Goal: Transaction & Acquisition: Purchase product/service

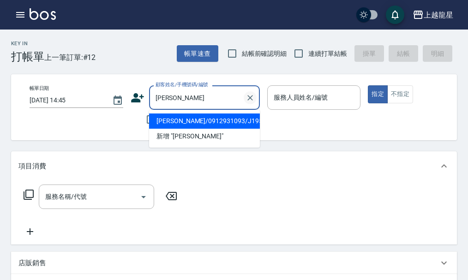
click at [252, 101] on icon "Clear" at bounding box center [250, 97] width 9 height 9
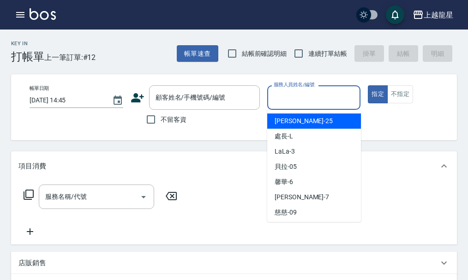
click at [308, 98] on input "服務人員姓名/編號" at bounding box center [313, 98] width 85 height 16
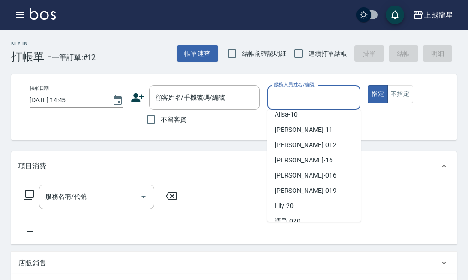
scroll to position [138, 0]
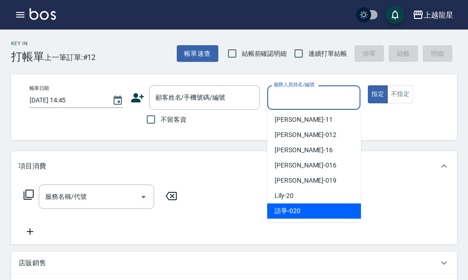
click at [306, 205] on div "語爭 -020" at bounding box center [314, 211] width 94 height 15
type input "語爭-020"
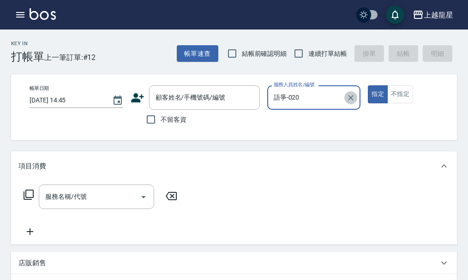
click at [348, 97] on icon "Clear" at bounding box center [350, 97] width 9 height 9
click at [312, 100] on input "服務人員姓名/編號" at bounding box center [313, 98] width 85 height 16
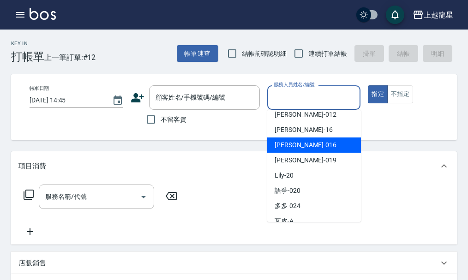
scroll to position [169, 0]
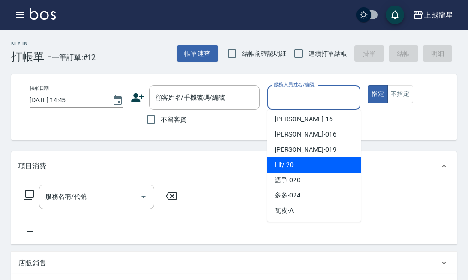
click at [298, 167] on div "Lily -20" at bounding box center [314, 164] width 94 height 15
type input "Lily-20"
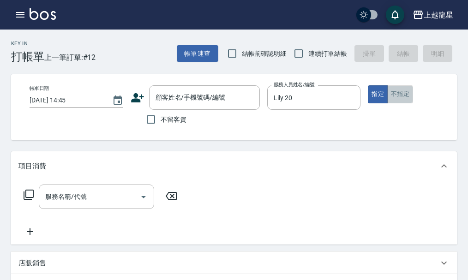
click at [400, 91] on button "不指定" at bounding box center [400, 94] width 26 height 18
click at [54, 205] on input "服務名稱/代號" at bounding box center [89, 197] width 93 height 16
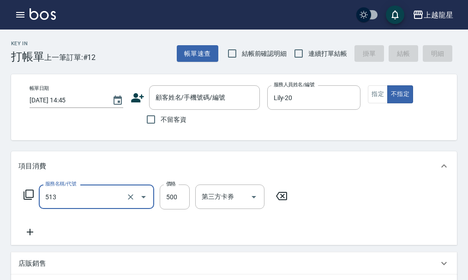
type input "SPA健康洗(513)"
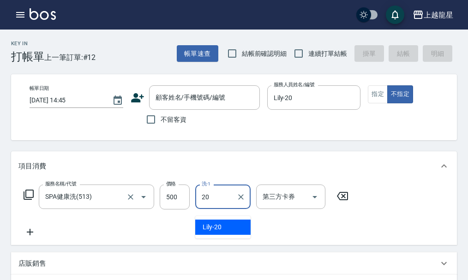
type input "Lily-20"
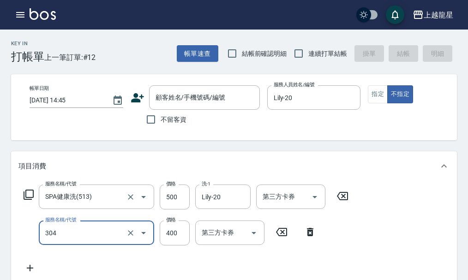
type input "剪髮(304)"
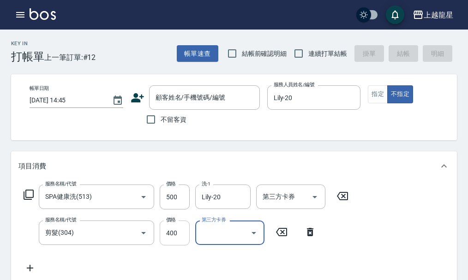
click at [183, 246] on input "400" at bounding box center [175, 233] width 30 height 25
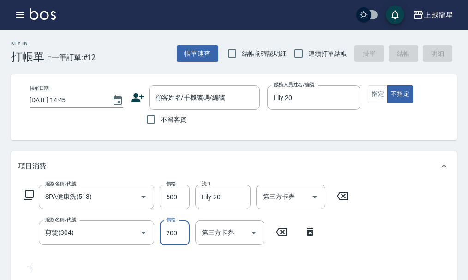
type input "200"
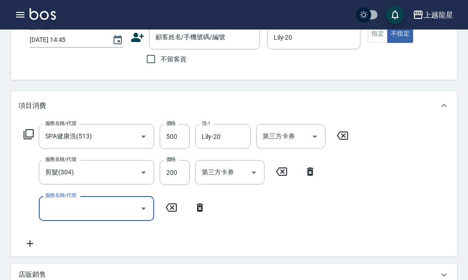
scroll to position [0, 0]
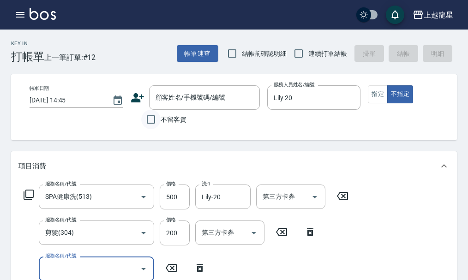
click at [159, 117] on input "不留客資" at bounding box center [150, 119] width 19 height 19
checkbox input "true"
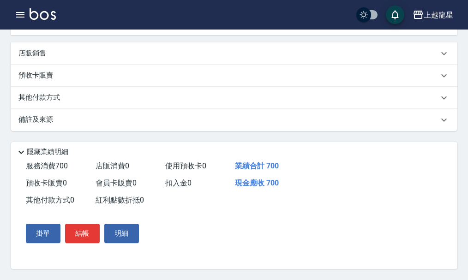
scroll to position [293, 0]
click at [84, 227] on button "結帳" at bounding box center [82, 233] width 35 height 19
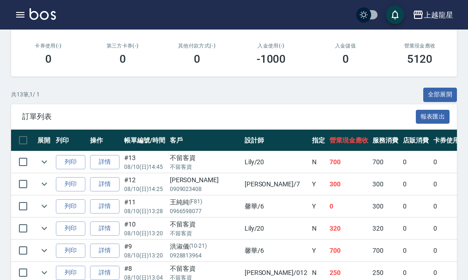
scroll to position [231, 0]
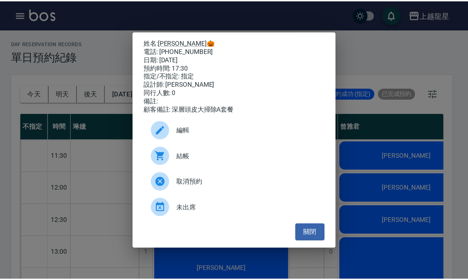
scroll to position [369, 0]
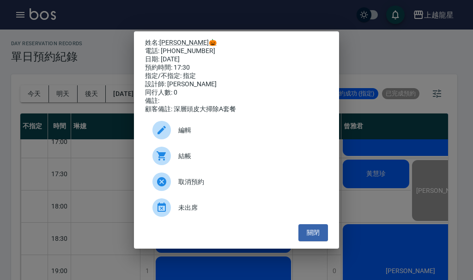
click at [125, 65] on div "姓名: Shanni維芬🎃 電話: 0986767878 日期: 2025/08/09 預約時間: 17:30 指定/不指定: 指定 設計師: 曾雅君 同行人…" at bounding box center [236, 140] width 473 height 280
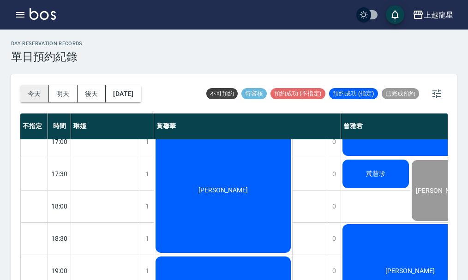
click at [28, 95] on button "今天" at bounding box center [34, 93] width 29 height 17
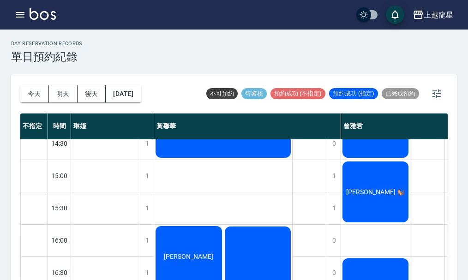
scroll to position [185, 0]
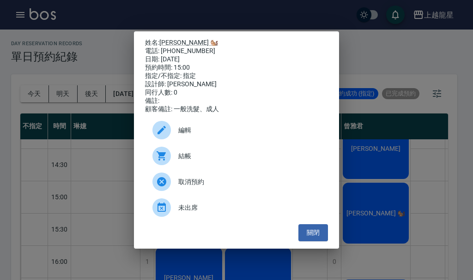
click at [353, 254] on div "姓名: Sandy Yang 🐿️ 電話: 0975962636 日期: 2025/08/10 預約時間: 15:00 指定/不指定: 指定 設計師: 曾雅君…" at bounding box center [236, 140] width 473 height 280
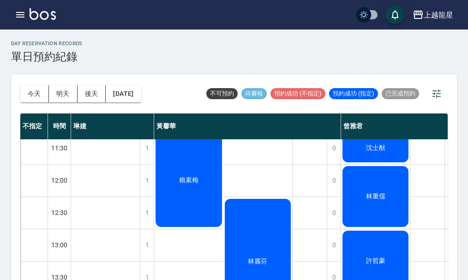
scroll to position [0, 0]
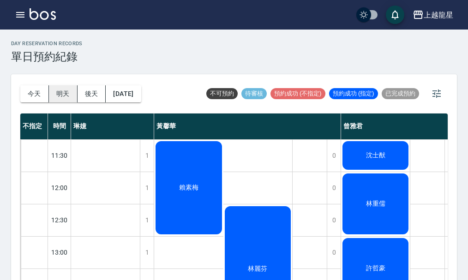
click at [64, 96] on button "明天" at bounding box center [63, 93] width 29 height 17
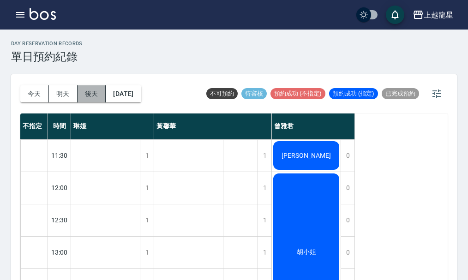
click at [91, 95] on button "後天" at bounding box center [92, 93] width 29 height 17
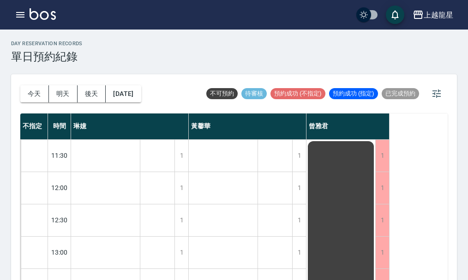
click at [25, 92] on button "今天" at bounding box center [34, 93] width 29 height 17
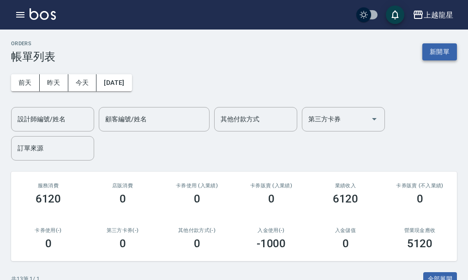
click at [441, 52] on button "新開單" at bounding box center [439, 51] width 35 height 17
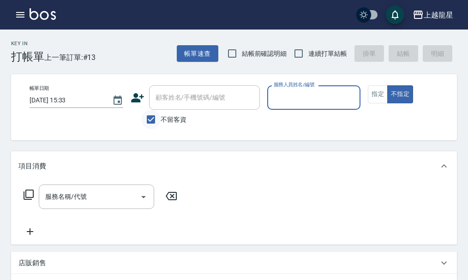
click at [149, 119] on input "不留客資" at bounding box center [150, 119] width 19 height 19
checkbox input "false"
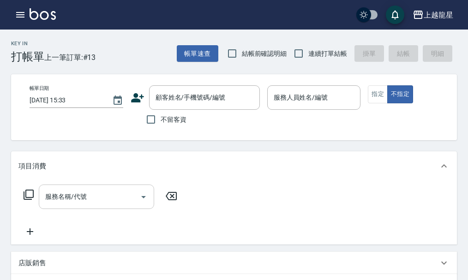
click at [84, 193] on div "服務名稱/代號" at bounding box center [96, 197] width 115 height 24
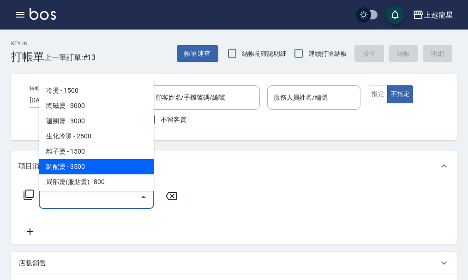
click at [197, 85] on div "帳單日期 2025/08/10 15:33 顧客姓名/手機號碼/編號 顧客姓名/手機號碼/編號 不留客資 服務人員姓名/編號 服務人員姓名/編號 指定 不指定" at bounding box center [242, 107] width 462 height 66
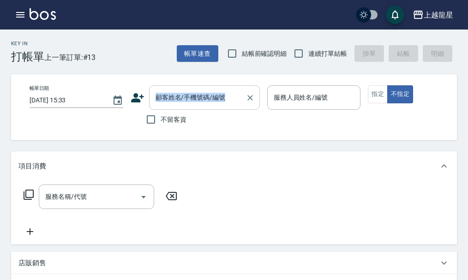
drag, startPoint x: 197, startPoint y: 85, endPoint x: 201, endPoint y: 93, distance: 9.3
click at [201, 93] on div "帳單日期 2025/08/10 15:33 顧客姓名/手機號碼/編號 顧客姓名/手機號碼/編號 不留客資 服務人員姓名/編號 服務人員姓名/編號 指定 不指定" at bounding box center [242, 107] width 462 height 66
click at [249, 98] on icon "Clear" at bounding box center [250, 97] width 9 height 9
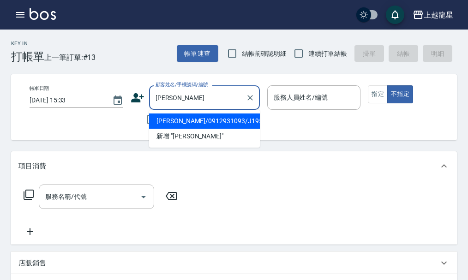
click at [179, 124] on li "黃俐翔/0912931093/J195" at bounding box center [204, 121] width 111 height 15
type input "黃俐翔/0912931093/J195"
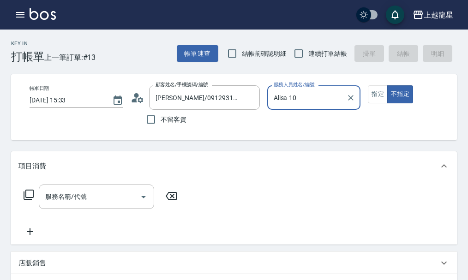
type input "Alisa-10"
click at [372, 95] on button "指定" at bounding box center [378, 94] width 20 height 18
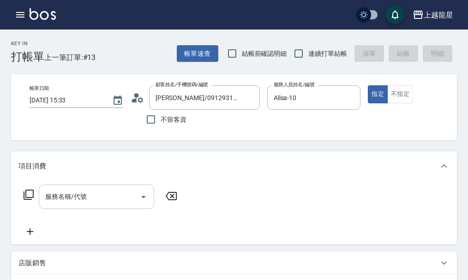
click at [93, 200] on input "服務名稱/代號" at bounding box center [89, 197] width 93 height 16
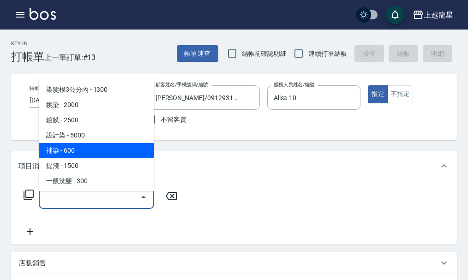
scroll to position [231, 0]
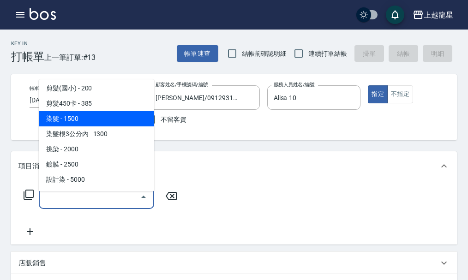
click at [117, 118] on span "染髮 - 1500" at bounding box center [96, 118] width 115 height 15
type input "染髮(400)"
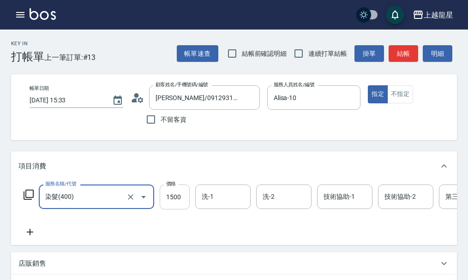
click at [179, 209] on input "1500" at bounding box center [175, 197] width 30 height 25
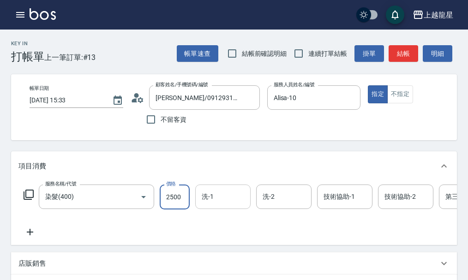
type input "2500"
click at [228, 205] on input "洗-1" at bounding box center [222, 197] width 47 height 16
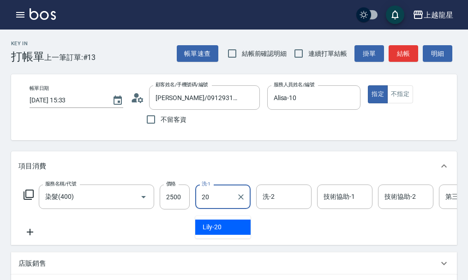
type input "Lily-20"
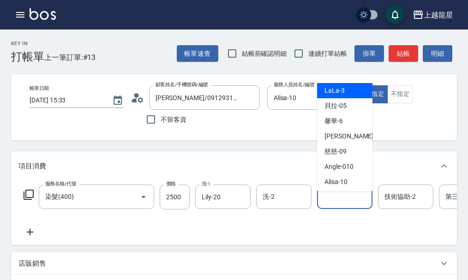
click at [355, 203] on input "技術協助-1" at bounding box center [344, 197] width 47 height 16
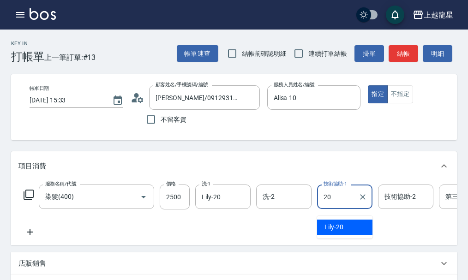
type input "Lily-20"
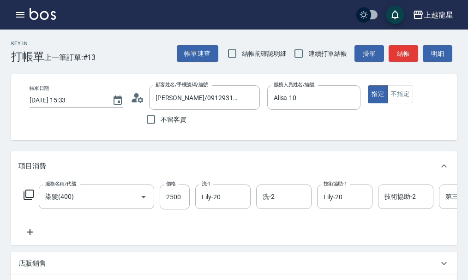
click at [294, 238] on div "服務名稱/代號 染髮(400) 服務名稱/代號 價格 2500 價格 洗-1 Lily-20 洗-1 洗-2 洗-2 技術協助-1 Lily-20 技術協助-…" at bounding box center [277, 211] width 518 height 53
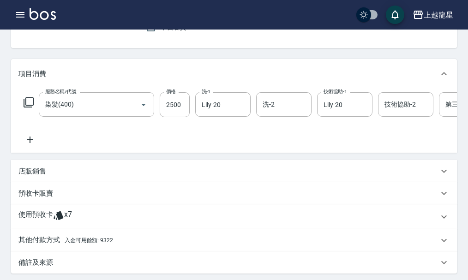
scroll to position [46, 0]
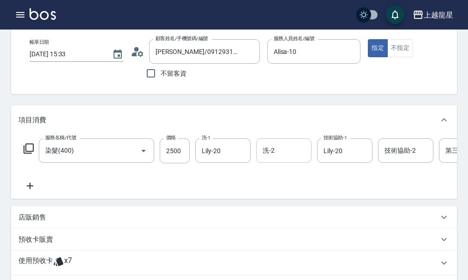
click at [271, 154] on div "洗-2 洗-2" at bounding box center [283, 150] width 55 height 24
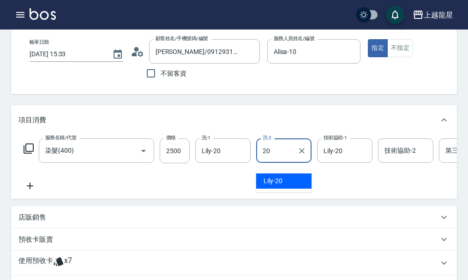
type input "Lily-20"
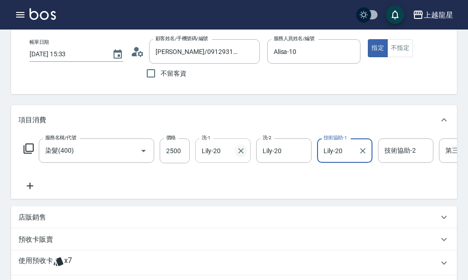
click at [242, 156] on icon "Clear" at bounding box center [240, 150] width 9 height 9
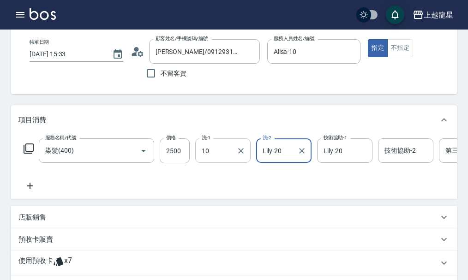
type input "Alisa-10"
click at [202, 190] on div "服務名稱/代號 染髮(400) 服務名稱/代號 價格 2500 價格 洗-1 Alisa-10 洗-1 洗-2 Lily-20 洗-2 技術協助-1 Lily…" at bounding box center [277, 164] width 518 height 53
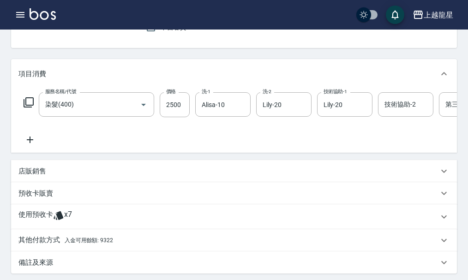
click at [31, 145] on icon at bounding box center [29, 139] width 23 height 11
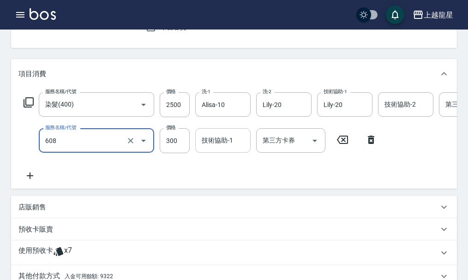
click at [230, 150] on div "技術協助-1 技術協助-1" at bounding box center [222, 140] width 55 height 24
type input "頭皮隔離(608)"
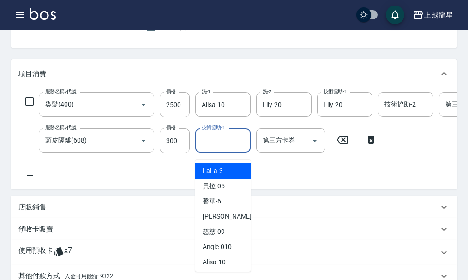
click at [368, 145] on icon at bounding box center [371, 139] width 23 height 11
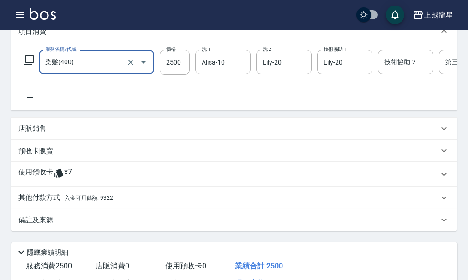
scroll to position [185, 0]
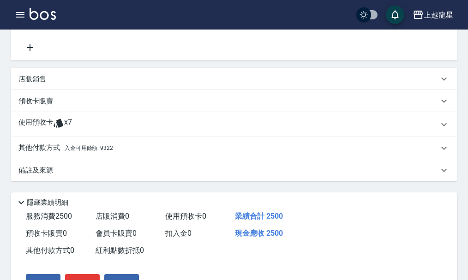
click at [58, 84] on div "店販銷售" at bounding box center [228, 79] width 420 height 10
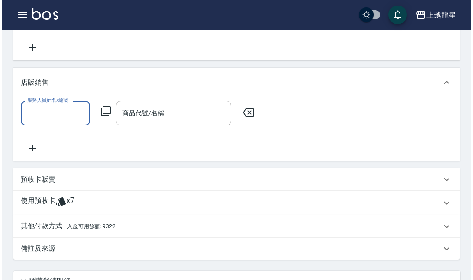
scroll to position [0, 0]
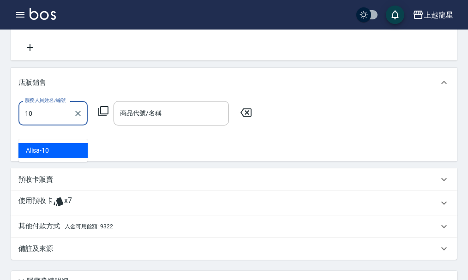
type input "Alisa-10"
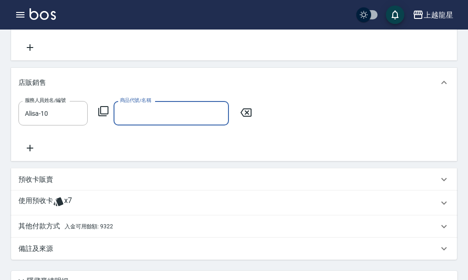
click at [97, 123] on div "服務人員姓名/編號 Alisa-10 服務人員姓名/編號 商品代號/名稱 商品代號/名稱" at bounding box center [137, 113] width 239 height 24
click at [102, 117] on icon at bounding box center [103, 111] width 11 height 11
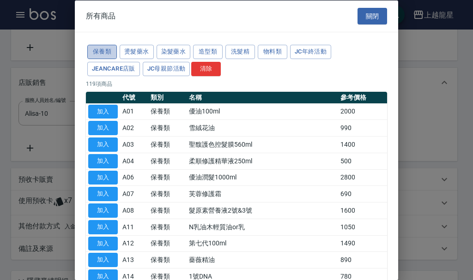
click at [104, 54] on button "保養類" at bounding box center [102, 52] width 30 height 14
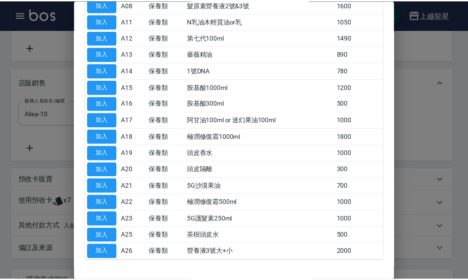
scroll to position [237, 0]
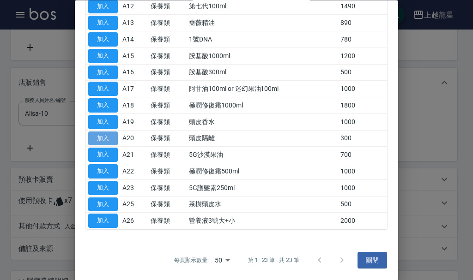
click at [112, 133] on button "加入" at bounding box center [103, 139] width 30 height 14
type input "頭皮隔離"
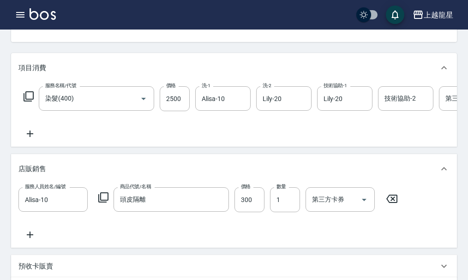
scroll to position [92, 0]
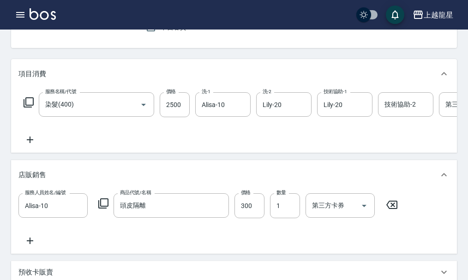
click at [30, 143] on icon at bounding box center [30, 140] width 6 height 6
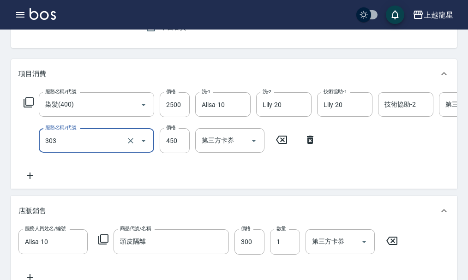
type input "剪髮(303)"
click at [247, 181] on div "服務名稱/代號 染髮(400) 服務名稱/代號 價格 2500 價格 洗-1 Alisa-10 洗-1 洗-2 Lily-20 洗-2 技術協助-1 Lily…" at bounding box center [277, 136] width 518 height 89
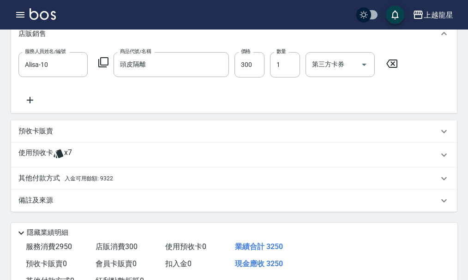
scroll to position [322, 0]
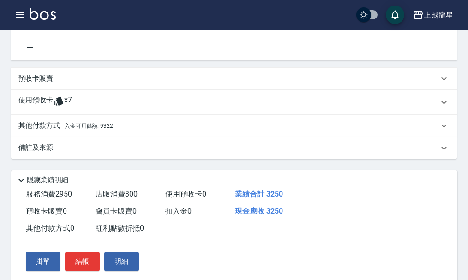
click at [103, 129] on span "入金可用餘額: 9322" at bounding box center [89, 126] width 48 height 6
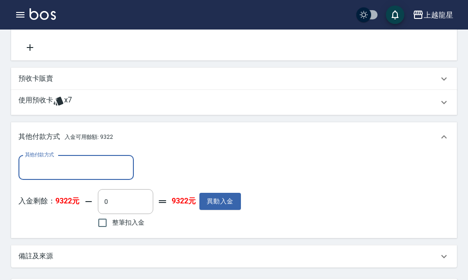
scroll to position [0, 0]
click at [100, 233] on input "整筆扣入金" at bounding box center [102, 222] width 19 height 19
checkbox input "true"
type input "3250"
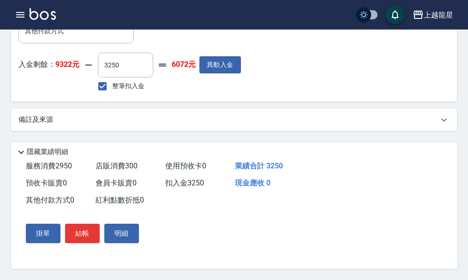
scroll to position [477, 0]
click at [84, 234] on button "結帳" at bounding box center [82, 233] width 35 height 19
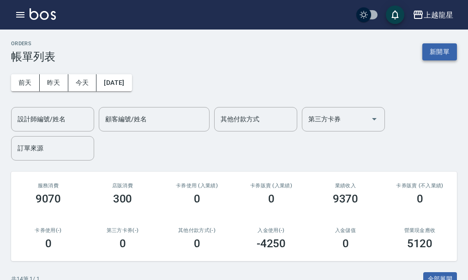
click at [440, 50] on button "新開單" at bounding box center [439, 51] width 35 height 17
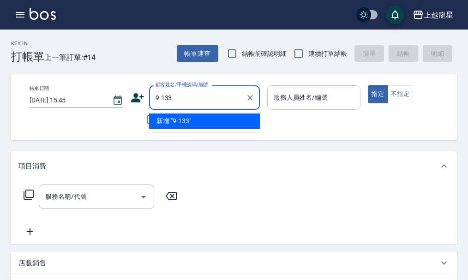
type input "9-133"
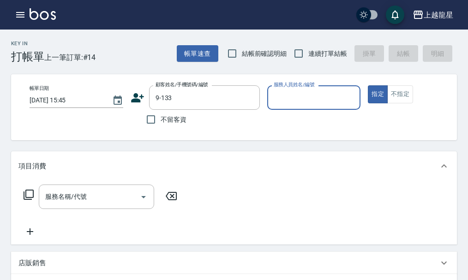
click at [368, 85] on button "指定" at bounding box center [378, 94] width 20 height 18
type button "true"
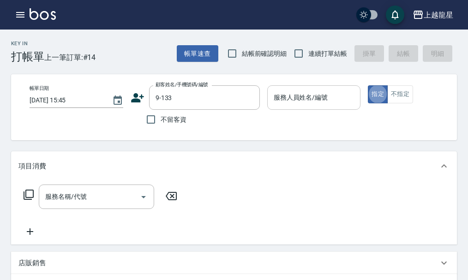
type input "郭毓琇/0931044608/9-133"
type input "馨華-6"
click at [284, 108] on div "馨華-6 服務人員姓名/編號" at bounding box center [314, 97] width 94 height 24
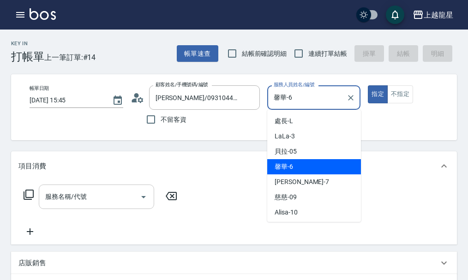
click at [78, 205] on input "服務名稱/代號" at bounding box center [89, 197] width 93 height 16
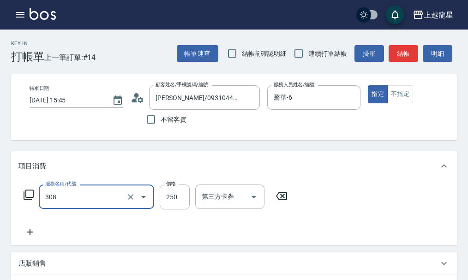
type input "剪髮(國中)(308)"
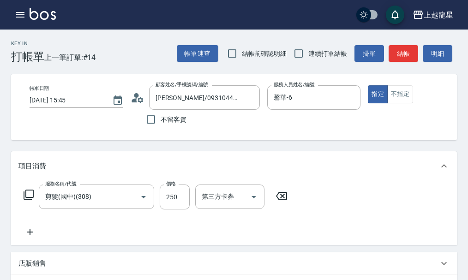
click at [415, 34] on div "Key In 打帳單 上一筆訂單:#14 帳單速查 結帳前確認明細 連續打單結帳 掛單 結帳 明細" at bounding box center [228, 47] width 457 height 34
click at [404, 52] on button "結帳" at bounding box center [404, 53] width 30 height 17
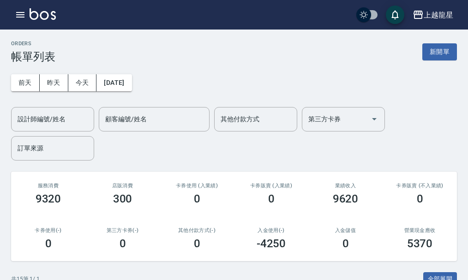
click at [36, 15] on img at bounding box center [43, 14] width 26 height 12
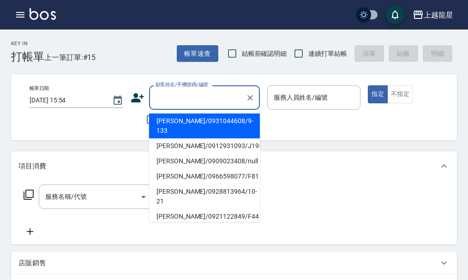
click at [190, 101] on input "顧客姓名/手機號碼/編號" at bounding box center [197, 98] width 89 height 16
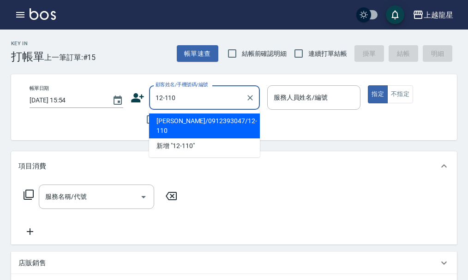
click at [193, 120] on li "羅愛翔/0912393047/12-110" at bounding box center [204, 126] width 111 height 25
type input "羅愛翔/0912393047/12-110"
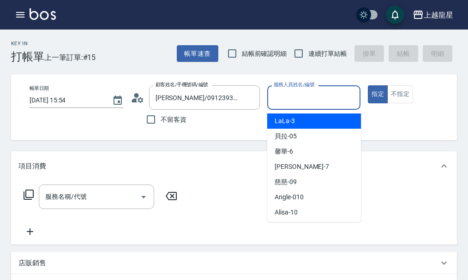
click at [326, 100] on input "服務人員姓名/編號" at bounding box center [313, 98] width 85 height 16
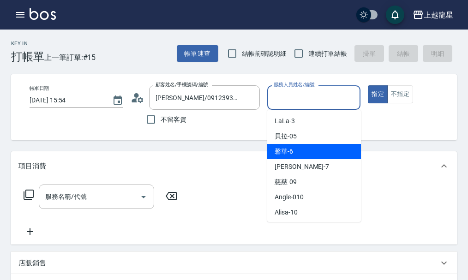
click at [300, 151] on div "馨華 -6" at bounding box center [314, 151] width 94 height 15
type input "馨華-6"
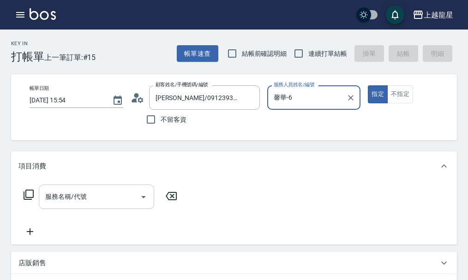
click at [100, 201] on input "服務名稱/代號" at bounding box center [89, 197] width 93 height 16
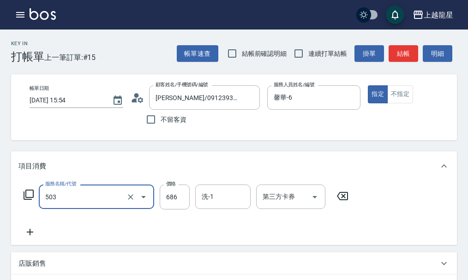
type input "頭皮果酸800卡(503)"
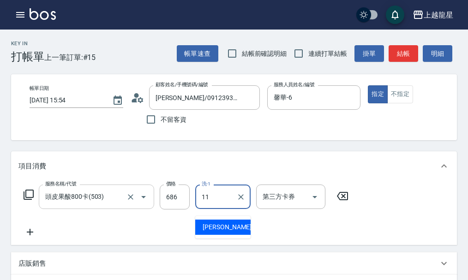
type input "潘潘-11"
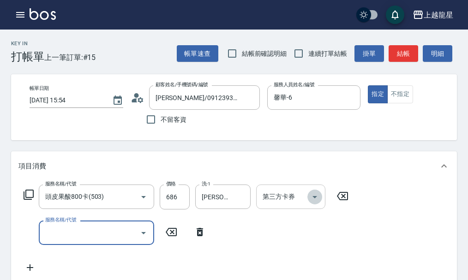
click at [316, 203] on icon "Open" at bounding box center [314, 197] width 11 height 11
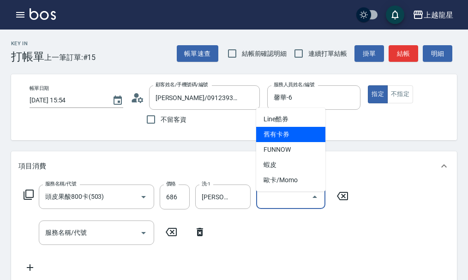
click at [290, 132] on span "舊有卡券" at bounding box center [290, 134] width 69 height 15
type input "舊有卡券"
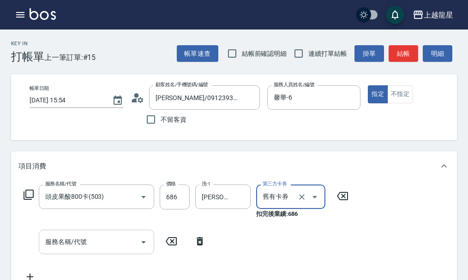
click at [90, 248] on input "服務名稱/代號" at bounding box center [89, 242] width 93 height 16
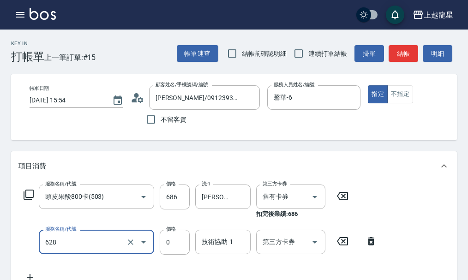
type input "1200以上護髮套卡(628)"
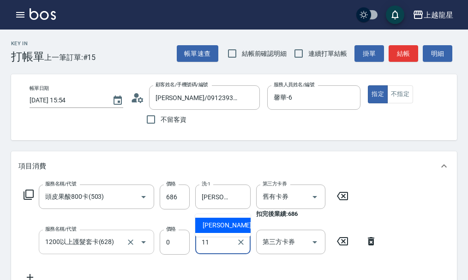
type input "潘潘-11"
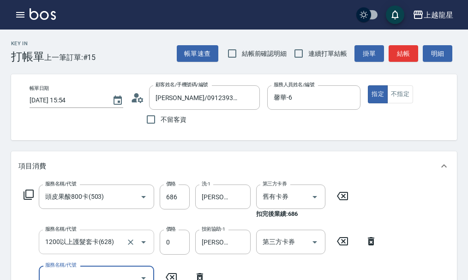
scroll to position [13, 0]
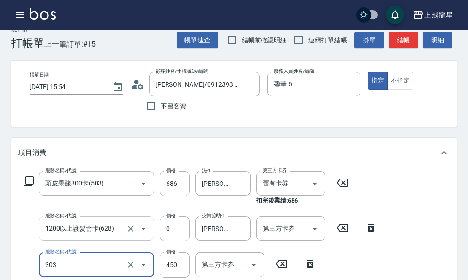
type input "剪髮(303)"
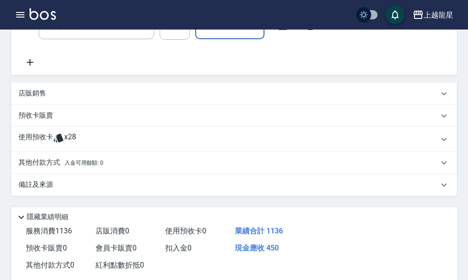
scroll to position [328, 0]
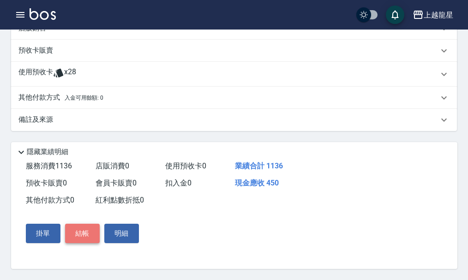
click at [84, 230] on button "結帳" at bounding box center [82, 233] width 35 height 19
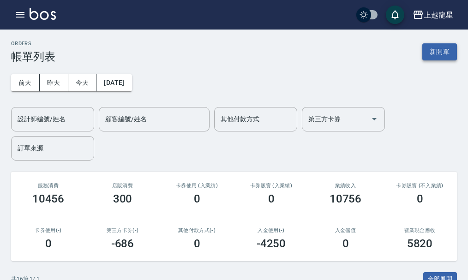
click at [445, 49] on button "新開單" at bounding box center [439, 51] width 35 height 17
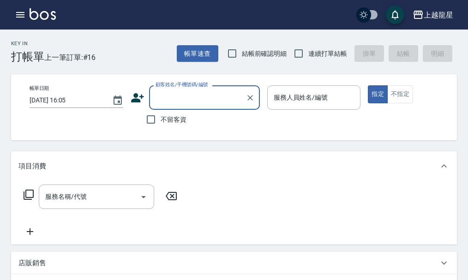
type input "ㄋ"
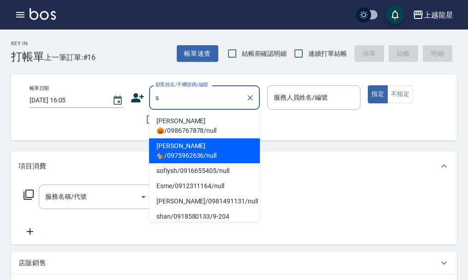
click at [190, 149] on li "Sandy Yang 🐿️/0975962636/null" at bounding box center [204, 150] width 111 height 25
type input "Sandy Yang 🐿️/0975962636/null"
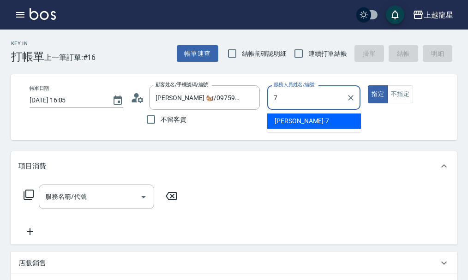
type input "雅君-7"
type button "true"
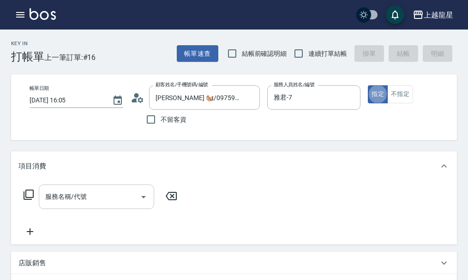
click at [74, 202] on div "服務名稱/代號 服務名稱/代號" at bounding box center [96, 197] width 115 height 24
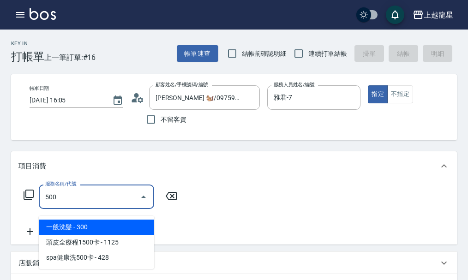
type input "一般洗髮(500)"
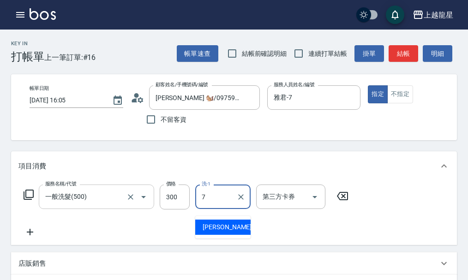
type input "雅君-7"
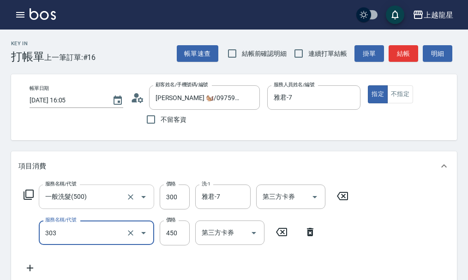
type input "剪髮(303)"
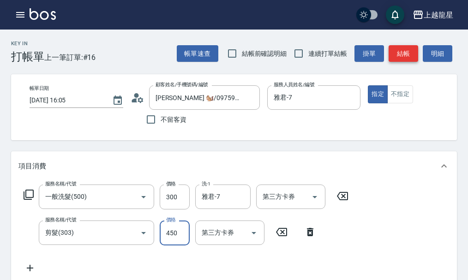
click at [402, 51] on button "結帳" at bounding box center [404, 53] width 30 height 17
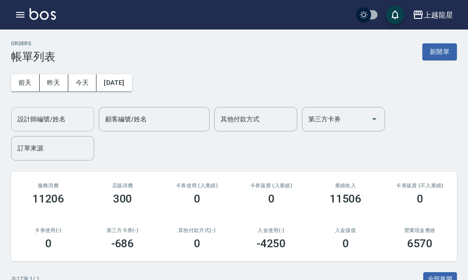
click at [74, 128] on div "設計師編號/姓名" at bounding box center [52, 119] width 83 height 24
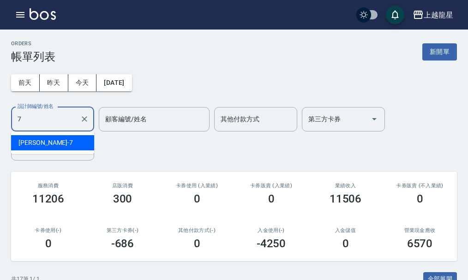
type input "雅君-7"
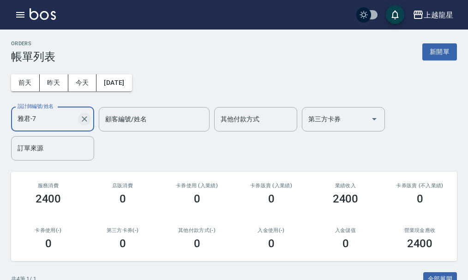
click at [81, 117] on icon "Clear" at bounding box center [84, 118] width 9 height 9
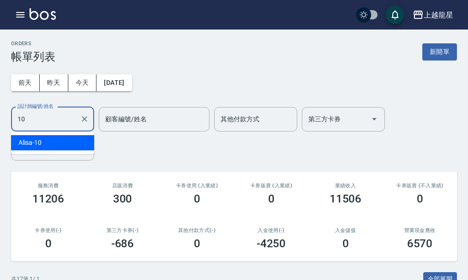
click at [51, 144] on div "Alisa -10" at bounding box center [52, 142] width 83 height 15
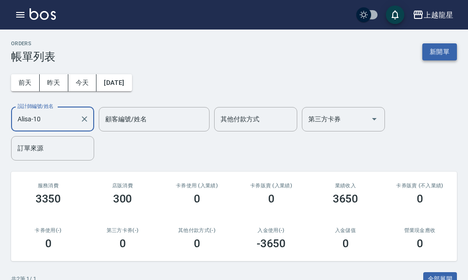
type input "Alisa-10"
click at [444, 47] on button "新開單" at bounding box center [439, 51] width 35 height 17
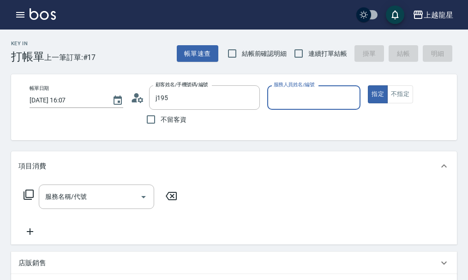
type input "黃俐翔/0912931093/J195"
type input "Alisa-10"
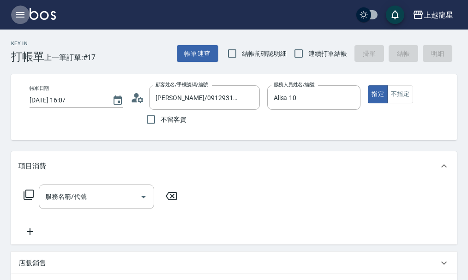
click at [24, 14] on icon "button" at bounding box center [20, 14] width 11 height 11
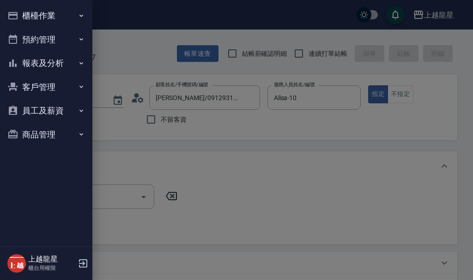
click at [24, 14] on button "櫃檯作業" at bounding box center [46, 16] width 85 height 24
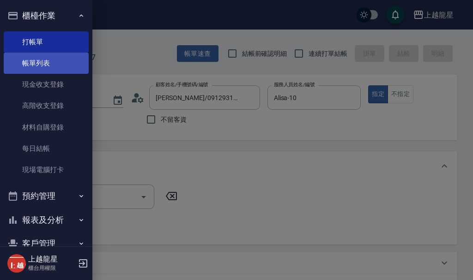
click at [30, 69] on link "帳單列表" at bounding box center [46, 63] width 85 height 21
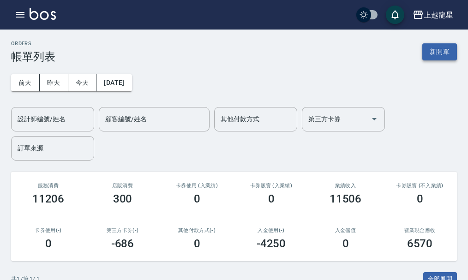
click at [434, 52] on button "新開單" at bounding box center [439, 51] width 35 height 17
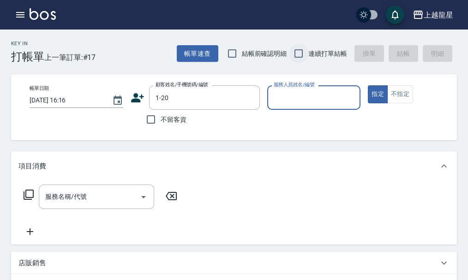
type input "林麗芬/0911662588/1-20"
type input "馨華-6"
click at [55, 206] on div "服務名稱/代號 服務名稱/代號" at bounding box center [96, 197] width 115 height 24
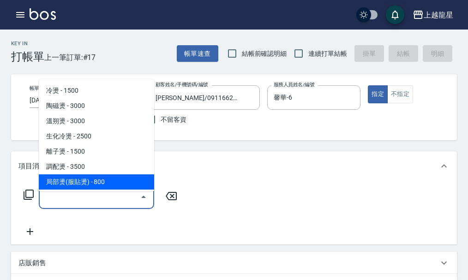
click at [31, 200] on icon at bounding box center [28, 194] width 11 height 11
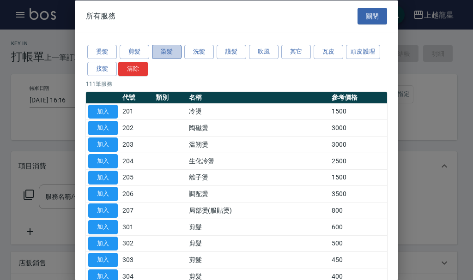
click at [171, 53] on button "染髮" at bounding box center [167, 52] width 30 height 14
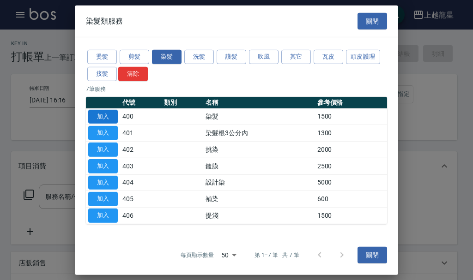
click at [104, 113] on button "加入" at bounding box center [103, 116] width 30 height 14
type input "染髮(400)"
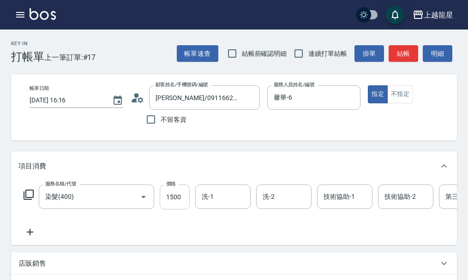
click at [181, 207] on input "1500" at bounding box center [175, 197] width 30 height 25
type input "1800"
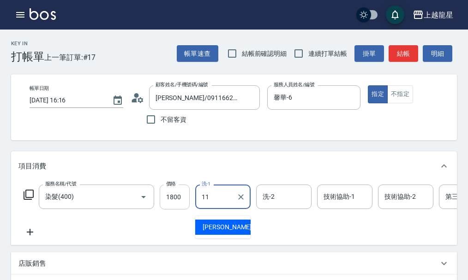
type input "潘潘-11"
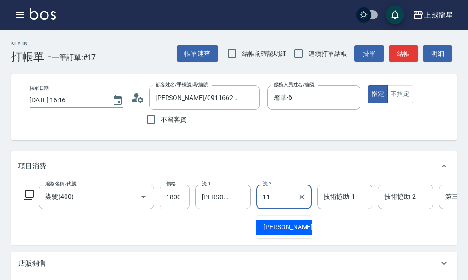
type input "潘潘-11"
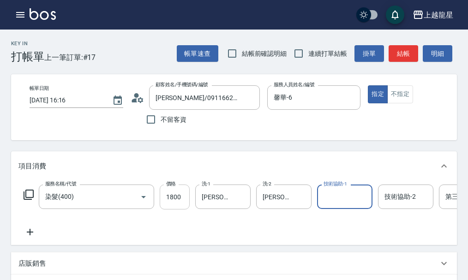
type input "6"
type input "1"
type input "馨華-6"
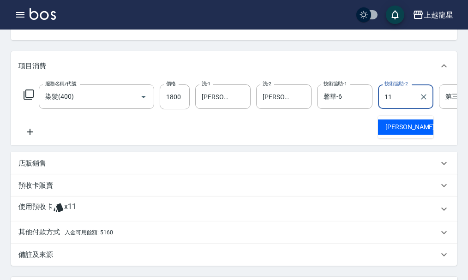
scroll to position [185, 0]
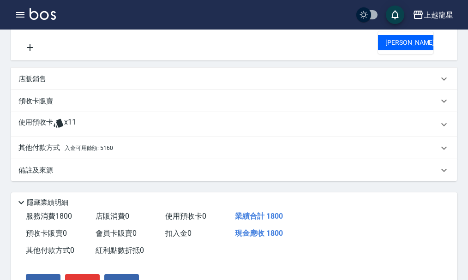
type input "11"
click at [44, 153] on p "其他付款方式 入金可用餘額: 5160" at bounding box center [65, 148] width 95 height 10
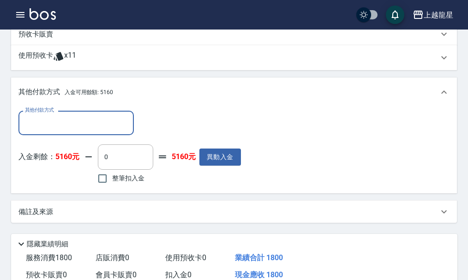
scroll to position [362, 0]
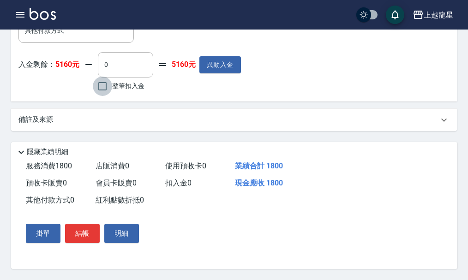
click at [104, 80] on input "整筆扣入金" at bounding box center [102, 86] width 19 height 19
checkbox input "true"
type input "1800"
click at [80, 228] on button "結帳" at bounding box center [82, 233] width 35 height 19
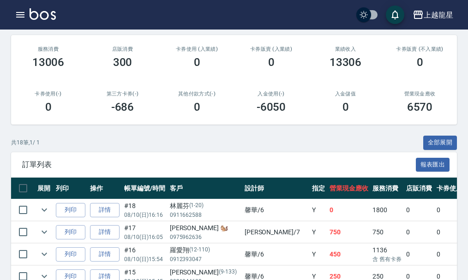
scroll to position [231, 0]
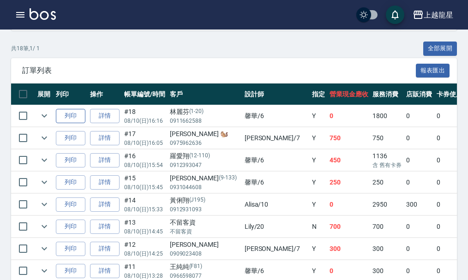
click at [72, 112] on button "列印" at bounding box center [71, 116] width 30 height 14
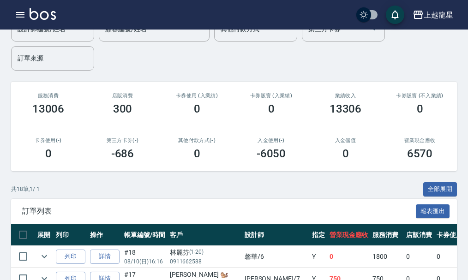
scroll to position [0, 0]
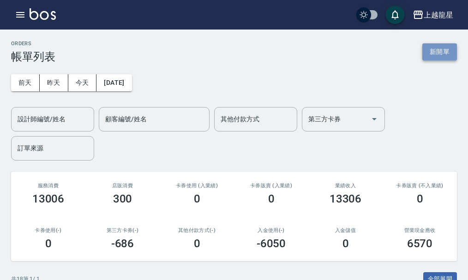
click at [432, 50] on button "新開單" at bounding box center [439, 51] width 35 height 17
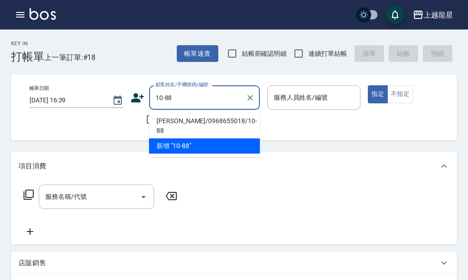
click at [169, 121] on li "許哲豪/0968655018/10-88" at bounding box center [204, 126] width 111 height 25
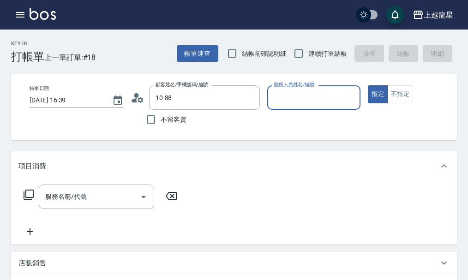
type input "許哲豪/0968655018/10-88"
type input "雅君-7"
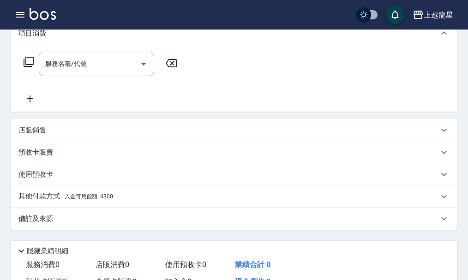
scroll to position [138, 0]
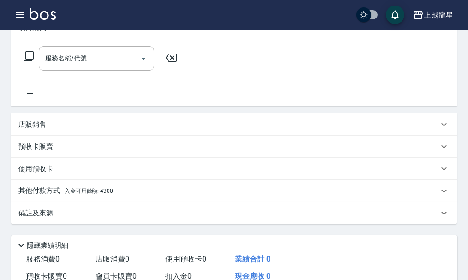
click at [52, 130] on div "店販銷售" at bounding box center [228, 125] width 420 height 10
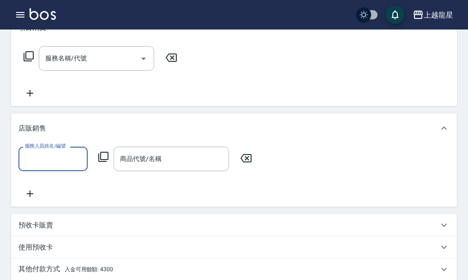
scroll to position [0, 0]
type input "雅君-7"
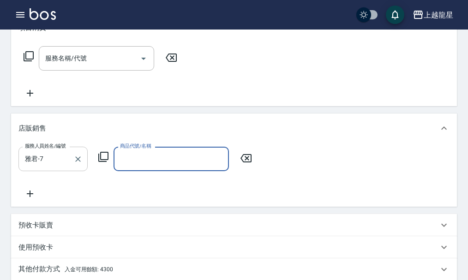
type input "ㄔ"
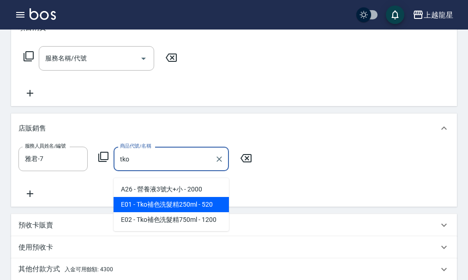
click at [184, 205] on span "E01 - Tko補色洗髮精250ml - 520" at bounding box center [171, 204] width 115 height 15
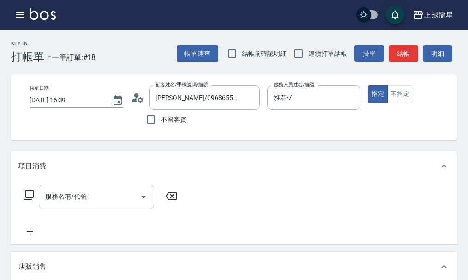
type input "Tko補色洗髮精250ml"
drag, startPoint x: 59, startPoint y: 201, endPoint x: 62, endPoint y: 192, distance: 9.3
click at [60, 201] on div "服務名稱/代號 服務名稱/代號" at bounding box center [96, 197] width 115 height 24
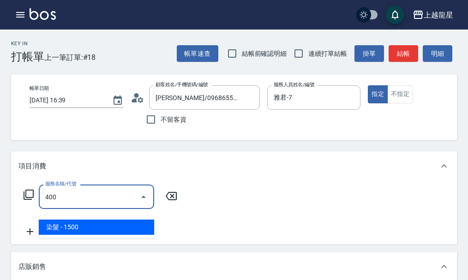
click at [75, 227] on span "染髮 - 1500" at bounding box center [96, 227] width 115 height 15
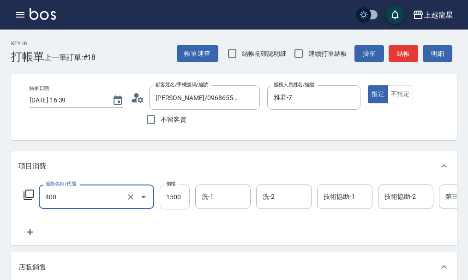
type input "染髮(400)"
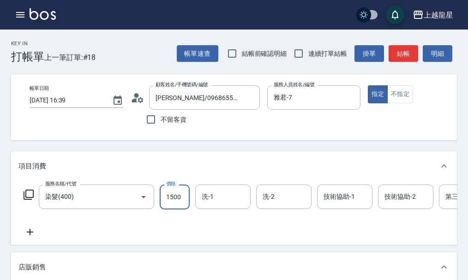
click at [178, 205] on input "1500" at bounding box center [175, 197] width 30 height 25
type input "3000"
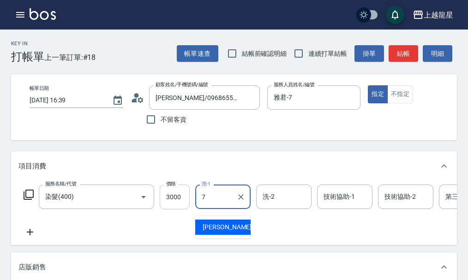
type input "雅君-7"
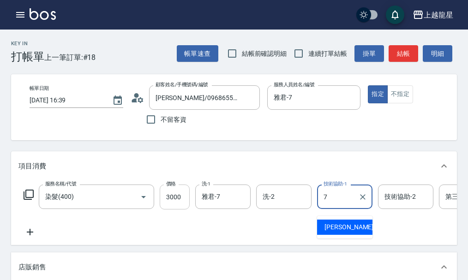
type input "雅君-7"
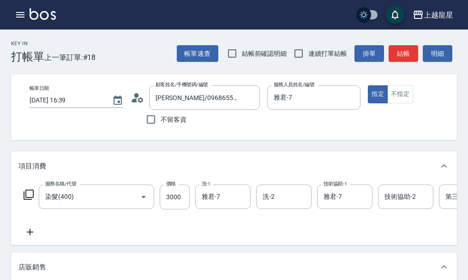
click at [31, 238] on icon at bounding box center [29, 232] width 23 height 11
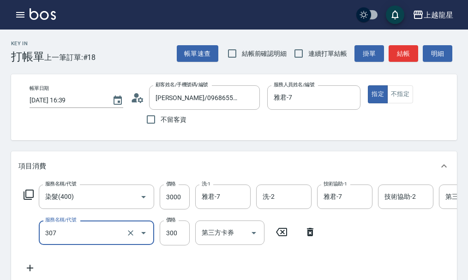
type input "剪髮(高中)(307)"
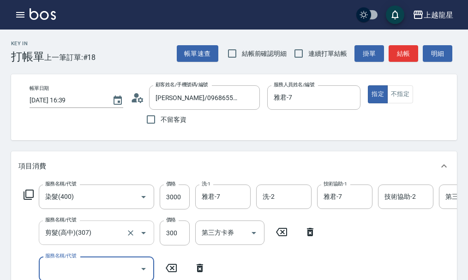
scroll to position [4, 0]
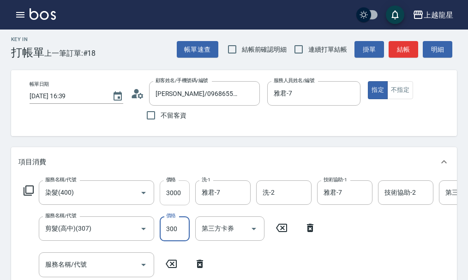
click at [178, 202] on input "3000" at bounding box center [175, 192] width 30 height 25
click at [178, 201] on input "3000" at bounding box center [175, 192] width 30 height 25
click at [183, 198] on input "3000" at bounding box center [175, 192] width 30 height 25
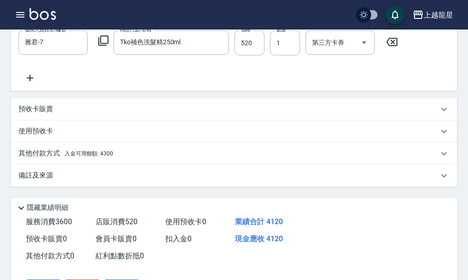
type input "3300"
click at [118, 159] on div "其他付款方式 入金可用餘額: 4300" at bounding box center [228, 154] width 420 height 10
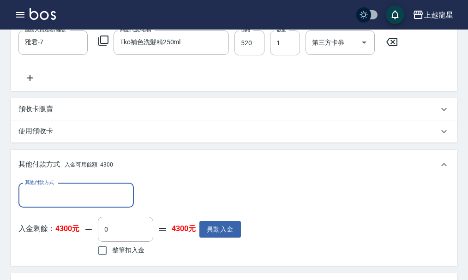
scroll to position [0, 0]
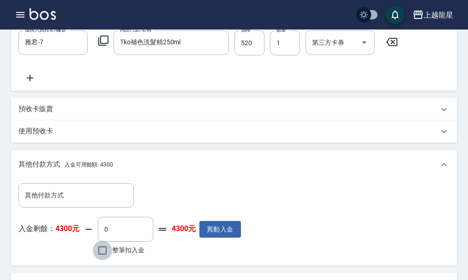
click at [104, 260] on input "整筆扣入金" at bounding box center [102, 250] width 19 height 19
checkbox input "true"
type input "4120"
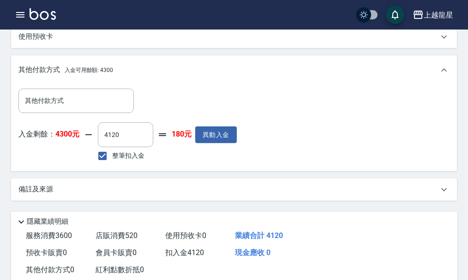
scroll to position [510, 0]
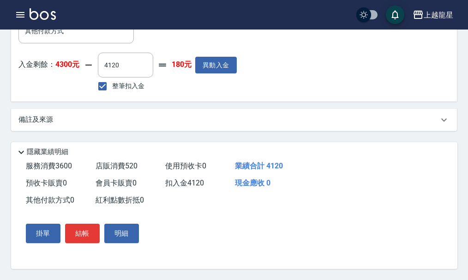
click at [35, 118] on p "備註及來源" at bounding box center [35, 120] width 35 height 10
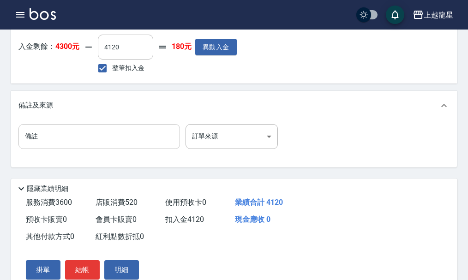
click at [46, 149] on input "備註" at bounding box center [99, 136] width 162 height 25
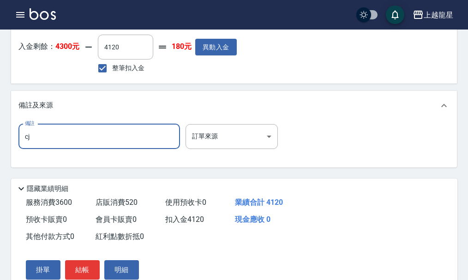
type input "c"
type input "灰"
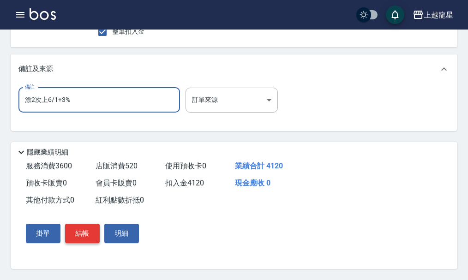
scroll to position [564, 0]
type input "漂2次上6/1+3%"
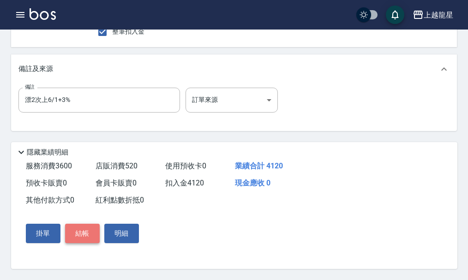
click at [82, 232] on button "結帳" at bounding box center [82, 233] width 35 height 19
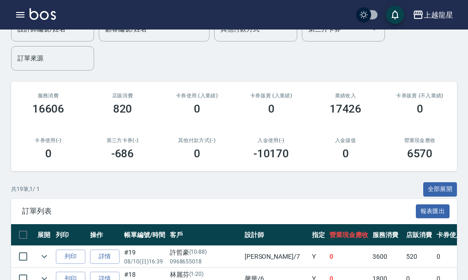
scroll to position [185, 0]
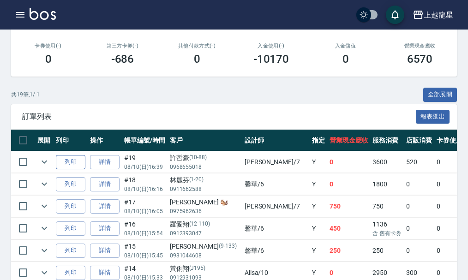
click at [69, 158] on button "列印" at bounding box center [71, 162] width 30 height 14
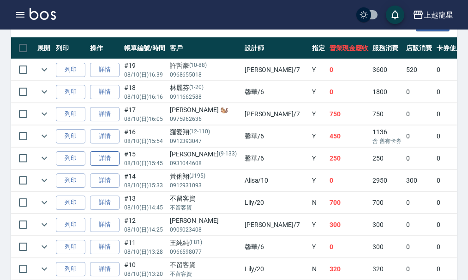
click at [113, 151] on link "詳情" at bounding box center [105, 158] width 30 height 14
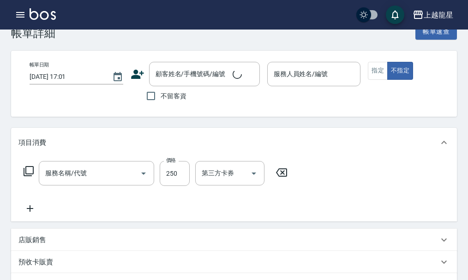
scroll to position [46, 0]
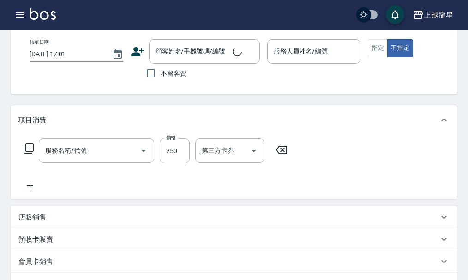
type input "剪髮(國中)(308)"
type input "2025/08/10 15:45"
type input "馨華-6"
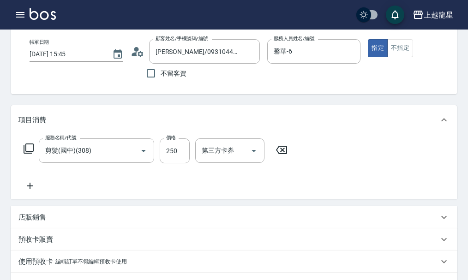
type input "郭毓琇/0931044608/9-133"
click at [28, 154] on icon at bounding box center [28, 148] width 11 height 11
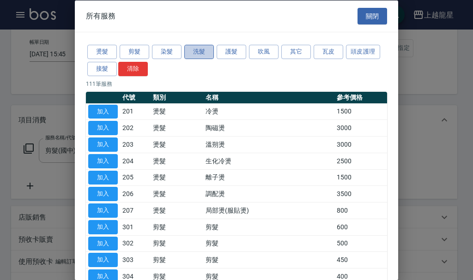
click at [195, 51] on button "洗髮" at bounding box center [199, 52] width 30 height 14
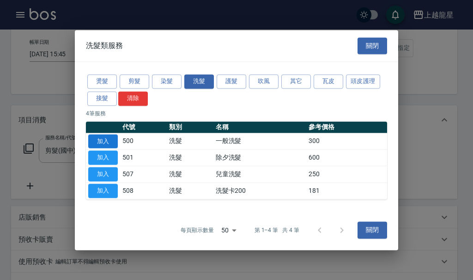
click at [99, 141] on button "加入" at bounding box center [103, 141] width 30 height 14
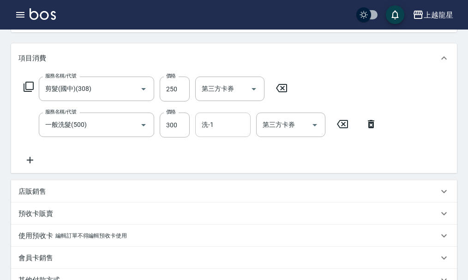
scroll to position [92, 0]
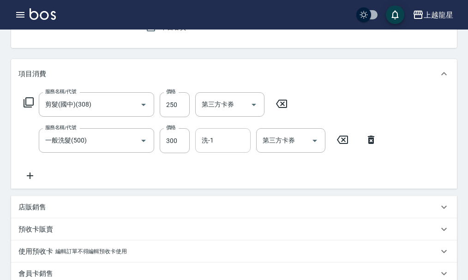
click at [218, 149] on input "洗-1" at bounding box center [222, 140] width 47 height 16
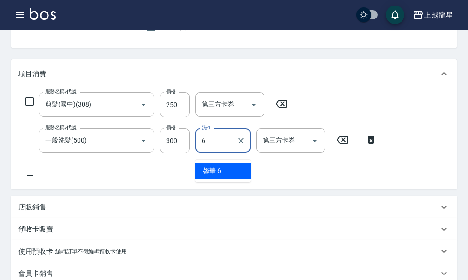
type input "馨華-6"
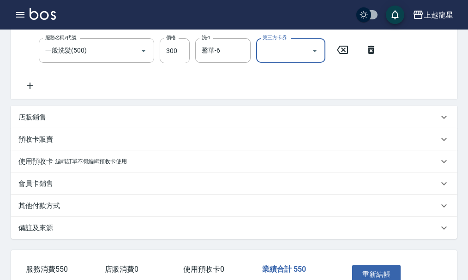
scroll to position [231, 0]
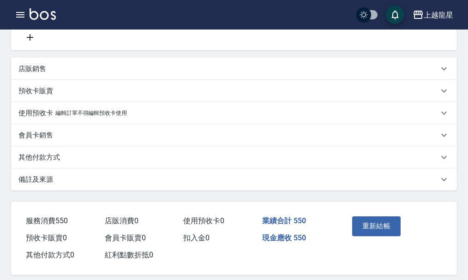
click at [354, 222] on div "重新結帳" at bounding box center [369, 233] width 43 height 40
click at [361, 226] on button "重新結帳" at bounding box center [376, 225] width 49 height 19
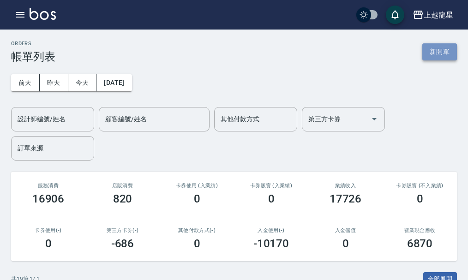
click at [436, 47] on button "新開單" at bounding box center [439, 51] width 35 height 17
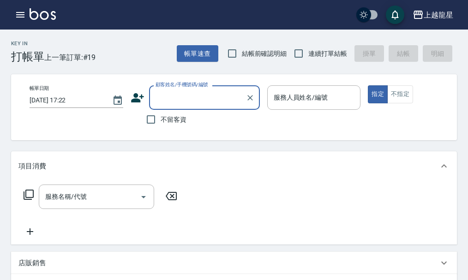
type input "ㄋ"
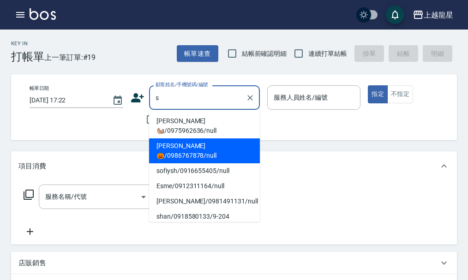
click at [187, 152] on li "Shanni維芬🎃/0986767878/null" at bounding box center [204, 150] width 111 height 25
type input "Shanni維芬🎃/0986767878/null"
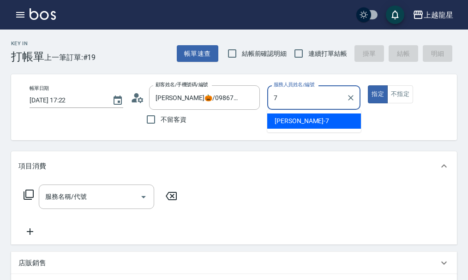
type input "雅君-7"
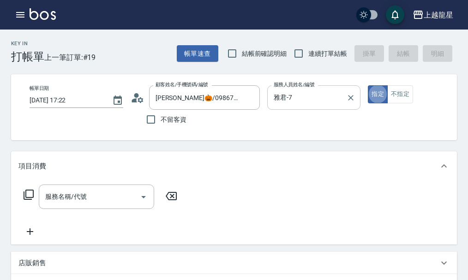
type button "true"
click at [94, 205] on input "服務名稱/代號" at bounding box center [89, 197] width 93 height 16
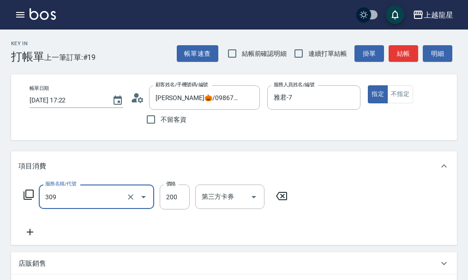
type input "剪髮(國小)(309)"
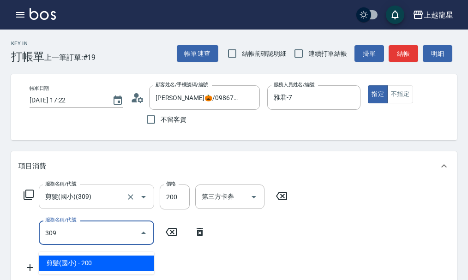
type input "剪髮(國小)(309)"
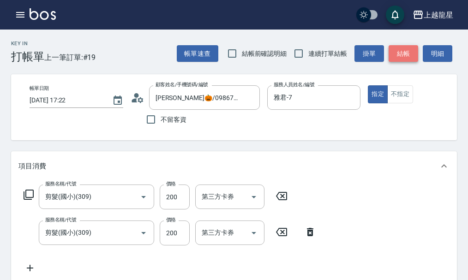
click at [396, 50] on button "結帳" at bounding box center [404, 53] width 30 height 17
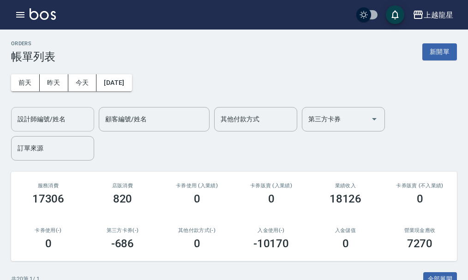
click at [53, 115] on input "設計師編號/姓名" at bounding box center [52, 119] width 75 height 16
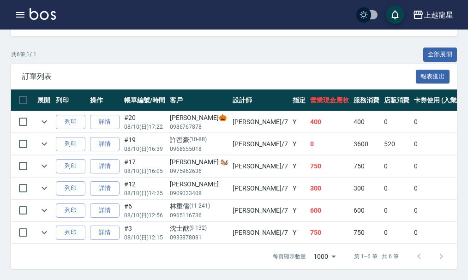
scroll to position [232, 0]
type input "雅君-7"
click at [38, 17] on img at bounding box center [43, 14] width 26 height 12
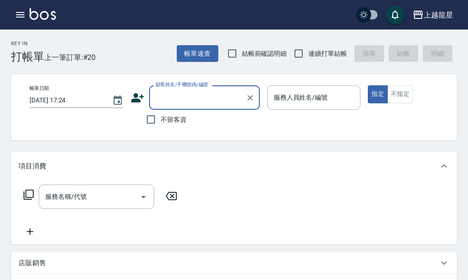
click at [159, 102] on input "顧客姓名/手機號碼/編號" at bounding box center [197, 98] width 89 height 16
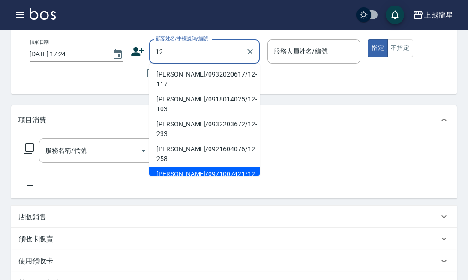
scroll to position [4, 0]
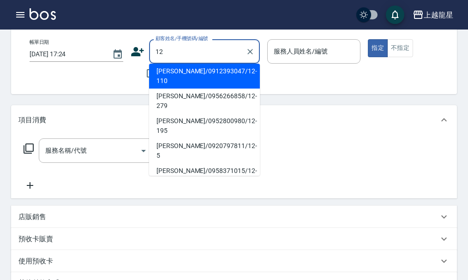
type input "1"
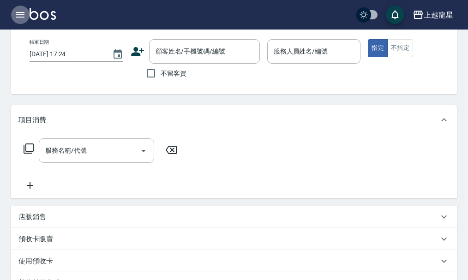
click at [24, 13] on icon "button" at bounding box center [20, 14] width 11 height 11
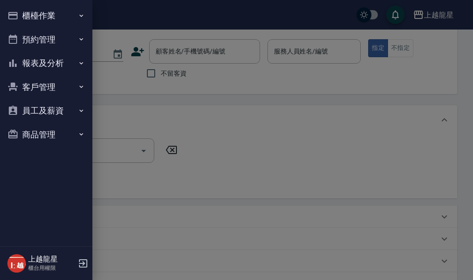
click at [192, 43] on div at bounding box center [236, 140] width 473 height 280
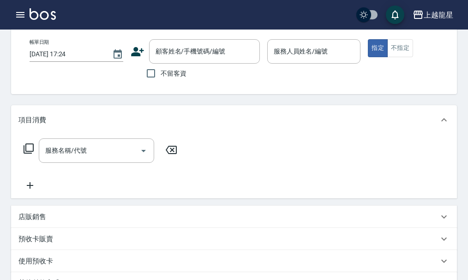
click at [190, 48] on div "顧客姓名/手機號碼/編號 顧客姓名/手機號碼/編號" at bounding box center [204, 51] width 111 height 24
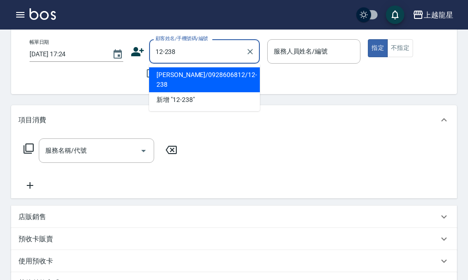
click at [219, 80] on li "莊雍純/0928606812/12-238" at bounding box center [204, 79] width 111 height 25
type input "莊雍純/0928606812/12-238"
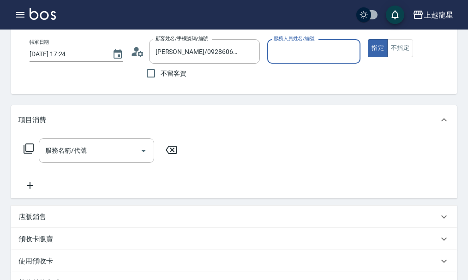
type input "Angle-010"
click at [354, 56] on button "Clear" at bounding box center [350, 51] width 13 height 13
drag, startPoint x: 275, startPoint y: 43, endPoint x: 286, endPoint y: 56, distance: 17.0
click at [276, 45] on input "服務人員姓名/編號" at bounding box center [313, 51] width 85 height 16
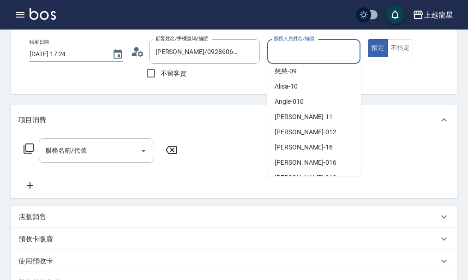
scroll to position [138, 0]
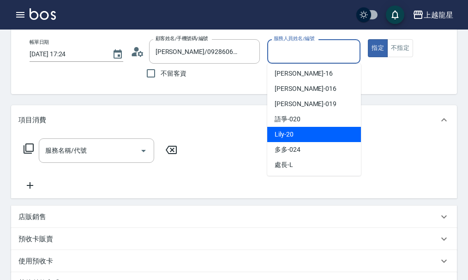
click at [295, 137] on div "Lily -20" at bounding box center [314, 134] width 94 height 15
type input "Lily-20"
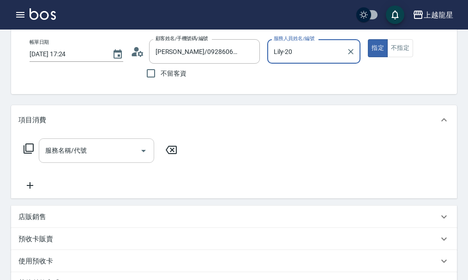
click at [51, 163] on div "服務名稱/代號" at bounding box center [96, 150] width 115 height 24
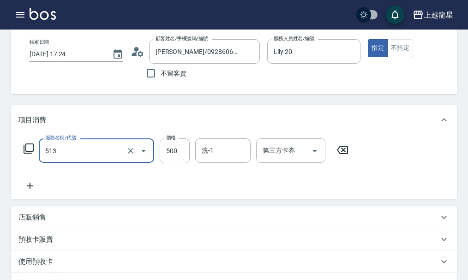
type input "SPA健康洗(513)"
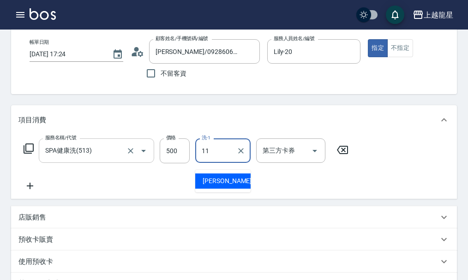
type input "潘潘-11"
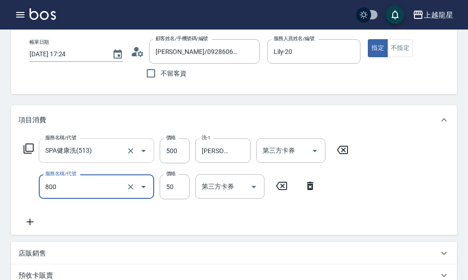
type input "快速修護(800)"
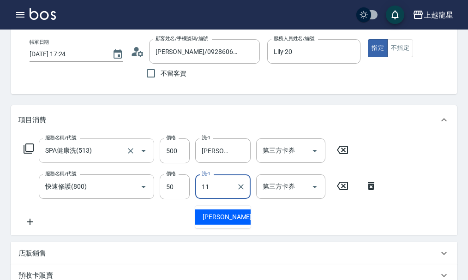
type input "潘潘-11"
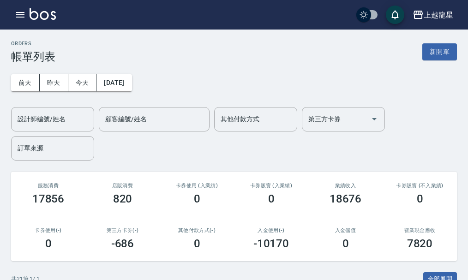
click at [40, 18] on img at bounding box center [43, 14] width 26 height 12
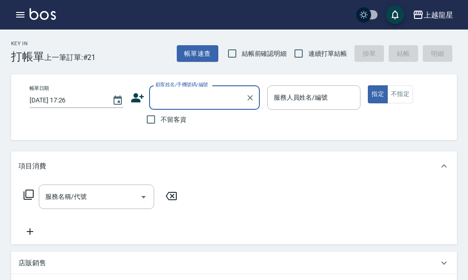
click at [175, 96] on input "顧客姓名/手機號碼/編號" at bounding box center [197, 98] width 89 height 16
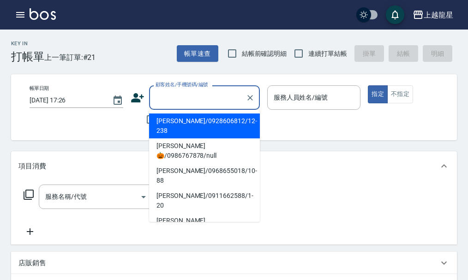
click at [174, 122] on li "莊雍純/0928606812/12-238" at bounding box center [204, 126] width 111 height 25
type input "莊雍純/0928606812/12-238"
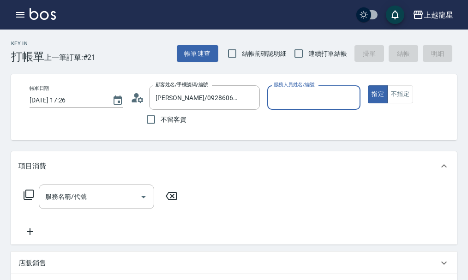
type input "Angle-010"
click at [348, 97] on icon "Clear" at bounding box center [350, 97] width 9 height 9
click at [323, 104] on input "服務人員姓名/編號" at bounding box center [313, 98] width 85 height 16
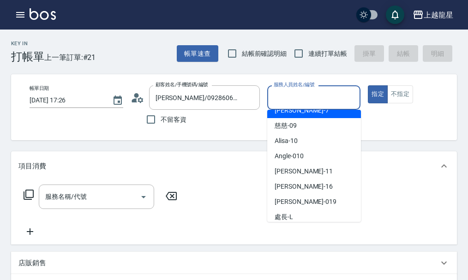
scroll to position [138, 0]
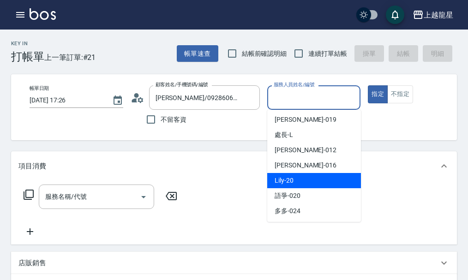
click at [298, 176] on div "Lily -20" at bounding box center [314, 180] width 94 height 15
type input "Lily-20"
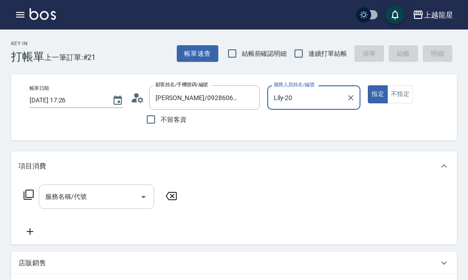
drag, startPoint x: 65, startPoint y: 212, endPoint x: 62, endPoint y: 217, distance: 6.0
click at [65, 209] on div "服務名稱/代號" at bounding box center [96, 197] width 115 height 24
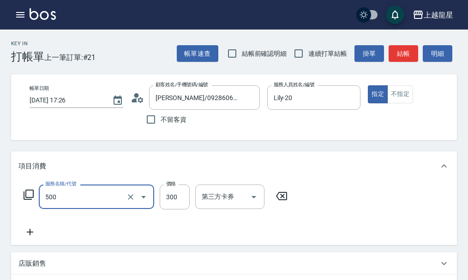
type input "一般洗髮(500)"
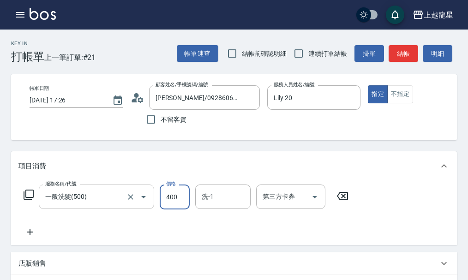
type input "400"
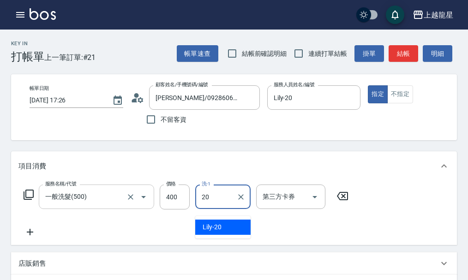
type input "Lily-20"
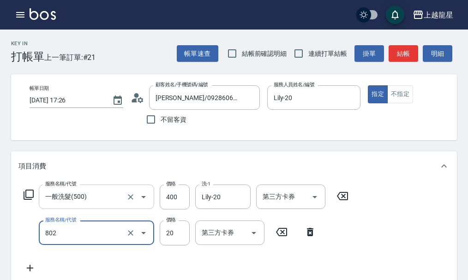
type input "潤絲(802)"
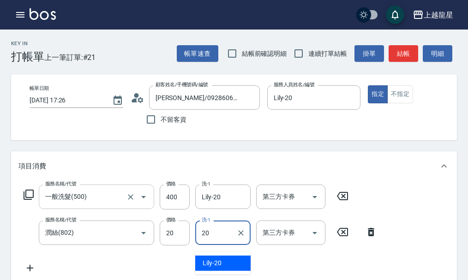
type input "Lily-20"
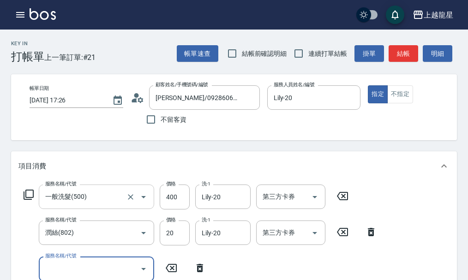
scroll to position [4, 0]
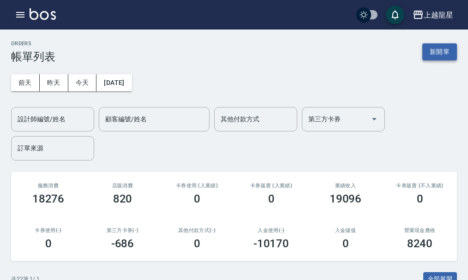
click at [433, 53] on button "新開單" at bounding box center [439, 51] width 35 height 17
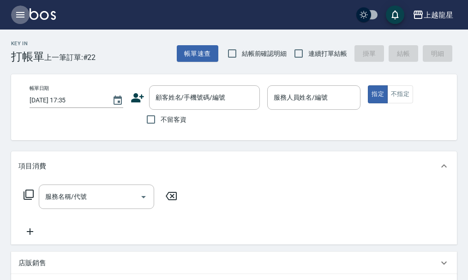
click at [21, 14] on icon "button" at bounding box center [20, 15] width 8 height 6
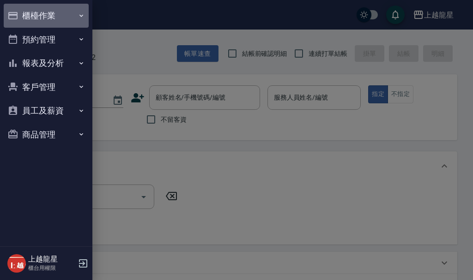
click at [40, 18] on button "櫃檯作業" at bounding box center [46, 16] width 85 height 24
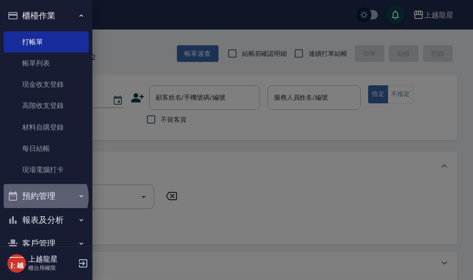
click at [45, 197] on button "預約管理" at bounding box center [46, 196] width 85 height 24
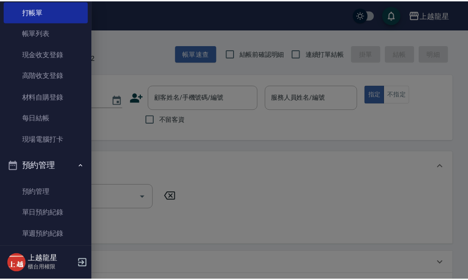
scroll to position [46, 0]
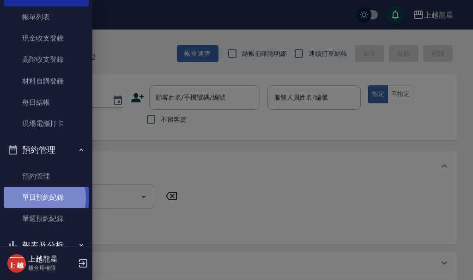
click at [38, 198] on link "單日預約紀錄" at bounding box center [46, 197] width 85 height 21
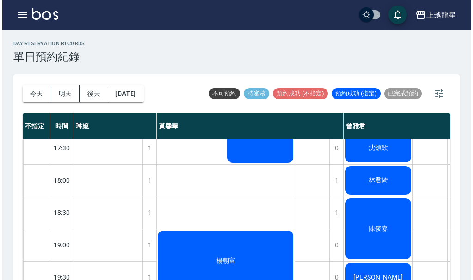
scroll to position [447, 0]
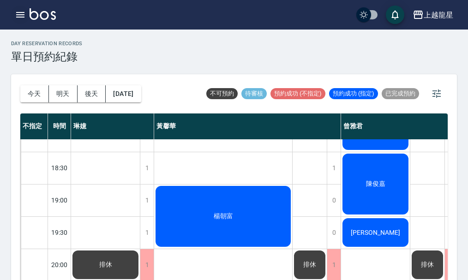
click at [20, 10] on icon "button" at bounding box center [20, 14] width 11 height 11
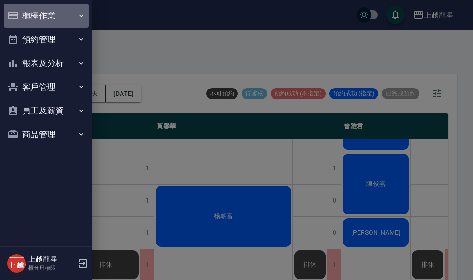
click at [24, 8] on button "櫃檯作業" at bounding box center [46, 16] width 85 height 24
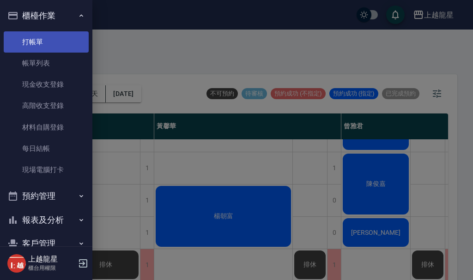
click at [42, 44] on link "打帳單" at bounding box center [46, 41] width 85 height 21
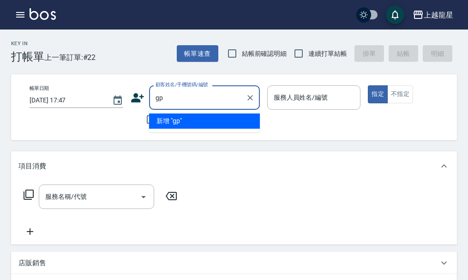
type input "g"
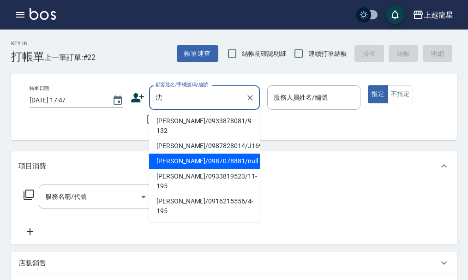
click at [182, 154] on li "沈頌欽/0987078881/null" at bounding box center [204, 161] width 111 height 15
type input "沈頌欽/0987078881/null"
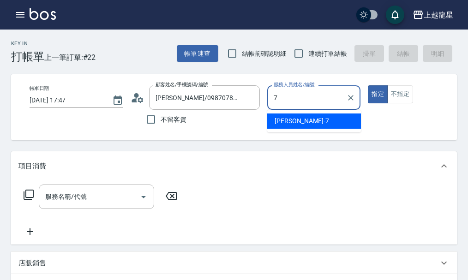
type input "雅君-7"
type button "true"
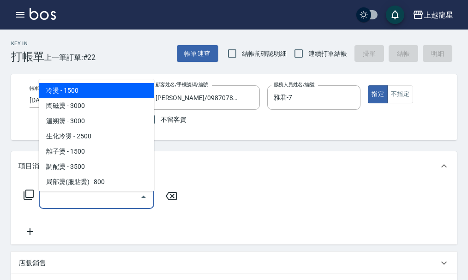
click at [95, 201] on input "服務名稱/代號" at bounding box center [89, 197] width 93 height 16
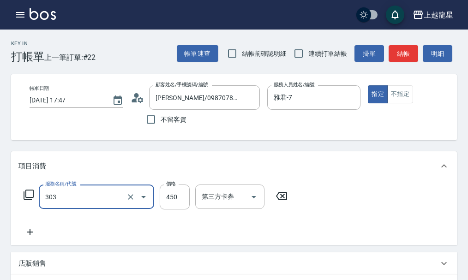
type input "剪髮(303)"
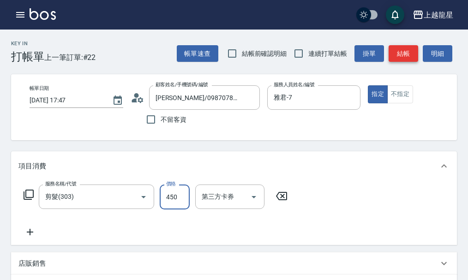
click at [409, 59] on button "結帳" at bounding box center [404, 53] width 30 height 17
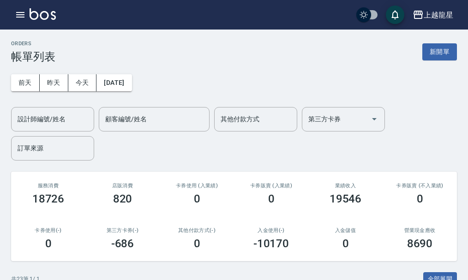
click at [43, 16] on img at bounding box center [43, 14] width 26 height 12
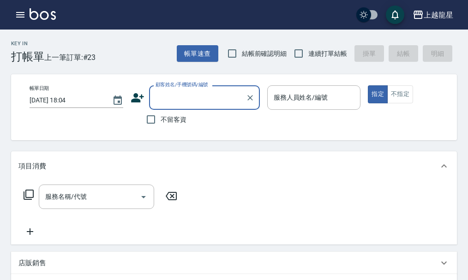
click at [192, 97] on input "顧客姓名/手機號碼/編號" at bounding box center [197, 98] width 89 height 16
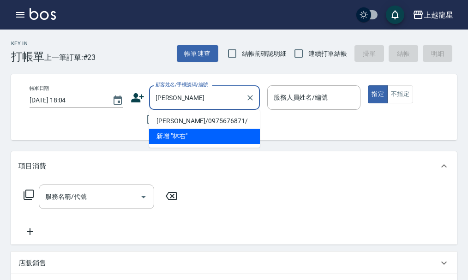
type input "林右美/0975676871/"
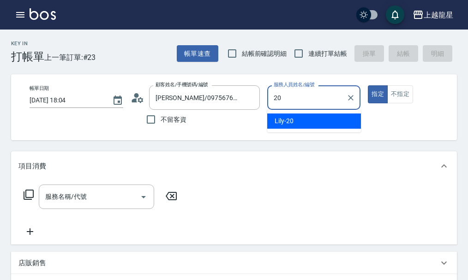
type input "Lily-20"
type button "true"
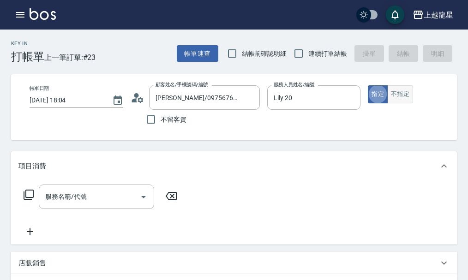
click at [402, 96] on button "不指定" at bounding box center [400, 94] width 26 height 18
click at [118, 205] on input "服務名稱/代號" at bounding box center [89, 197] width 93 height 16
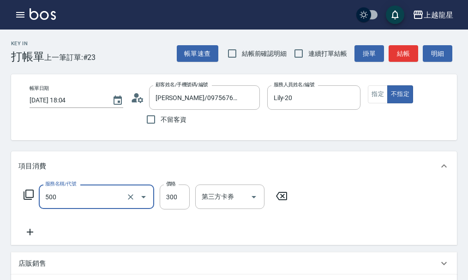
type input "一般洗髮(500)"
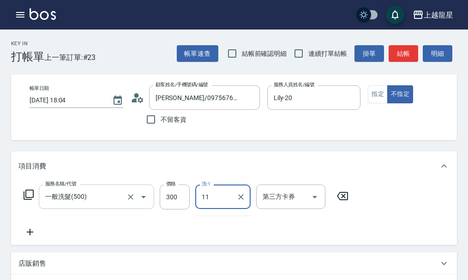
type input "潘潘-11"
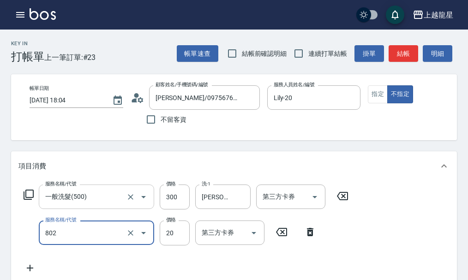
type input "潤絲(802)"
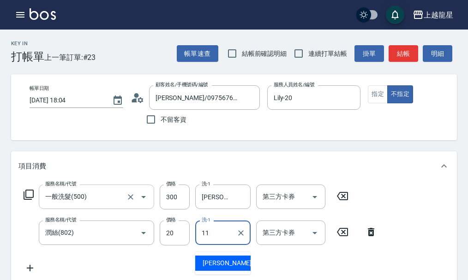
type input "潘潘-11"
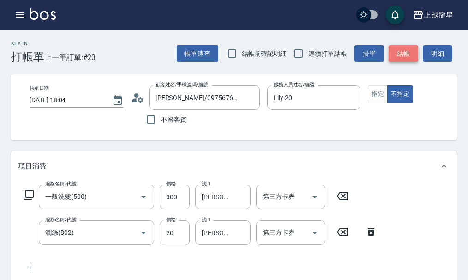
click at [407, 52] on button "結帳" at bounding box center [404, 53] width 30 height 17
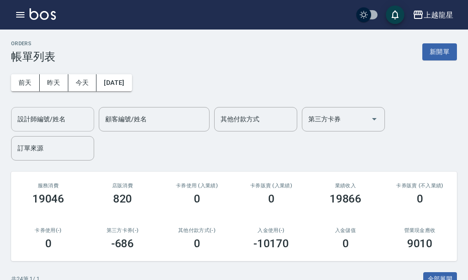
click at [54, 122] on input "設計師編號/姓名" at bounding box center [52, 119] width 75 height 16
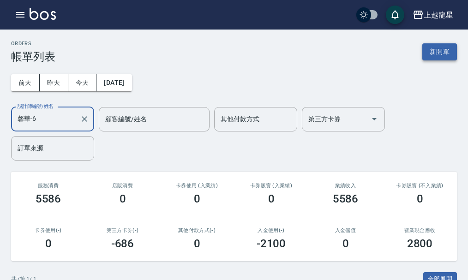
type input "馨華-6"
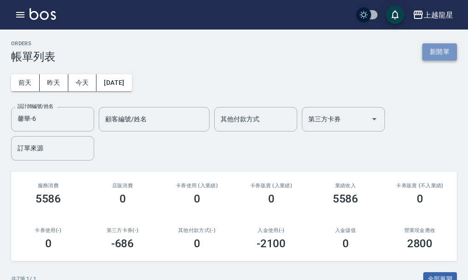
click at [431, 50] on button "新開單" at bounding box center [439, 51] width 35 height 17
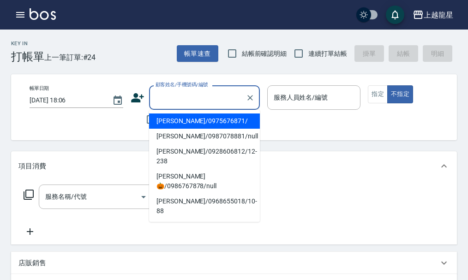
click at [218, 96] on input "顧客姓名/手機號碼/編號" at bounding box center [197, 98] width 89 height 16
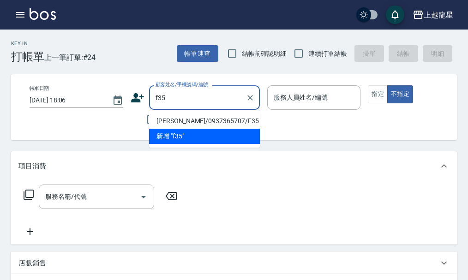
drag, startPoint x: 178, startPoint y: 120, endPoint x: 167, endPoint y: 117, distance: 11.2
click at [178, 121] on li "葉素貞/0937365707/F35" at bounding box center [204, 121] width 111 height 15
type input "葉素貞/0937365707/F35"
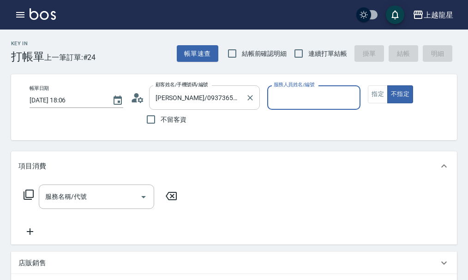
type input "馨華-6"
click at [141, 99] on icon at bounding box center [141, 100] width 6 height 6
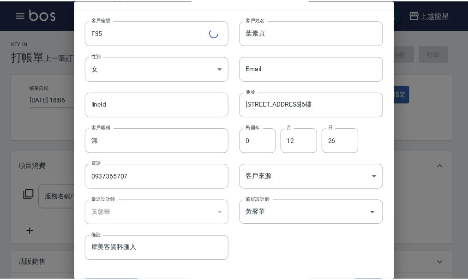
scroll to position [40, 0]
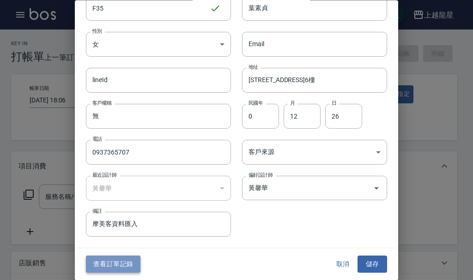
click at [109, 257] on button "查看訂單記錄" at bounding box center [113, 264] width 54 height 17
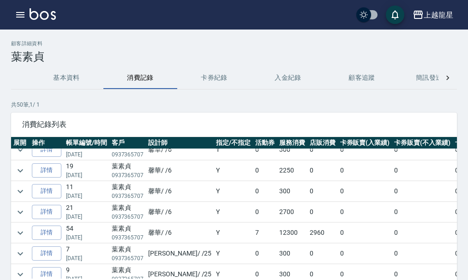
scroll to position [138, 0]
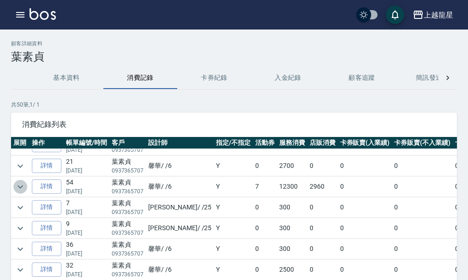
click at [17, 186] on icon "expand row" at bounding box center [20, 186] width 11 height 11
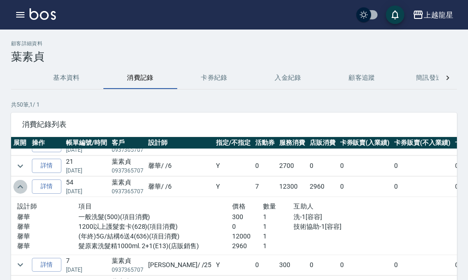
click at [17, 186] on icon "expand row" at bounding box center [20, 186] width 11 height 11
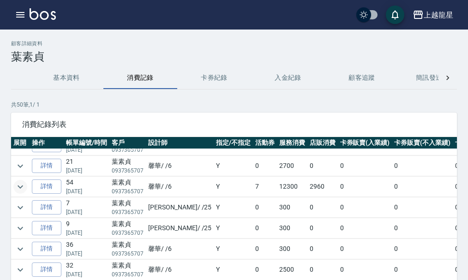
scroll to position [46, 0]
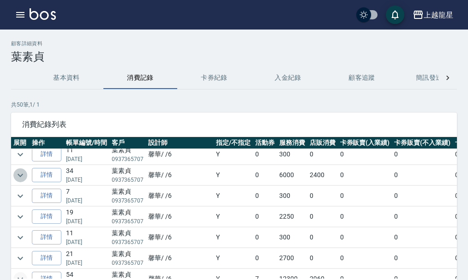
click at [19, 174] on icon "expand row" at bounding box center [20, 175] width 11 height 11
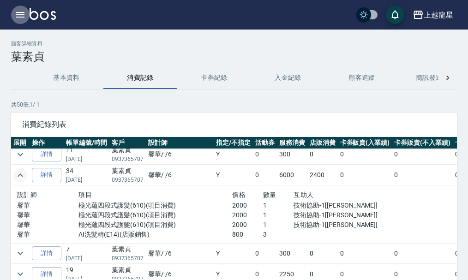
click at [18, 14] on icon "button" at bounding box center [20, 15] width 8 height 6
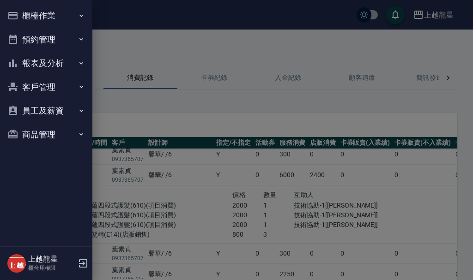
click at [18, 14] on button "櫃檯作業" at bounding box center [46, 16] width 85 height 24
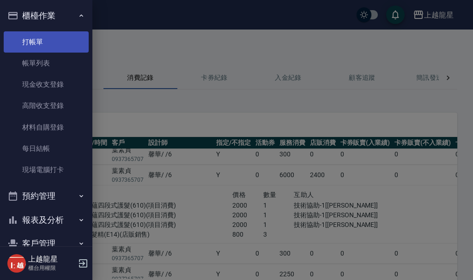
click at [43, 44] on link "打帳單" at bounding box center [46, 41] width 85 height 21
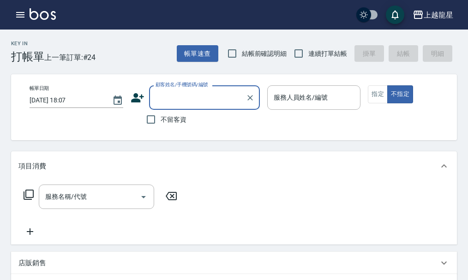
click at [164, 97] on input "顧客姓名/手機號碼/編號" at bounding box center [197, 98] width 89 height 16
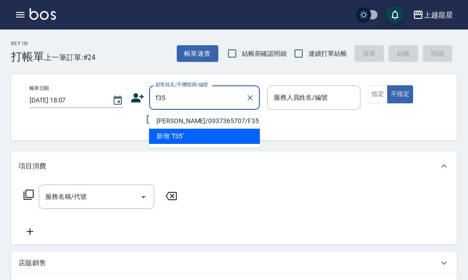
click at [174, 120] on li "葉素貞/0937365707/F35" at bounding box center [204, 121] width 111 height 15
type input "葉素貞/0937365707/F35"
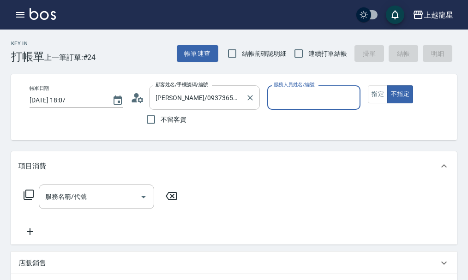
type input "馨華-6"
click at [374, 96] on button "指定" at bounding box center [378, 94] width 20 height 18
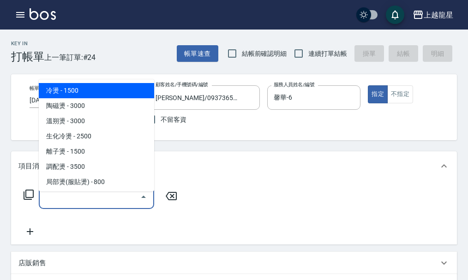
click at [50, 196] on div "服務名稱/代號 服務名稱/代號" at bounding box center [96, 197] width 115 height 24
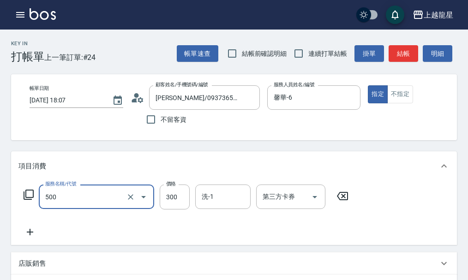
type input "一般洗髮(500)"
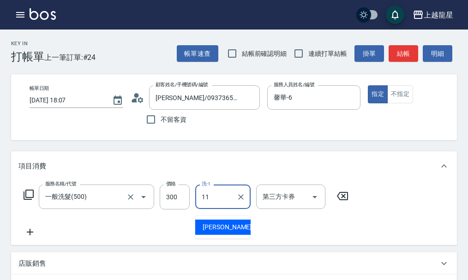
type input "潘潘-11"
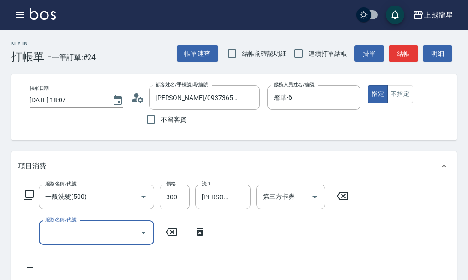
click at [102, 238] on input "服務名稱/代號" at bounding box center [89, 233] width 93 height 16
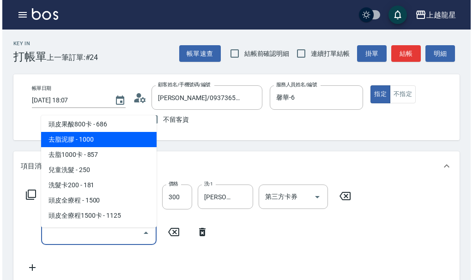
scroll to position [415, 0]
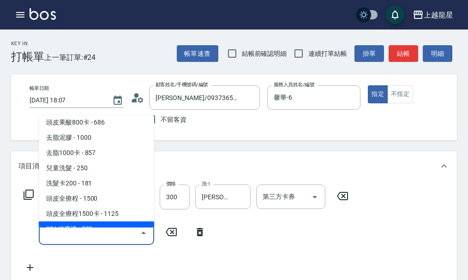
click at [203, 236] on icon at bounding box center [200, 232] width 6 height 8
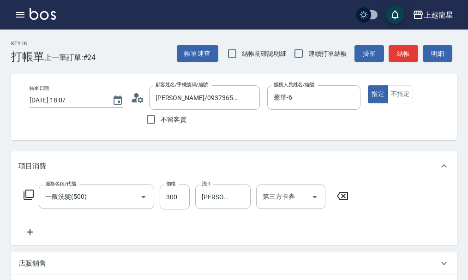
click at [33, 200] on icon at bounding box center [28, 194] width 11 height 11
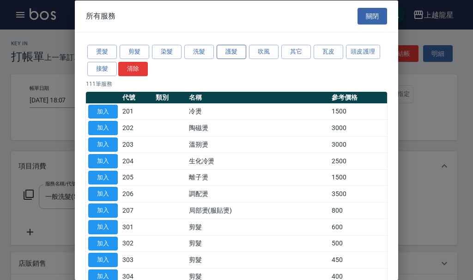
click at [220, 55] on button "護髮" at bounding box center [231, 52] width 30 height 14
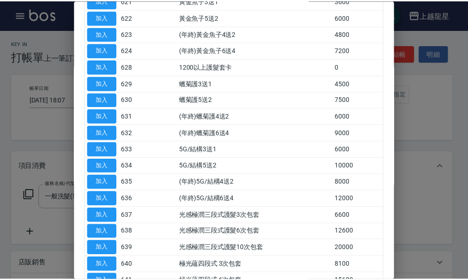
scroll to position [379, 0]
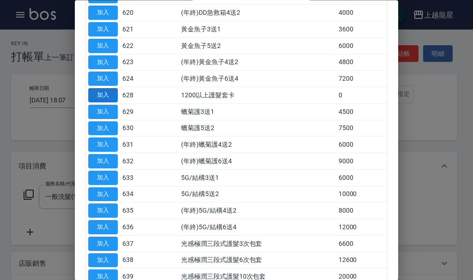
click at [99, 91] on button "加入" at bounding box center [103, 96] width 30 height 14
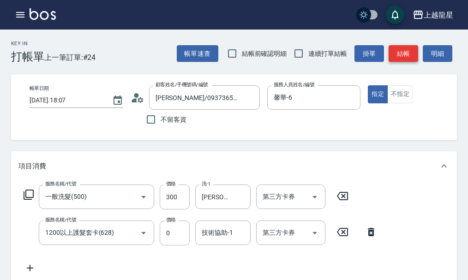
click at [398, 51] on button "結帳" at bounding box center [404, 53] width 30 height 17
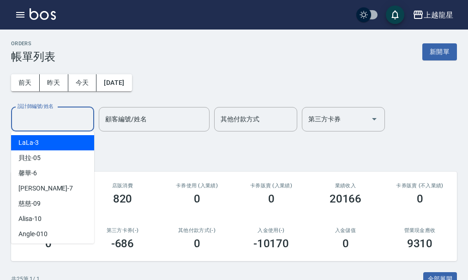
click at [71, 121] on input "設計師編號/姓名" at bounding box center [52, 119] width 75 height 16
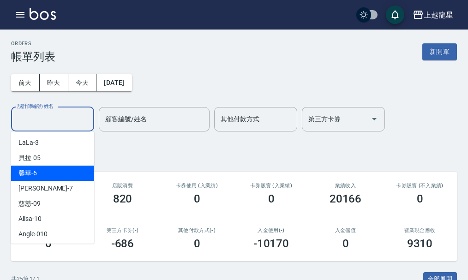
click at [56, 168] on div "馨華 -6" at bounding box center [52, 173] width 83 height 15
type input "馨華-6"
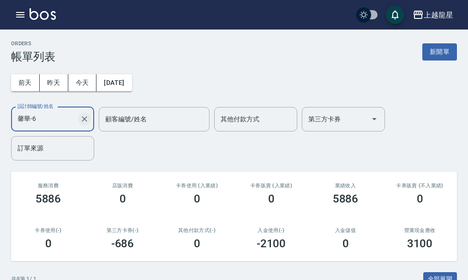
click at [86, 121] on icon "Clear" at bounding box center [85, 119] width 6 height 6
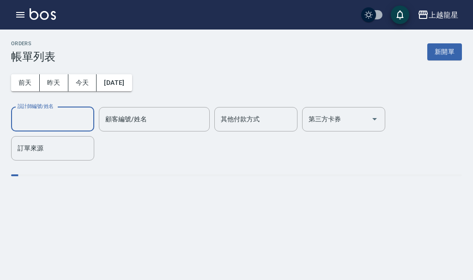
click at [63, 119] on input "設計師編號/姓名" at bounding box center [52, 119] width 75 height 16
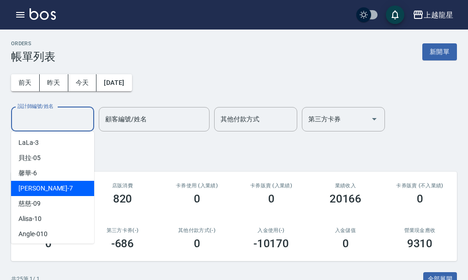
click at [50, 183] on div "雅君 -7" at bounding box center [52, 188] width 83 height 15
type input "雅君-7"
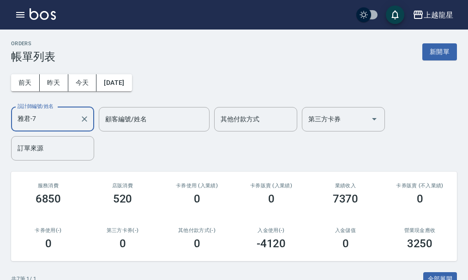
scroll to position [185, 0]
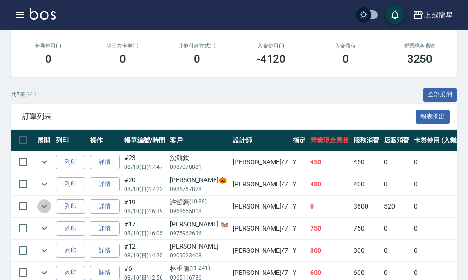
click at [48, 203] on icon "expand row" at bounding box center [44, 206] width 11 height 11
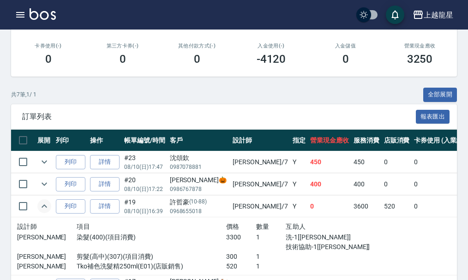
click at [48, 203] on icon "expand row" at bounding box center [44, 206] width 11 height 11
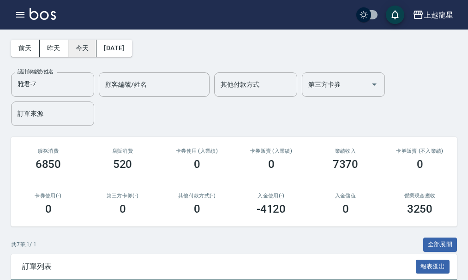
scroll to position [0, 0]
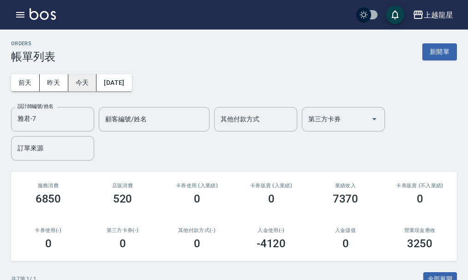
click at [85, 84] on button "今天" at bounding box center [82, 82] width 29 height 17
click at [86, 125] on button "Clear" at bounding box center [84, 119] width 13 height 13
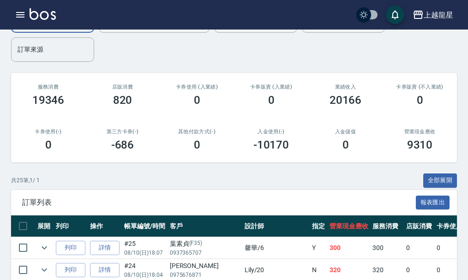
scroll to position [138, 0]
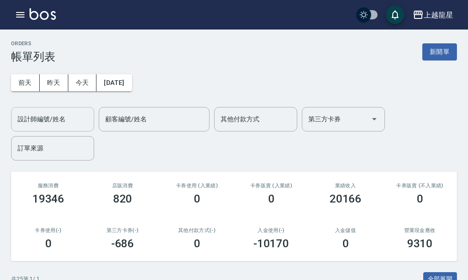
click at [42, 119] on input "設計師編號/姓名" at bounding box center [52, 119] width 75 height 16
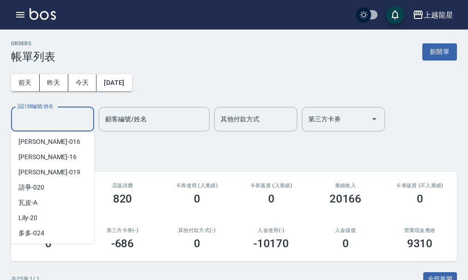
scroll to position [138, 0]
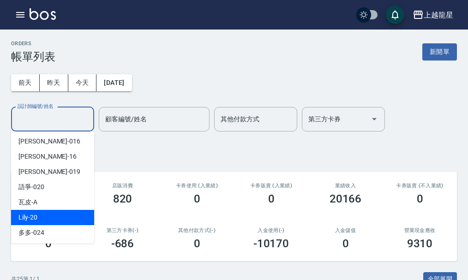
click at [33, 215] on span "Lily -20" at bounding box center [27, 218] width 19 height 10
type input "Lily-20"
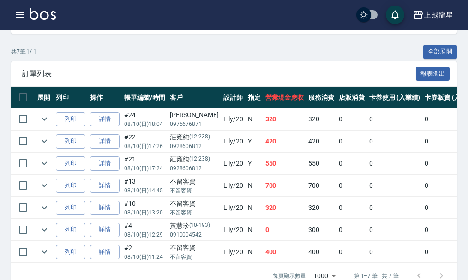
scroll to position [254, 0]
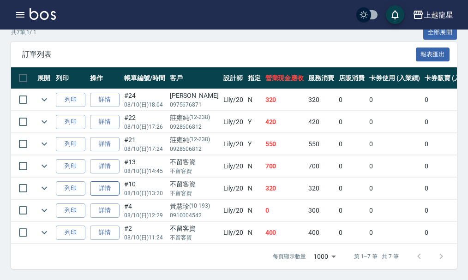
click at [113, 183] on link "詳情" at bounding box center [105, 188] width 30 height 14
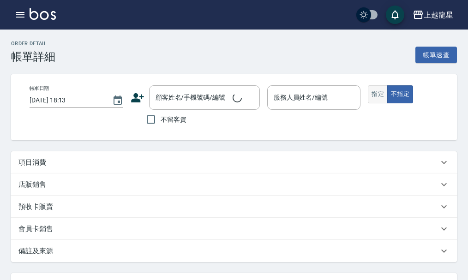
type input "2025/08/10 13:20"
checkbox input "true"
type input "Lily-20"
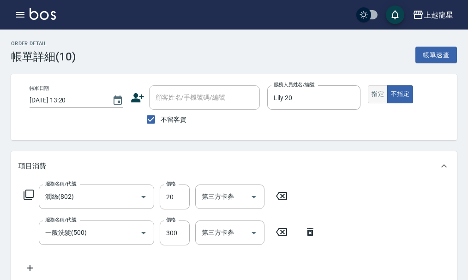
type input "潤絲(802)"
type input "一般洗髮(500)"
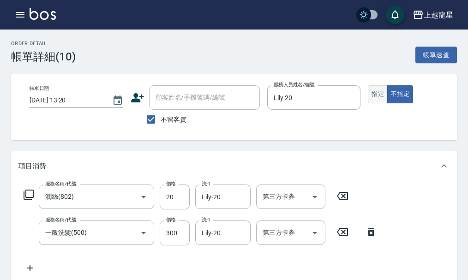
click at [380, 100] on button "指定" at bounding box center [378, 94] width 20 height 18
click at [402, 100] on button "不指定" at bounding box center [400, 94] width 26 height 18
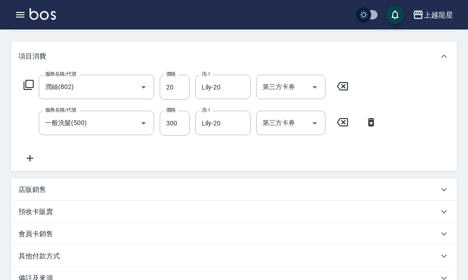
scroll to position [226, 0]
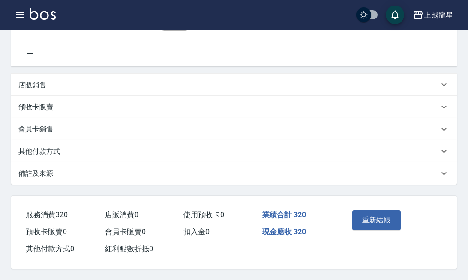
click at [378, 216] on button "重新結帳" at bounding box center [376, 219] width 49 height 19
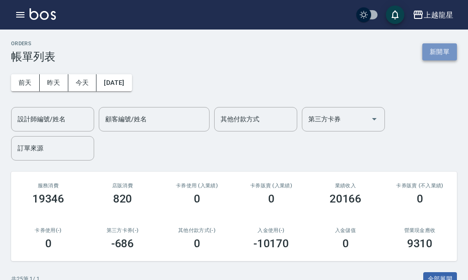
click at [431, 54] on button "新開單" at bounding box center [439, 51] width 35 height 17
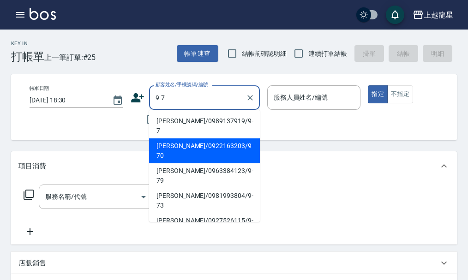
click at [184, 142] on li "林君綺/0922163203/9-70" at bounding box center [204, 150] width 111 height 25
type input "林君綺/0922163203/9-70"
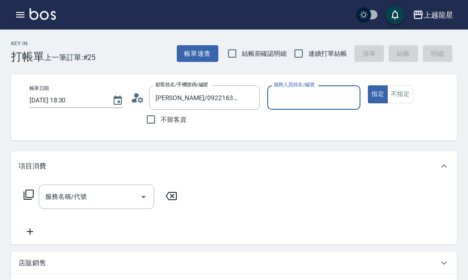
type input "雅君-7"
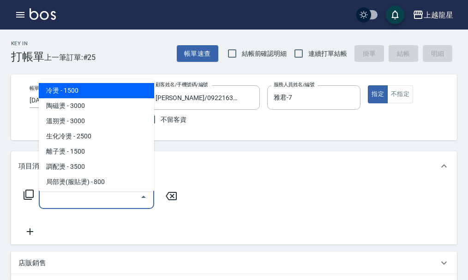
click at [61, 198] on div "服務名稱/代號 服務名稱/代號" at bounding box center [96, 197] width 115 height 24
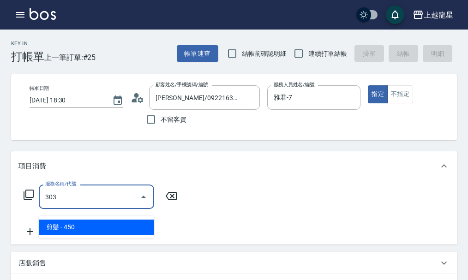
type input "剪髮(303)"
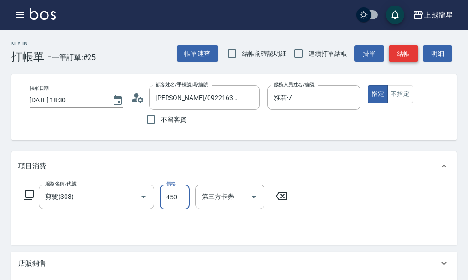
click at [409, 52] on button "結帳" at bounding box center [404, 53] width 30 height 17
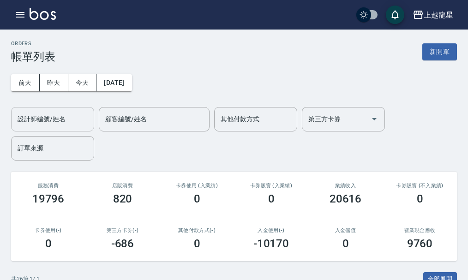
click at [75, 122] on input "設計師編號/姓名" at bounding box center [52, 119] width 75 height 16
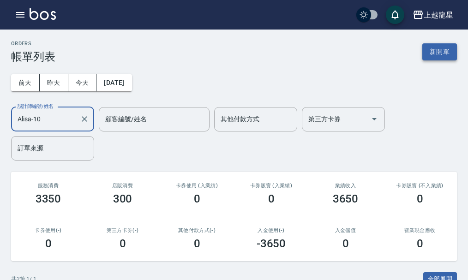
type input "Alisa-10"
click at [432, 49] on button "新開單" at bounding box center [439, 51] width 35 height 17
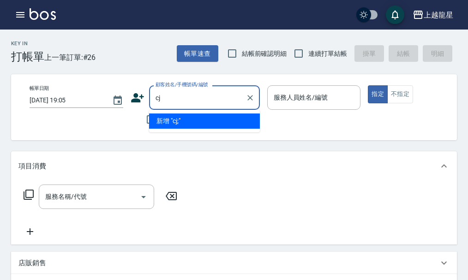
type input "c"
type input "z"
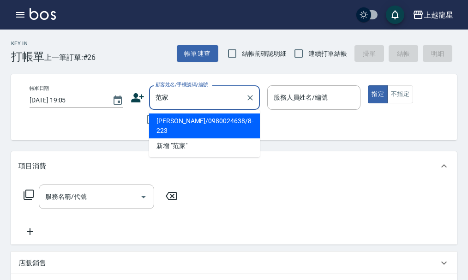
click at [193, 120] on li "范家綺/0980024638/8-223" at bounding box center [204, 126] width 111 height 25
type input "范家綺/0980024638/8-223"
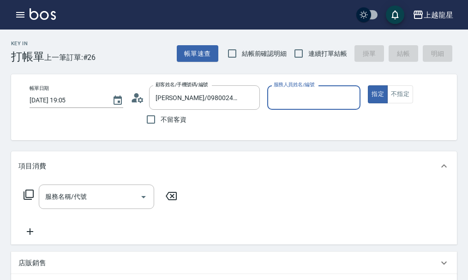
type input "Alisa-10"
click at [119, 203] on input "服務名稱/代號" at bounding box center [89, 197] width 93 height 16
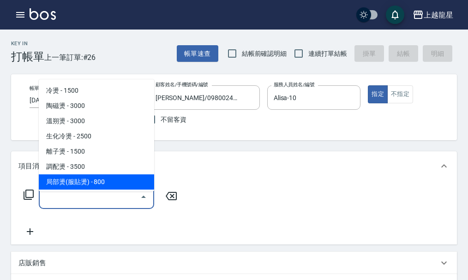
click at [95, 195] on body "上越龍星 登出 櫃檯作業 打帳單 帳單列表 現金收支登錄 高階收支登錄 材料自購登錄 每日結帳 現場電腦打卡 預約管理 預約管理 單日預約紀錄 單週預約紀錄 …" at bounding box center [234, 256] width 468 height 512
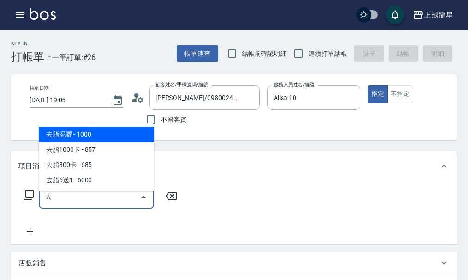
click at [121, 137] on span "去脂泥膠 - 1000" at bounding box center [96, 134] width 115 height 15
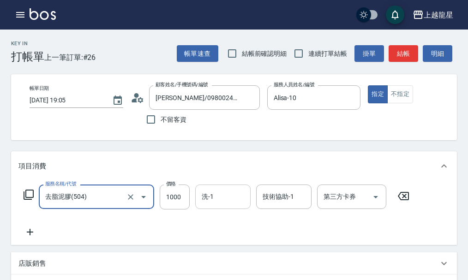
type input "去脂泥膠(504)"
click at [225, 205] on input "洗-1" at bounding box center [222, 197] width 47 height 16
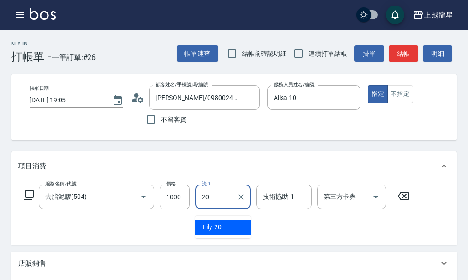
type input "Lily-20"
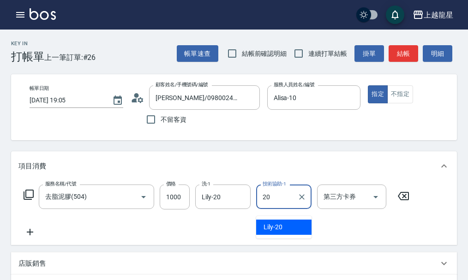
type input "Lily-20"
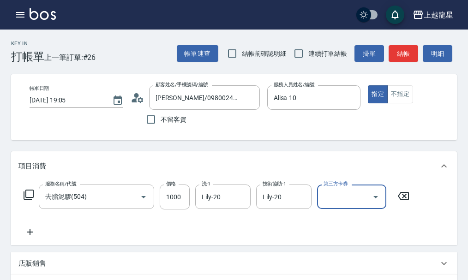
click at [28, 238] on icon at bounding box center [29, 232] width 23 height 11
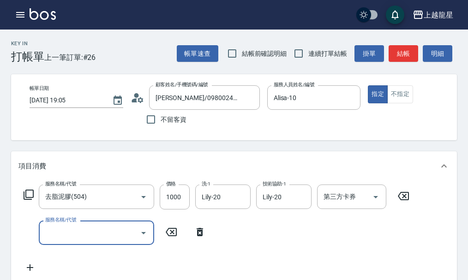
click at [74, 234] on input "服務名稱/代號" at bounding box center [89, 233] width 93 height 16
type input "去脂泥膠(504)"
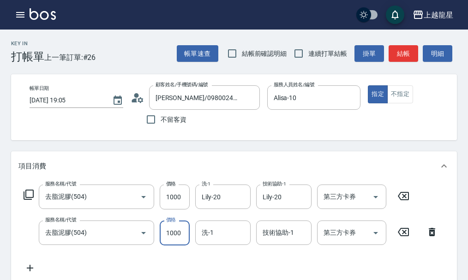
click at [182, 238] on input "1000" at bounding box center [175, 233] width 30 height 25
type input "800"
click at [210, 241] on input "洗-1" at bounding box center [222, 233] width 47 height 16
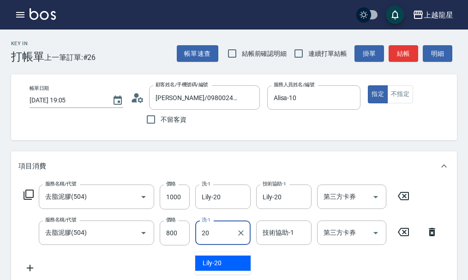
type input "Lily-20"
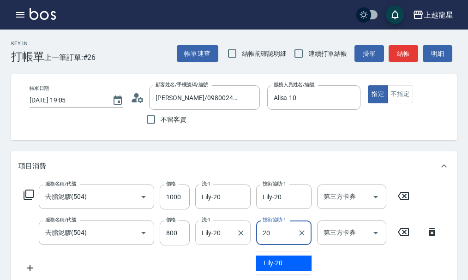
type input "Lily-20"
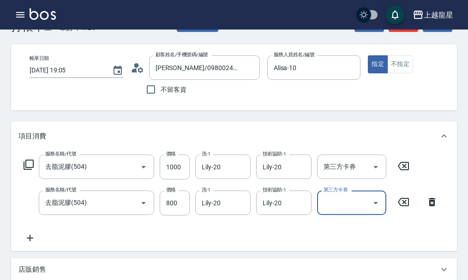
scroll to position [46, 0]
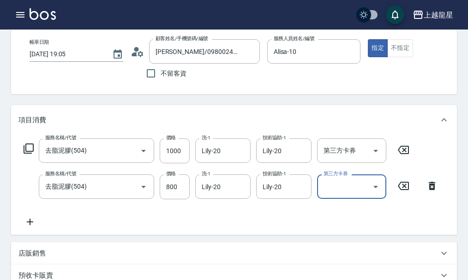
click at [30, 225] on icon at bounding box center [30, 222] width 6 height 6
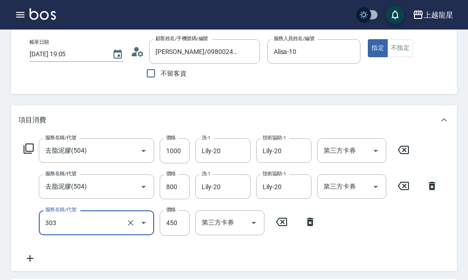
type input "剪髮(303)"
click at [33, 262] on icon at bounding box center [29, 258] width 23 height 11
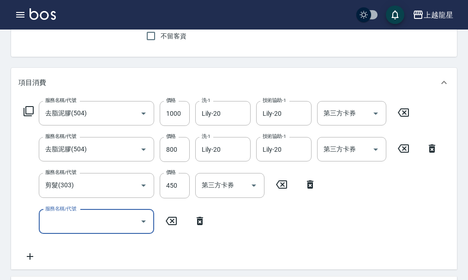
scroll to position [138, 0]
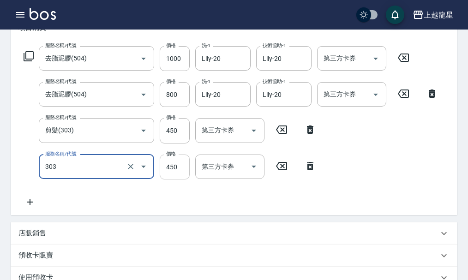
click at [176, 171] on input "450" at bounding box center [175, 167] width 30 height 25
type input "剪髮(303)"
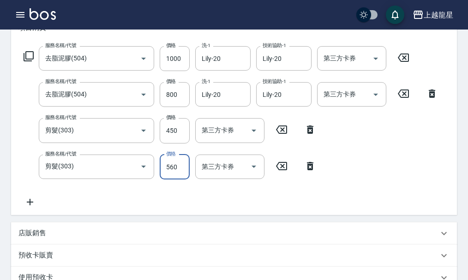
type input "560"
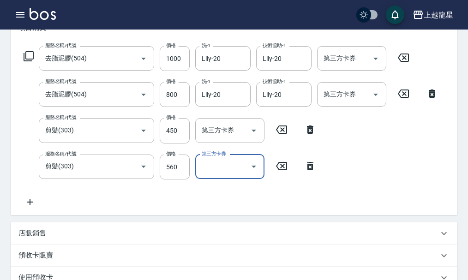
click at [30, 203] on div "服務名稱/代號 去脂泥膠(504) 服務名稱/代號 價格 1000 價格 洗-1 Lily-20 洗-1 技術協助-1 Lily-20 技術協助-1 第三方卡…" at bounding box center [230, 127] width 425 height 162
click at [32, 205] on icon at bounding box center [30, 202] width 6 height 6
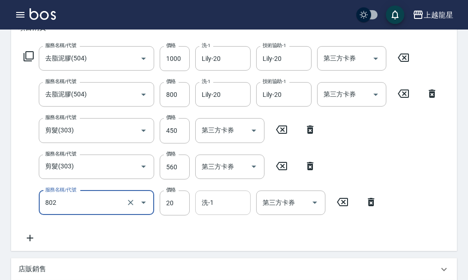
click at [224, 211] on input "洗-1" at bounding box center [222, 203] width 47 height 16
type input "潤絲(802)"
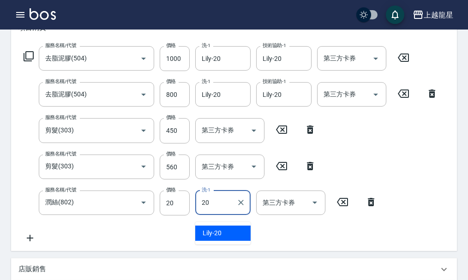
type input "Lily-20"
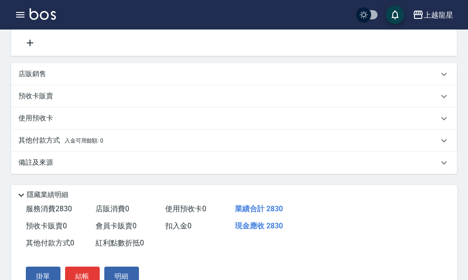
scroll to position [388, 0]
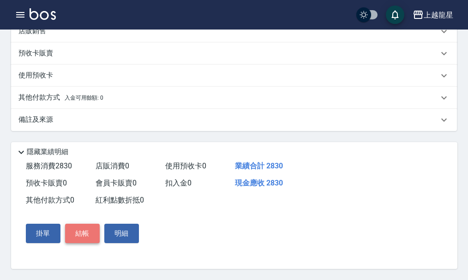
click at [82, 229] on button "結帳" at bounding box center [82, 233] width 35 height 19
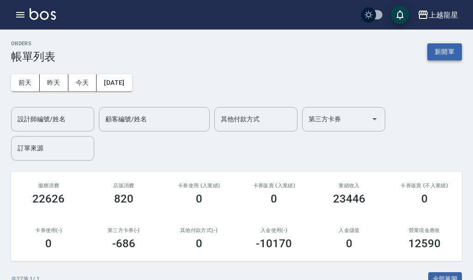
click at [438, 52] on button "新開單" at bounding box center [444, 51] width 35 height 17
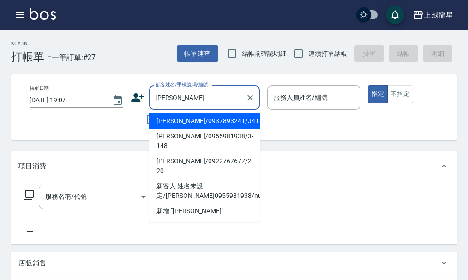
click at [179, 120] on li "黃寶猜/0937893241/J41" at bounding box center [204, 121] width 111 height 15
type input "黃寶猜/0937893241/J41"
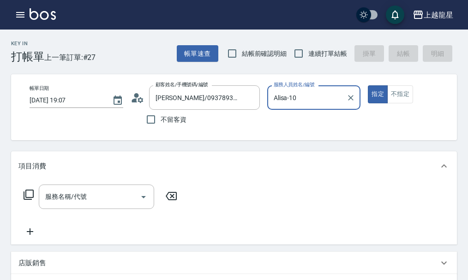
type input "Alisa-10"
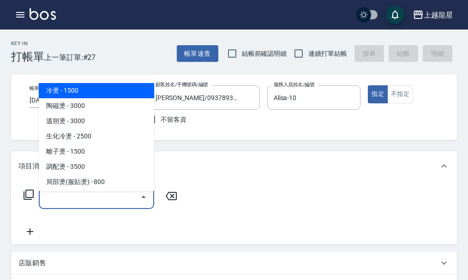
click at [90, 203] on input "服務名稱/代號" at bounding box center [89, 197] width 93 height 16
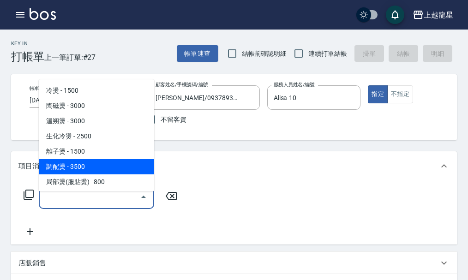
click at [70, 205] on input "服務名稱/代號" at bounding box center [89, 197] width 93 height 16
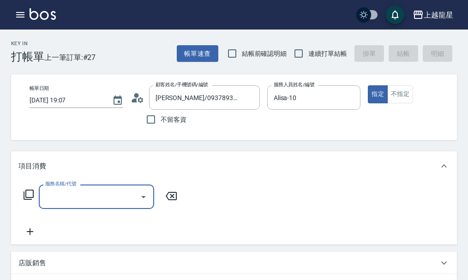
type input "ㄋ"
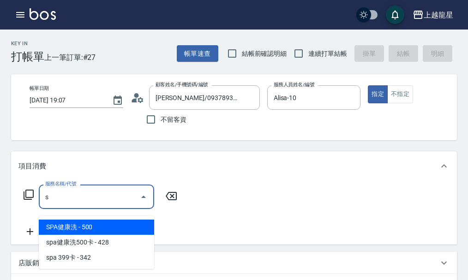
click at [108, 224] on span "SPA健康洗 - 500" at bounding box center [96, 227] width 115 height 15
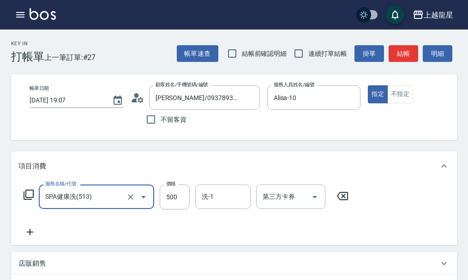
click at [203, 206] on div "洗-1" at bounding box center [222, 197] width 55 height 24
type input "SPA健康洗(513)"
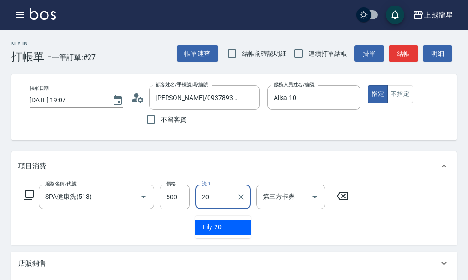
type input "Lily-20"
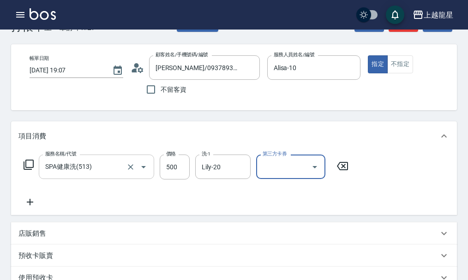
scroll to position [46, 0]
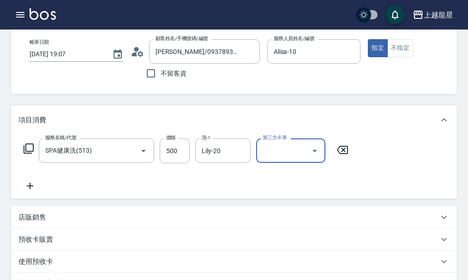
click at [31, 192] on icon at bounding box center [29, 185] width 23 height 11
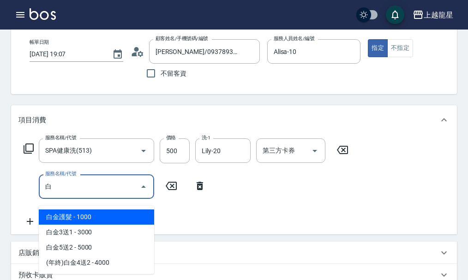
click at [85, 214] on span "白金護髮 - 1000" at bounding box center [96, 217] width 115 height 15
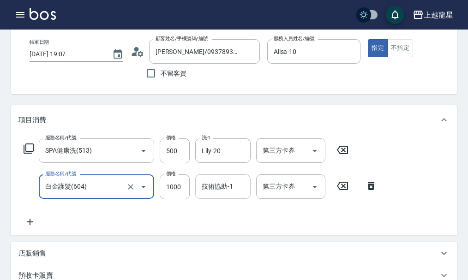
type input "白金護髮(604)"
click at [214, 193] on div "技術協助-1 技術協助-1" at bounding box center [222, 186] width 55 height 24
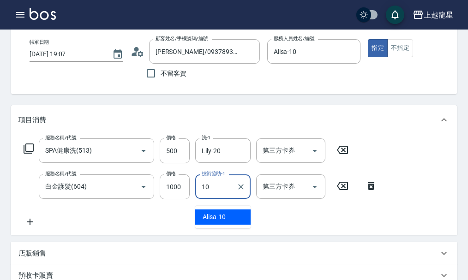
type input "Alisa-10"
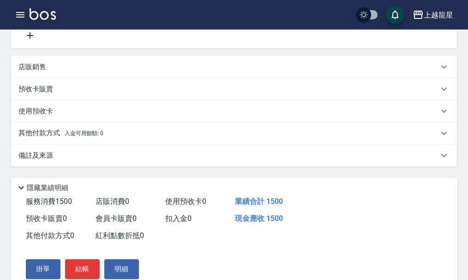
scroll to position [277, 0]
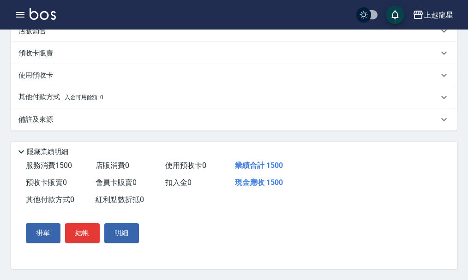
click at [73, 239] on button "結帳" at bounding box center [82, 232] width 35 height 19
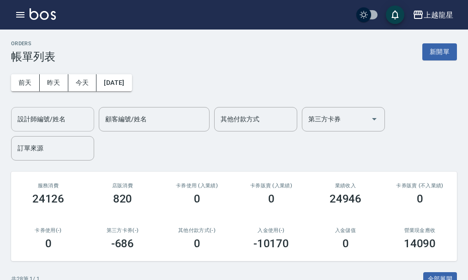
click at [47, 119] on input "設計師編號/姓名" at bounding box center [52, 119] width 75 height 16
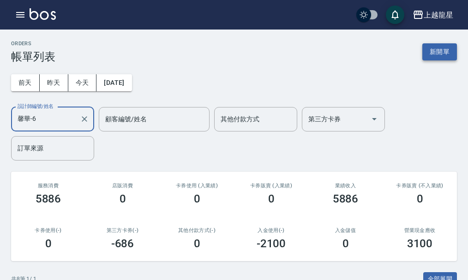
type input "馨華-6"
click at [431, 51] on button "新開單" at bounding box center [439, 51] width 35 height 17
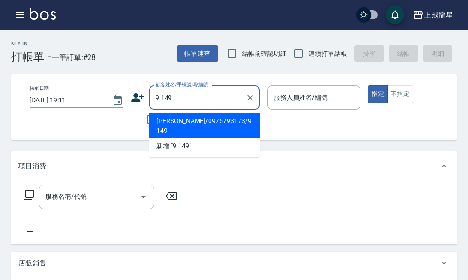
click at [176, 124] on li "陳俊嘉/0975793173/9-149" at bounding box center [204, 126] width 111 height 25
type input "陳俊嘉/0975793173/9-149"
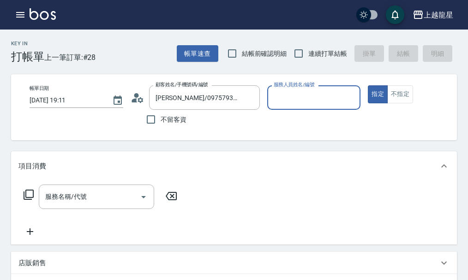
type input "雅君-7"
click at [122, 202] on input "服務名稱/代號" at bounding box center [89, 197] width 93 height 16
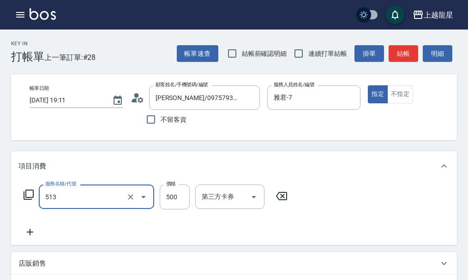
type input "SPA健康洗(513)"
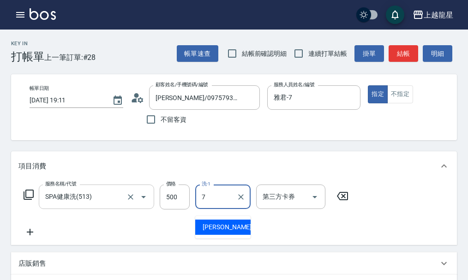
type input "雅君-7"
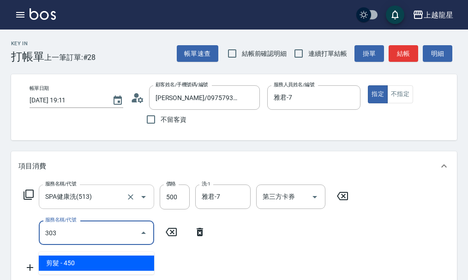
type input "剪髮(303)"
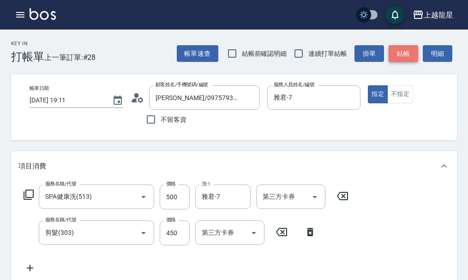
click at [408, 54] on button "結帳" at bounding box center [404, 53] width 30 height 17
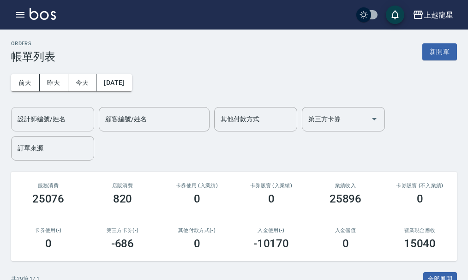
click at [64, 123] on input "設計師編號/姓名" at bounding box center [52, 119] width 75 height 16
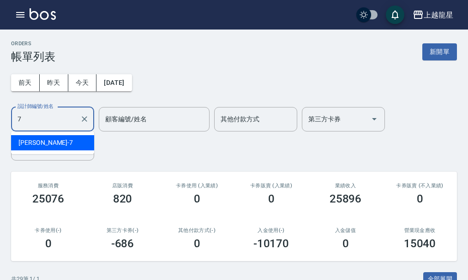
type input "雅君-7"
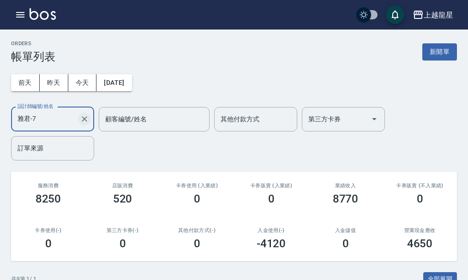
click at [82, 120] on icon "Clear" at bounding box center [84, 118] width 9 height 9
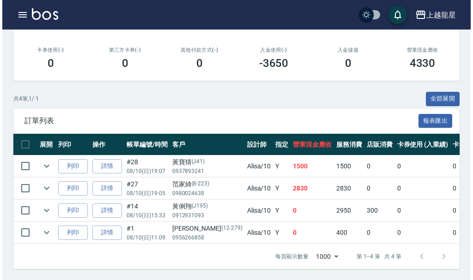
scroll to position [49, 0]
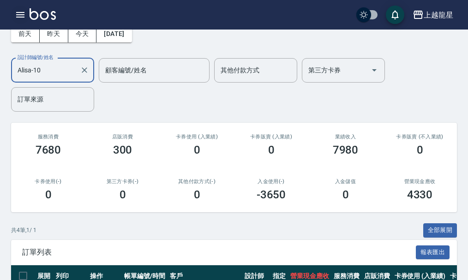
type input "Alisa-10"
click at [25, 11] on icon "button" at bounding box center [20, 14] width 11 height 11
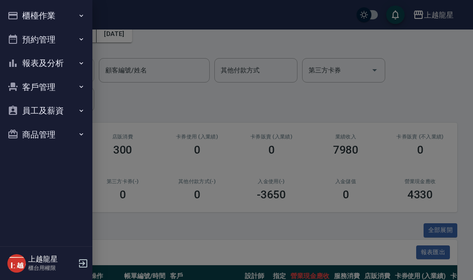
click at [48, 18] on button "櫃檯作業" at bounding box center [46, 16] width 85 height 24
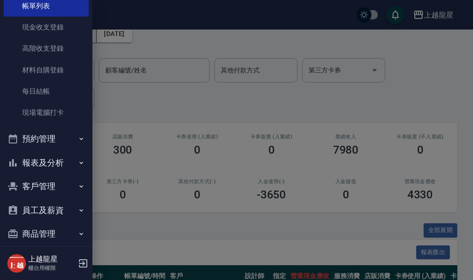
scroll to position [68, 0]
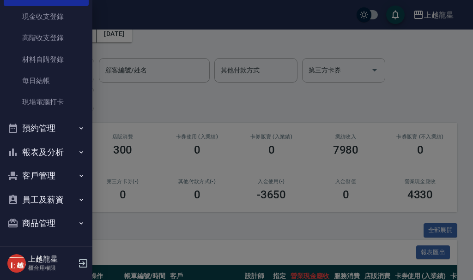
click at [69, 148] on button "報表及分析" at bounding box center [46, 152] width 85 height 24
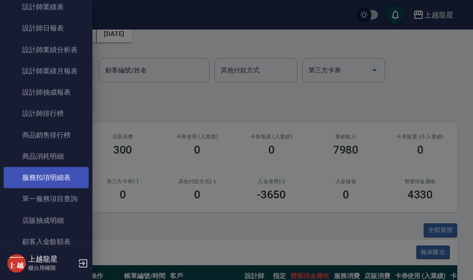
scroll to position [428, 0]
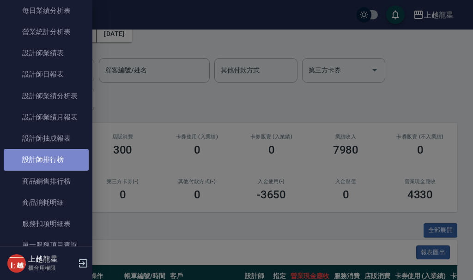
click at [54, 161] on link "設計師排行榜" at bounding box center [46, 159] width 85 height 21
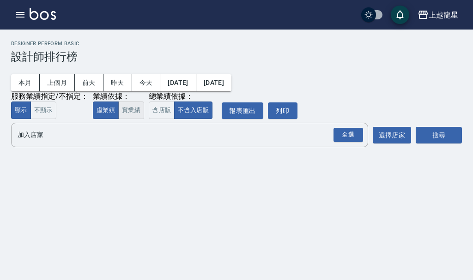
click at [127, 120] on button "實業績" at bounding box center [131, 111] width 26 height 18
click at [112, 132] on input "加入店家" at bounding box center [182, 135] width 335 height 16
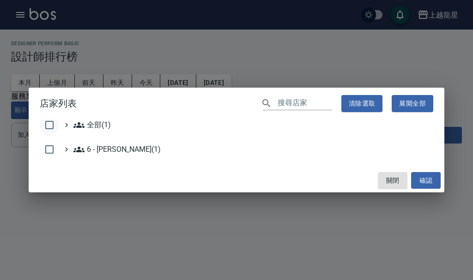
click at [49, 126] on input "checkbox" at bounding box center [49, 124] width 19 height 19
checkbox input "true"
click at [428, 178] on button "確認" at bounding box center [426, 180] width 30 height 17
checkbox input "false"
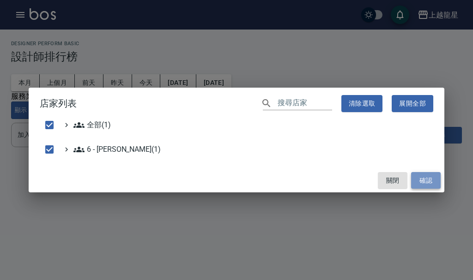
checkbox input "false"
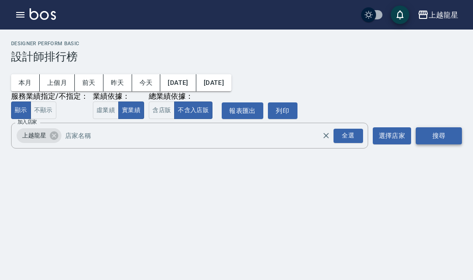
click at [445, 139] on button "搜尋" at bounding box center [438, 135] width 46 height 17
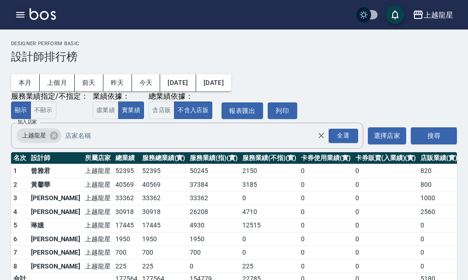
click at [21, 14] on icon "button" at bounding box center [20, 14] width 11 height 11
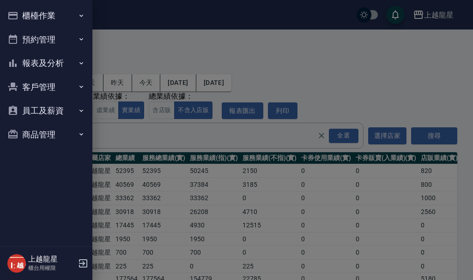
click at [21, 14] on button "櫃檯作業" at bounding box center [46, 16] width 85 height 24
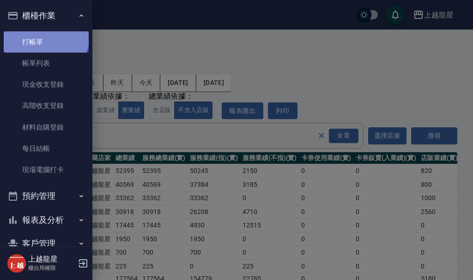
click at [45, 36] on link "打帳單" at bounding box center [46, 41] width 85 height 21
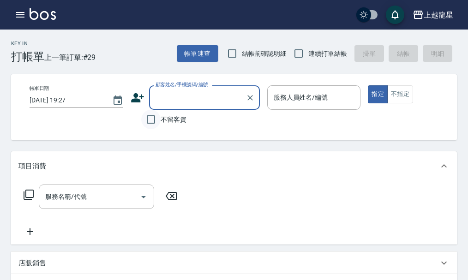
click at [158, 119] on input "不留客資" at bounding box center [150, 119] width 19 height 19
checkbox input "true"
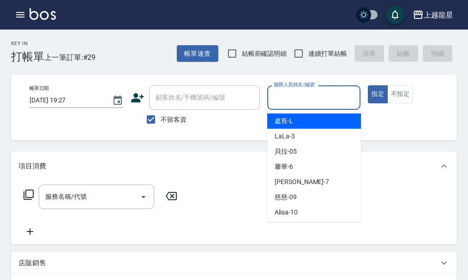
click at [273, 96] on input "服務人員姓名/編號" at bounding box center [313, 98] width 85 height 16
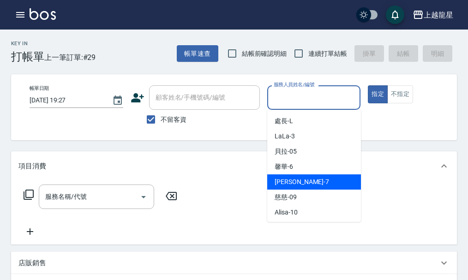
click at [292, 182] on span "雅君 -7" at bounding box center [302, 182] width 54 height 10
type input "雅君-7"
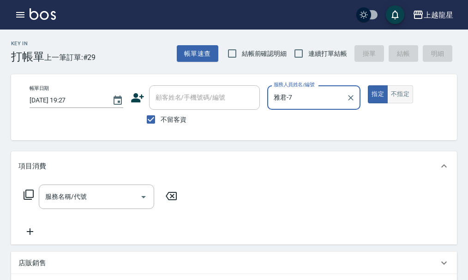
click at [398, 97] on button "不指定" at bounding box center [400, 94] width 26 height 18
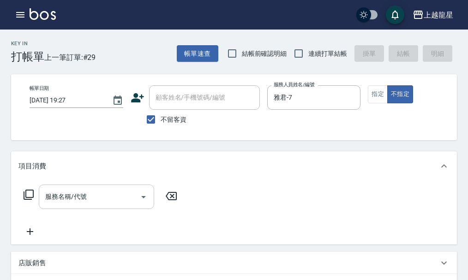
click at [127, 201] on input "服務名稱/代號" at bounding box center [89, 197] width 93 height 16
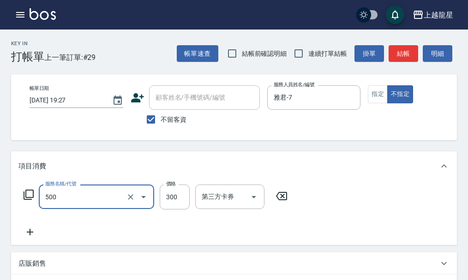
type input "一般洗髮(500)"
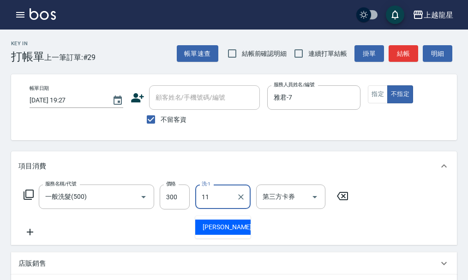
type input "潘潘-11"
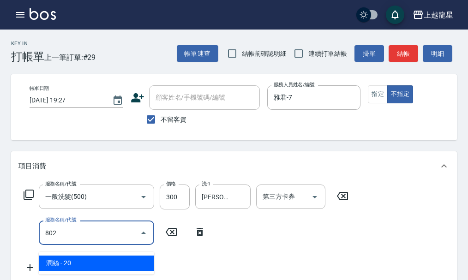
type input "潤絲(802)"
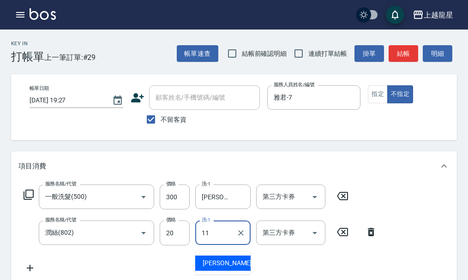
type input "潘潘-11"
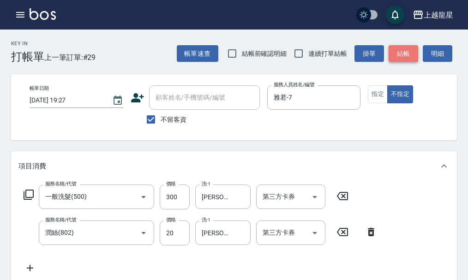
click at [402, 56] on button "結帳" at bounding box center [404, 53] width 30 height 17
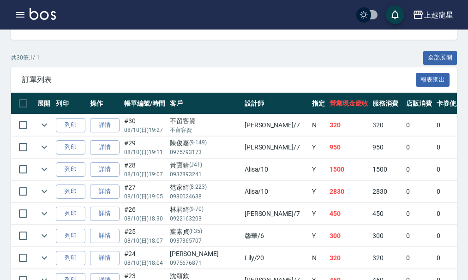
scroll to position [277, 0]
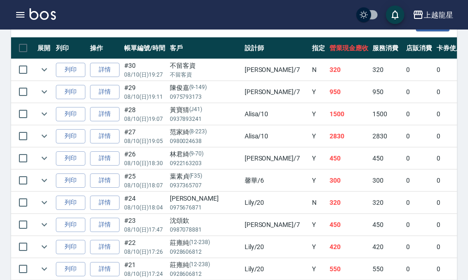
click at [48, 14] on img at bounding box center [43, 14] width 26 height 12
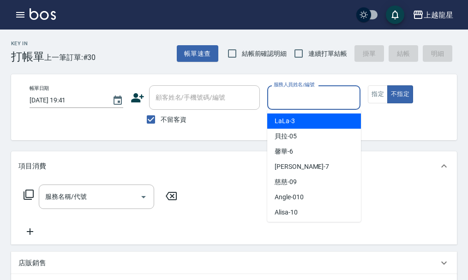
click at [288, 104] on input "服務人員姓名/編號" at bounding box center [313, 98] width 85 height 16
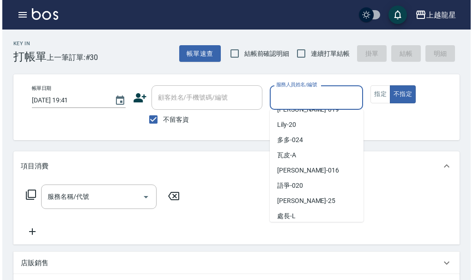
scroll to position [169, 0]
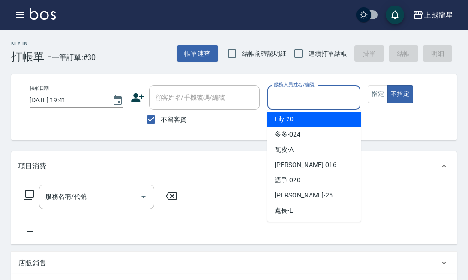
click at [300, 123] on div "Lily -20" at bounding box center [314, 119] width 94 height 15
type input "Lily-20"
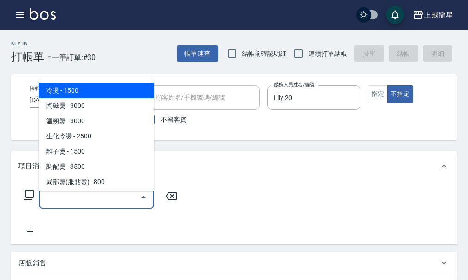
click at [87, 205] on input "服務名稱/代號" at bounding box center [89, 197] width 93 height 16
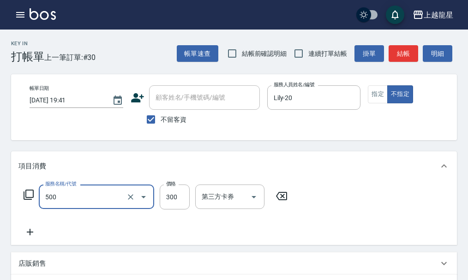
type input "一般洗髮(500)"
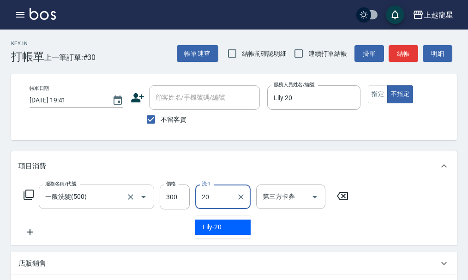
type input "Lily-20"
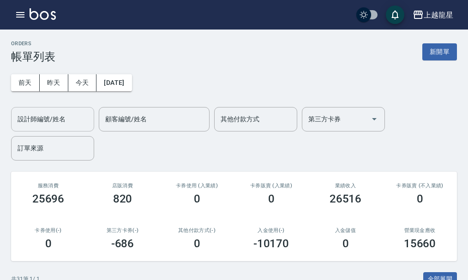
click at [55, 108] on div "設計師編號/姓名" at bounding box center [52, 119] width 83 height 24
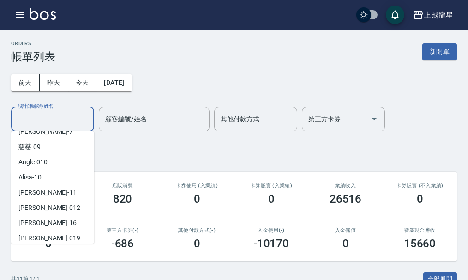
scroll to position [138, 0]
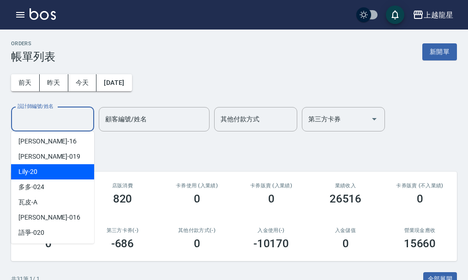
click at [44, 174] on div "Lily -20" at bounding box center [52, 171] width 83 height 15
type input "Lily-20"
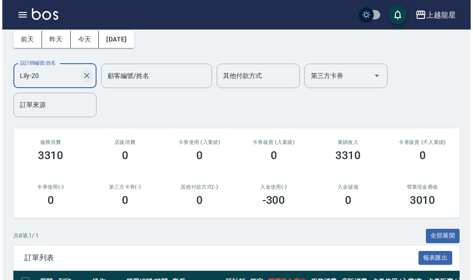
scroll to position [0, 0]
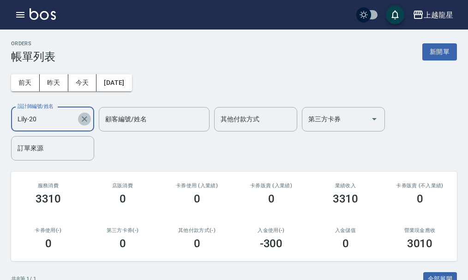
click at [87, 120] on icon "Clear" at bounding box center [84, 118] width 9 height 9
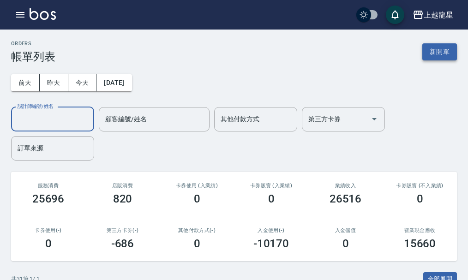
click at [438, 51] on button "新開單" at bounding box center [439, 51] width 35 height 17
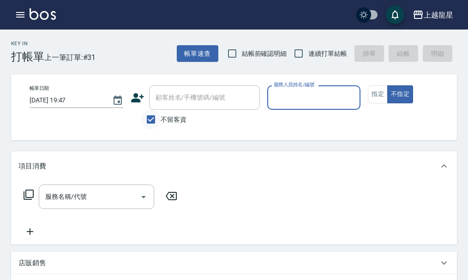
click at [150, 121] on input "不留客資" at bounding box center [150, 119] width 19 height 19
checkbox input "false"
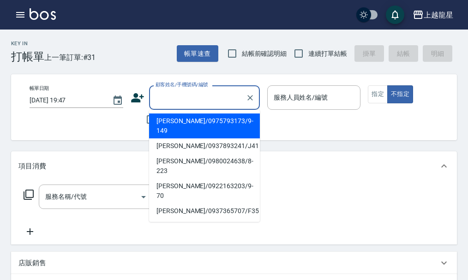
click at [162, 96] on input "顧客姓名/手機號碼/編號" at bounding box center [197, 98] width 89 height 16
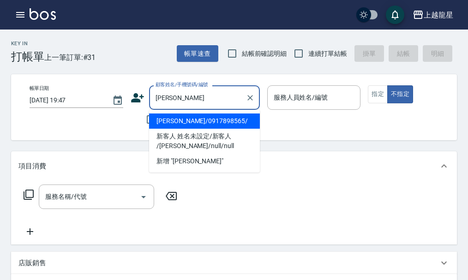
click at [199, 123] on li "楊朝富/0917898565/" at bounding box center [204, 121] width 111 height 15
type input "楊朝富/0917898565/"
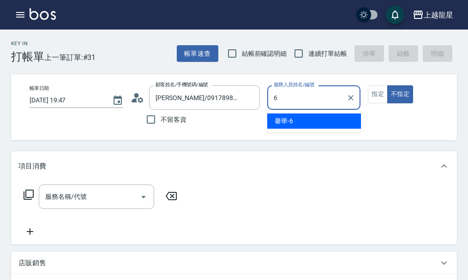
type input "馨華-6"
type button "false"
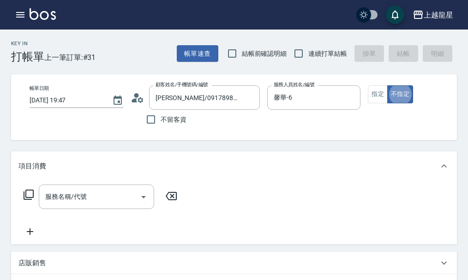
click at [135, 98] on icon at bounding box center [138, 98] width 14 height 14
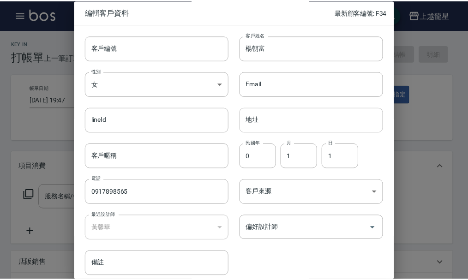
scroll to position [40, 0]
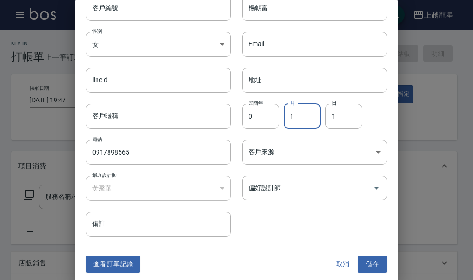
click at [299, 112] on input "1" at bounding box center [301, 116] width 37 height 25
click at [354, 115] on input "1" at bounding box center [343, 116] width 37 height 25
type input "25"
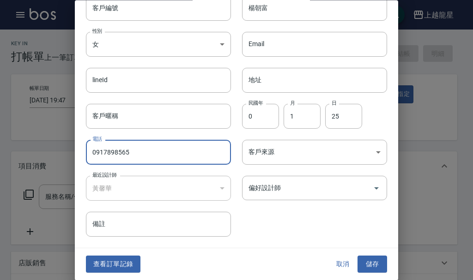
click at [380, 257] on button "儲存" at bounding box center [372, 264] width 30 height 17
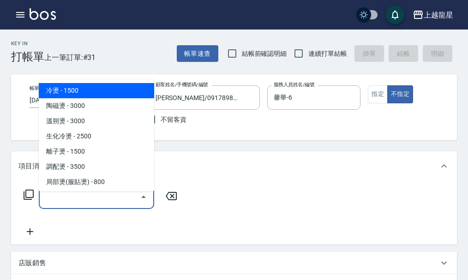
click at [117, 200] on input "服務名稱/代號" at bounding box center [89, 197] width 93 height 16
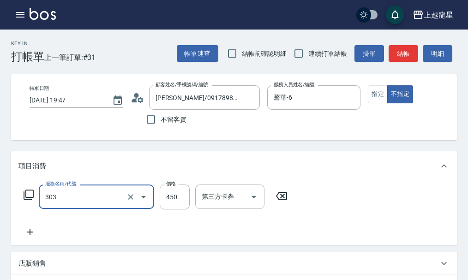
type input "剪髮(303)"
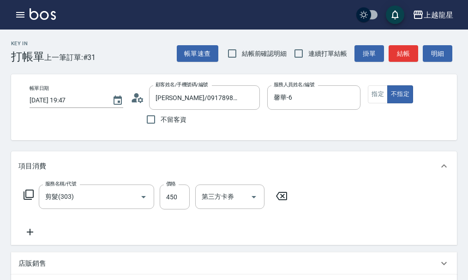
click at [382, 79] on div "帳單日期 2025/08/10 19:47 顧客姓名/手機號碼/編號 楊朝富/0917898565/ 顧客姓名/手機號碼/編號 不留客資 服務人員姓名/編號 …" at bounding box center [242, 107] width 462 height 66
click at [378, 96] on button "指定" at bounding box center [378, 94] width 20 height 18
click at [409, 50] on button "結帳" at bounding box center [404, 53] width 30 height 17
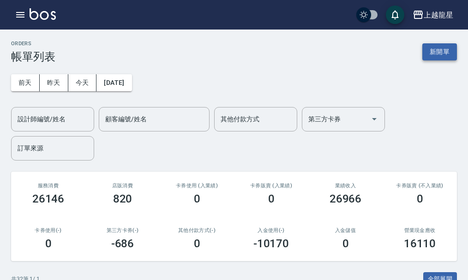
click at [431, 46] on button "新開單" at bounding box center [439, 51] width 35 height 17
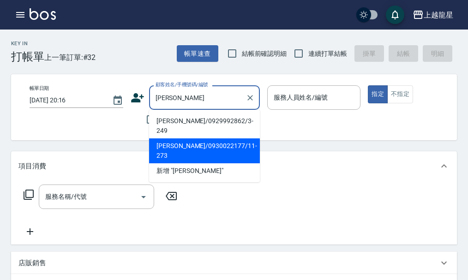
click at [178, 138] on li "李友謙/0930022177/11-273" at bounding box center [204, 150] width 111 height 25
type input "李友謙/0930022177/11-273"
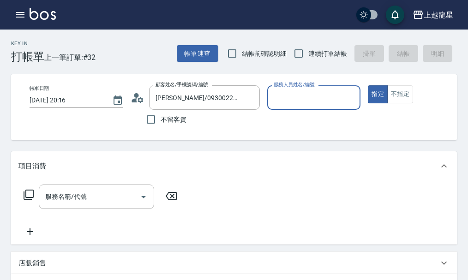
type input "雅君-7"
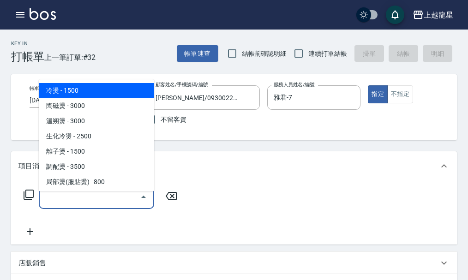
click at [114, 200] on input "服務名稱/代號" at bounding box center [89, 197] width 93 height 16
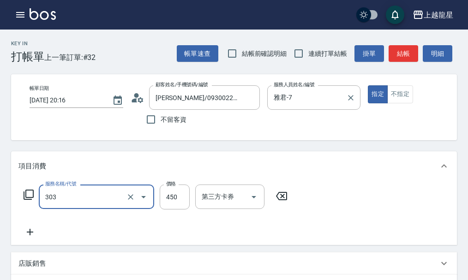
type input "剪髮(303)"
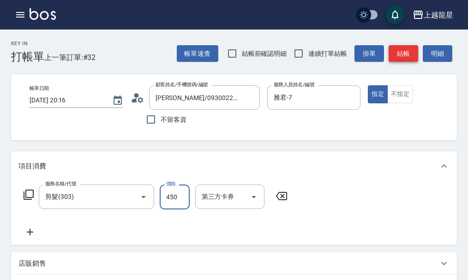
click at [409, 54] on button "結帳" at bounding box center [404, 53] width 30 height 17
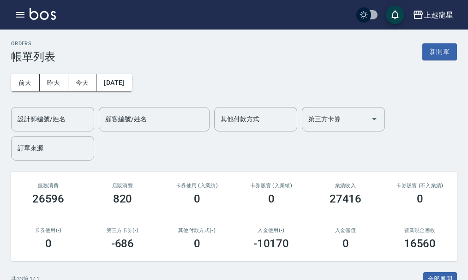
click at [51, 14] on img at bounding box center [43, 14] width 26 height 12
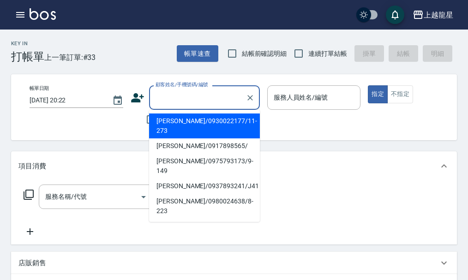
click at [176, 90] on input "顧客姓名/手機號碼/編號" at bounding box center [197, 98] width 89 height 16
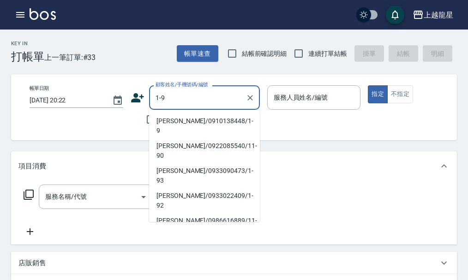
type input "1-9"
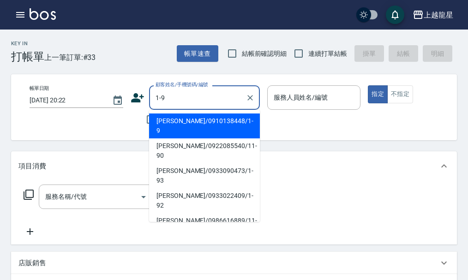
type input "高秀珠/0910138448/1-9"
click at [368, 85] on button "指定" at bounding box center [378, 94] width 20 height 18
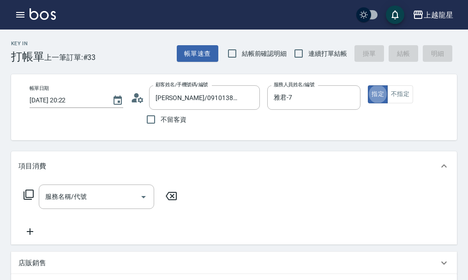
type input "雅君-7"
type button "true"
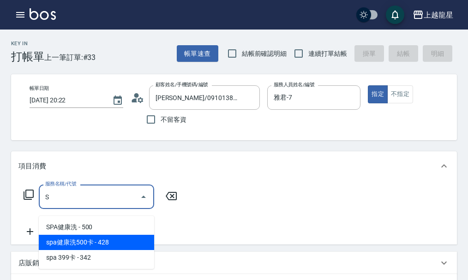
click at [141, 240] on span "spa健康洗500卡 - 428" at bounding box center [96, 242] width 115 height 15
type input "spa健康洗500卡(514)"
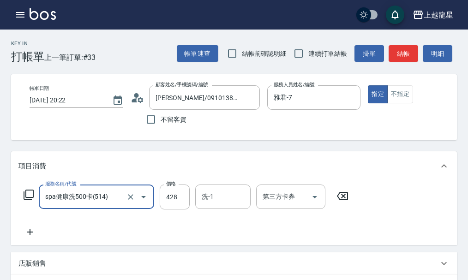
click at [142, 203] on icon "Open" at bounding box center [143, 197] width 11 height 11
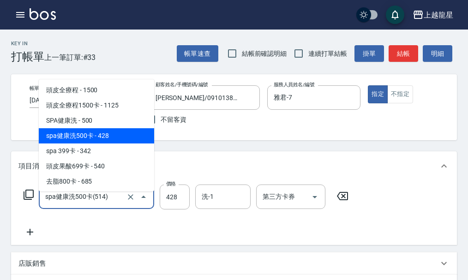
scroll to position [532, 0]
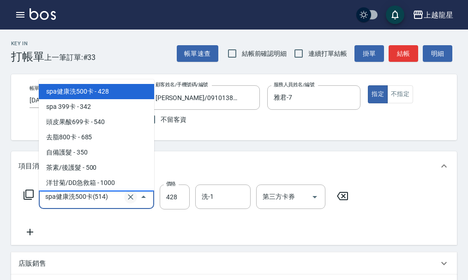
click at [128, 202] on icon "Clear" at bounding box center [130, 196] width 9 height 9
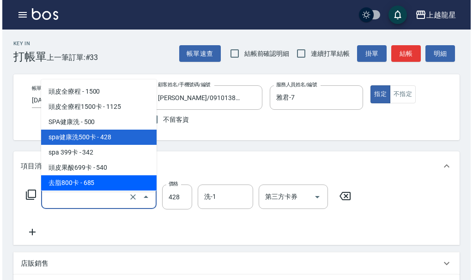
scroll to position [486, 0]
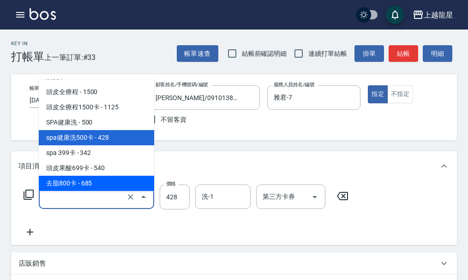
type input "spa健康洗500卡(514)"
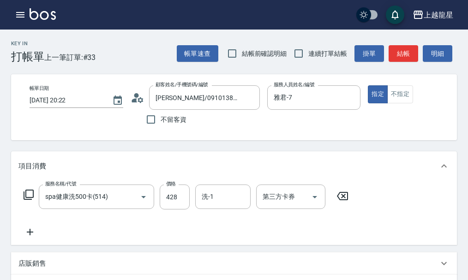
click at [30, 200] on icon at bounding box center [28, 194] width 11 height 11
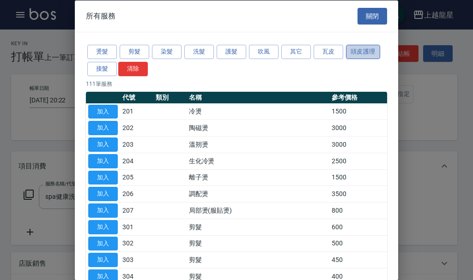
click at [356, 51] on button "頭皮護理" at bounding box center [363, 52] width 34 height 14
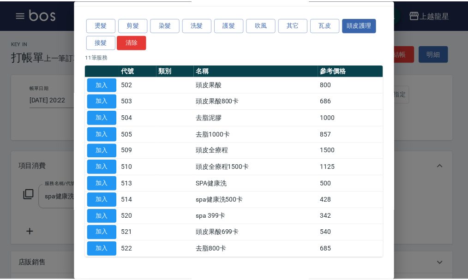
scroll to position [0, 0]
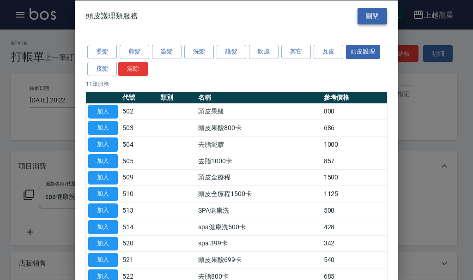
click at [358, 15] on button "關閉" at bounding box center [372, 15] width 30 height 17
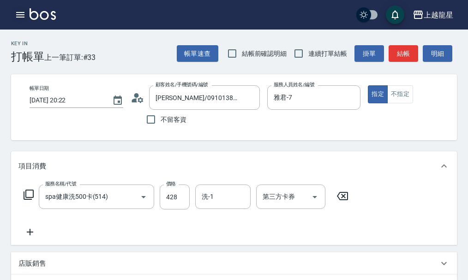
click at [26, 7] on button "button" at bounding box center [20, 15] width 18 height 18
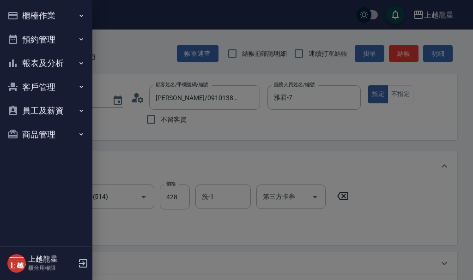
click at [172, 66] on div at bounding box center [236, 140] width 473 height 280
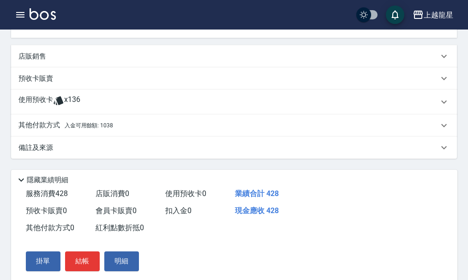
scroll to position [154, 0]
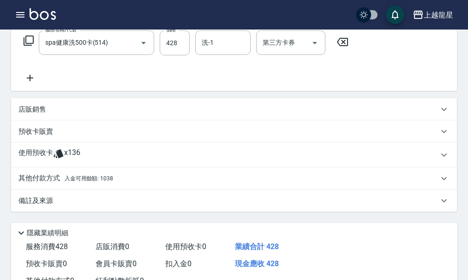
click at [56, 108] on div "店販銷售" at bounding box center [234, 109] width 446 height 22
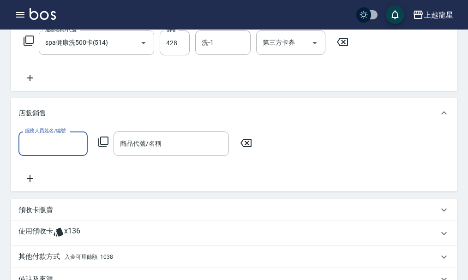
scroll to position [0, 0]
click at [42, 146] on input "服務人員姓名/編號" at bounding box center [53, 144] width 61 height 16
click at [117, 182] on div "服務人員姓名/編號 服務人員姓名/編號 商品代號/名稱 商品代號/名稱" at bounding box center [233, 158] width 431 height 53
click at [72, 215] on div "預收卡販賣" at bounding box center [228, 210] width 420 height 10
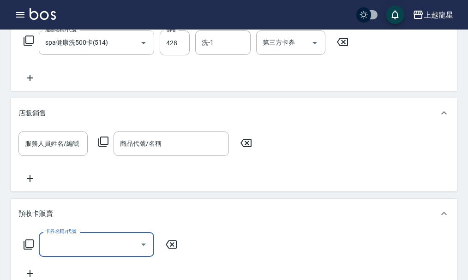
click at [62, 243] on input "卡券名稱/代號" at bounding box center [89, 244] width 93 height 16
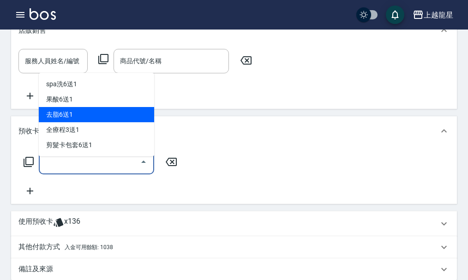
scroll to position [246, 0]
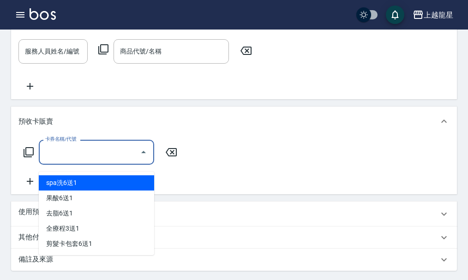
click at [93, 189] on span "spa洗6送1" at bounding box center [96, 182] width 115 height 15
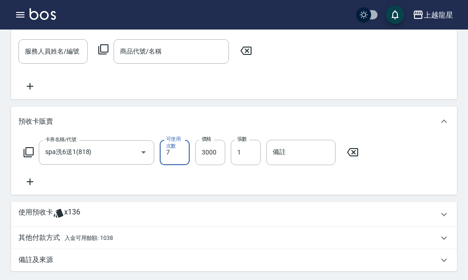
type input "spa洗6送1(818)"
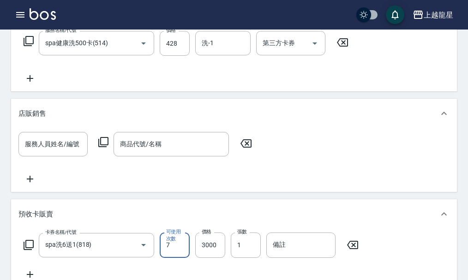
scroll to position [154, 0]
click at [25, 91] on div "服務名稱/代號 spa健康洗500卡(514) 服務名稱/代號 價格 428 價格 洗-1 洗-1 第三方卡券 第三方卡券" at bounding box center [234, 59] width 446 height 64
click at [30, 84] on icon at bounding box center [29, 77] width 23 height 11
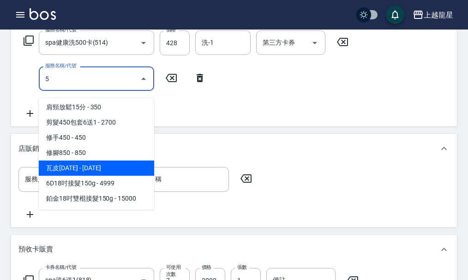
scroll to position [154, 0]
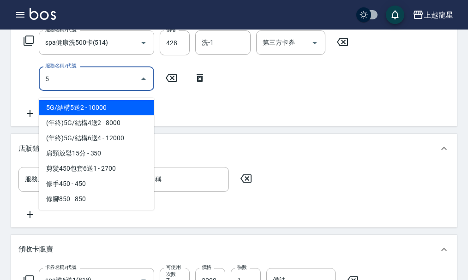
click at [102, 114] on span "5G/結構5送2 - 10000" at bounding box center [96, 107] width 115 height 15
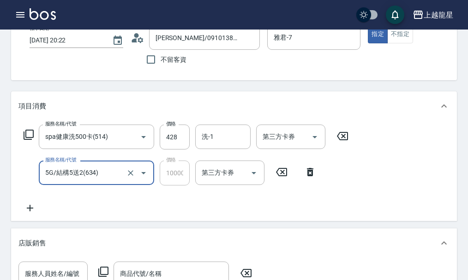
scroll to position [0, 0]
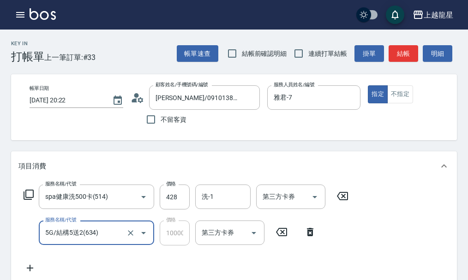
type input "5G/結構5送2(634)"
click at [265, 206] on div "第三方卡券 第三方卡券" at bounding box center [290, 197] width 69 height 24
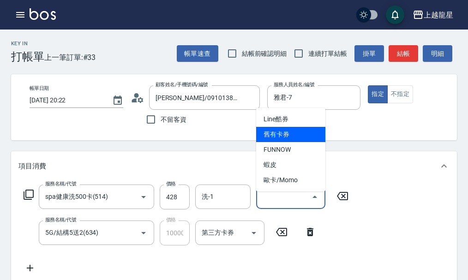
click at [276, 141] on span "舊有卡券" at bounding box center [290, 134] width 69 height 15
type input "舊有卡券"
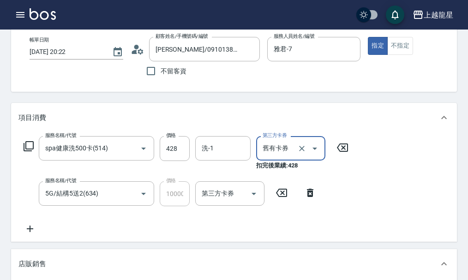
scroll to position [185, 0]
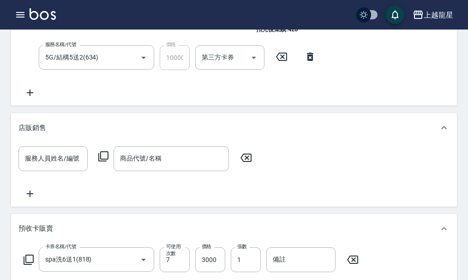
click at [26, 98] on icon at bounding box center [29, 92] width 23 height 11
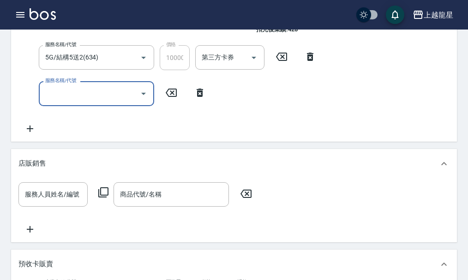
click at [61, 102] on input "服務名稱/代號" at bounding box center [89, 93] width 93 height 16
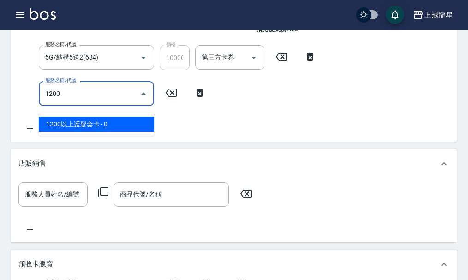
click at [105, 125] on span "1200以上護髮套卡 - 0" at bounding box center [96, 124] width 115 height 15
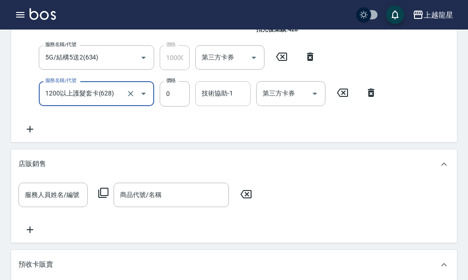
type input "1200以上護髮套卡(628)"
click at [233, 99] on input "技術協助-1" at bounding box center [222, 93] width 47 height 16
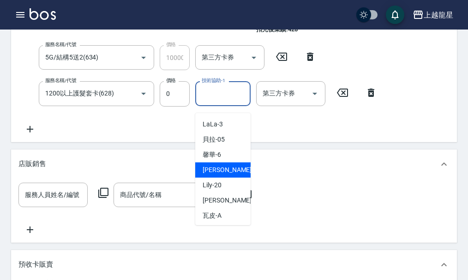
scroll to position [138, 0]
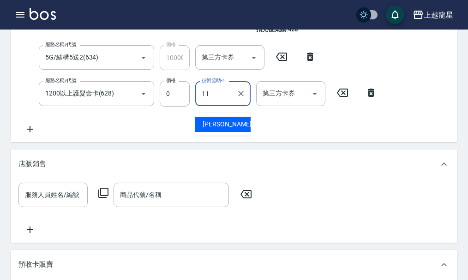
type input "潘潘-11"
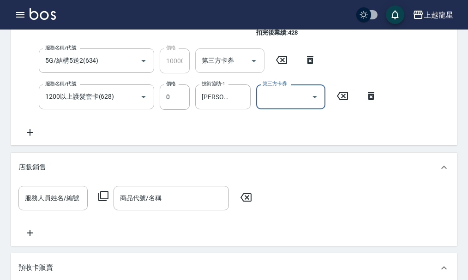
scroll to position [0, 0]
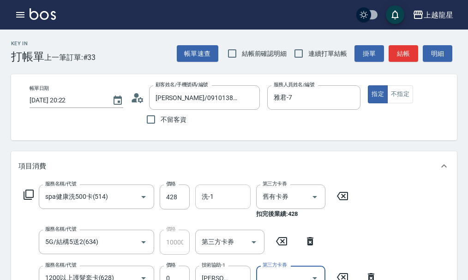
click at [220, 205] on input "洗-1" at bounding box center [222, 197] width 47 height 16
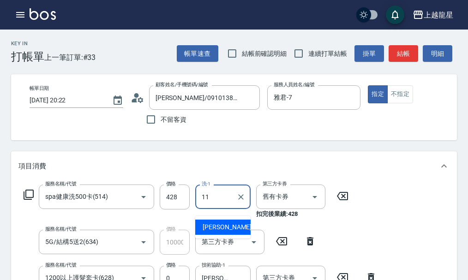
type input "潘潘-11"
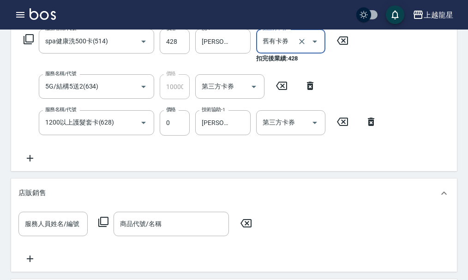
scroll to position [138, 0]
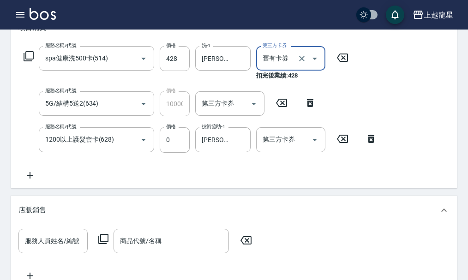
click at [94, 211] on div "店販銷售" at bounding box center [234, 211] width 446 height 30
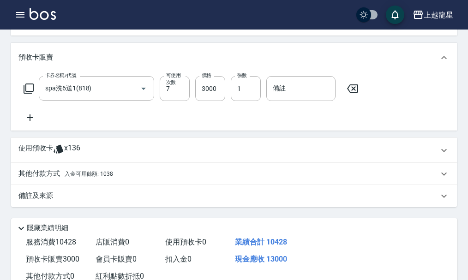
scroll to position [408, 0]
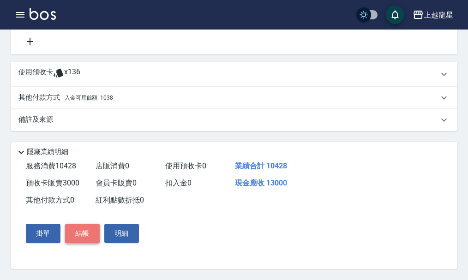
click at [80, 234] on button "結帳" at bounding box center [82, 233] width 35 height 19
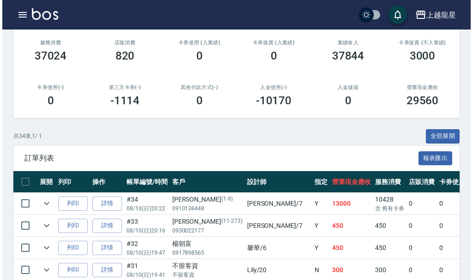
scroll to position [277, 0]
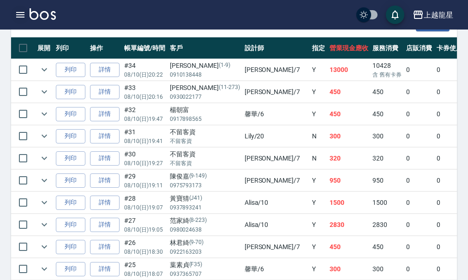
click at [22, 12] on icon "button" at bounding box center [20, 14] width 11 height 11
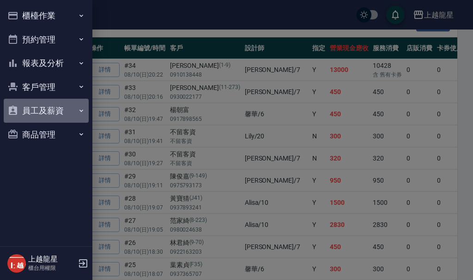
click at [45, 114] on button "員工及薪資" at bounding box center [46, 111] width 85 height 24
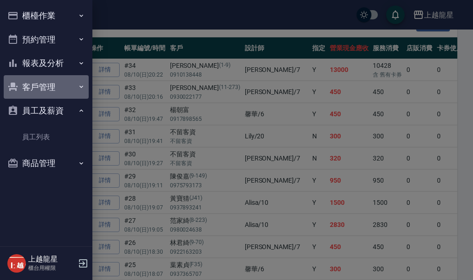
click at [50, 89] on button "客戶管理" at bounding box center [46, 87] width 85 height 24
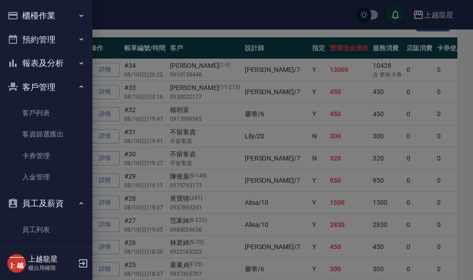
click at [60, 65] on button "報表及分析" at bounding box center [46, 63] width 85 height 24
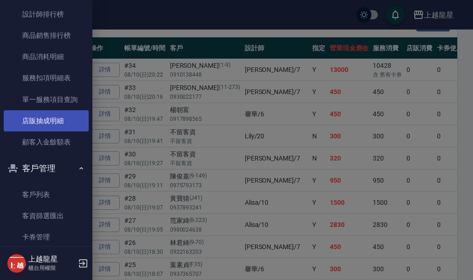
scroll to position [462, 0]
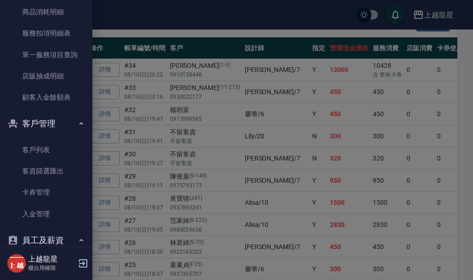
click at [40, 127] on button "客戶管理" at bounding box center [46, 124] width 85 height 24
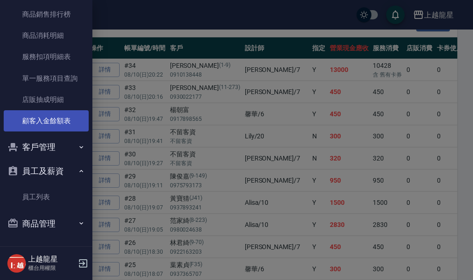
scroll to position [438, 0]
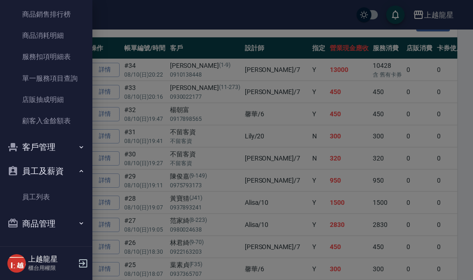
click at [60, 169] on button "員工及薪資" at bounding box center [46, 171] width 85 height 24
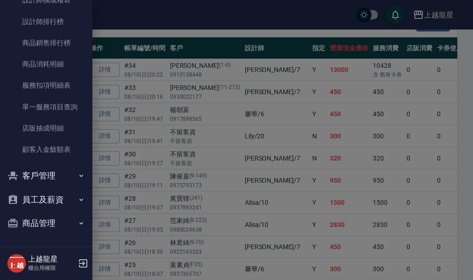
click at [45, 201] on button "員工及薪資" at bounding box center [46, 200] width 85 height 24
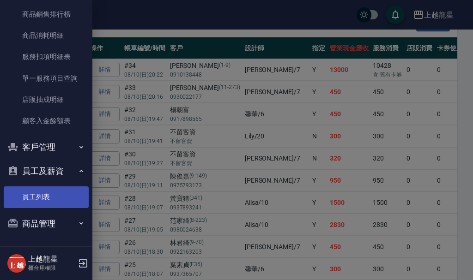
click at [42, 202] on link "員工列表" at bounding box center [46, 196] width 85 height 21
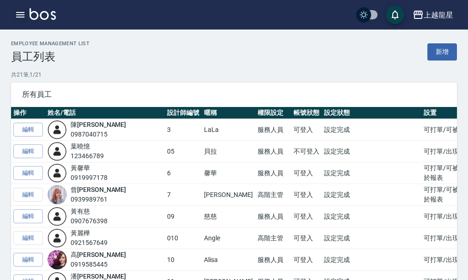
click at [27, 11] on button "button" at bounding box center [20, 15] width 18 height 18
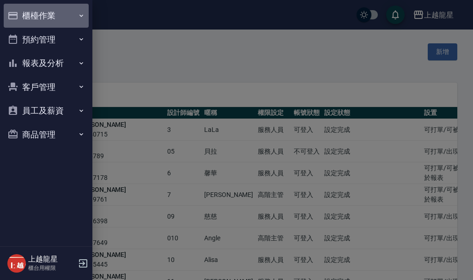
click at [35, 19] on button "櫃檯作業" at bounding box center [46, 16] width 85 height 24
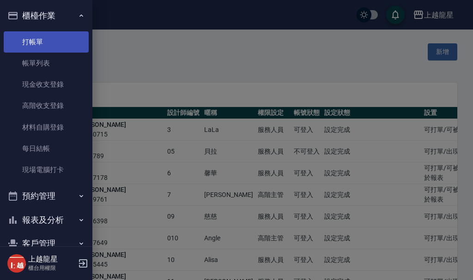
click at [34, 47] on link "打帳單" at bounding box center [46, 41] width 85 height 21
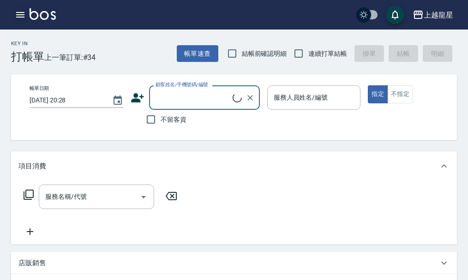
click at [21, 11] on icon "button" at bounding box center [20, 14] width 11 height 11
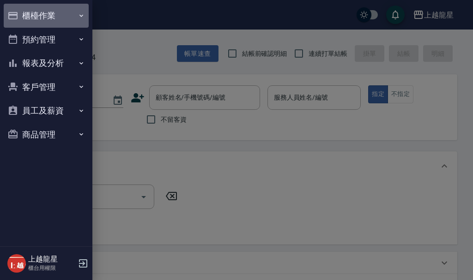
click at [30, 11] on button "櫃檯作業" at bounding box center [46, 16] width 85 height 24
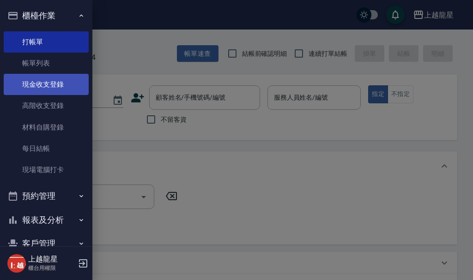
click at [61, 86] on link "現金收支登錄" at bounding box center [46, 84] width 85 height 21
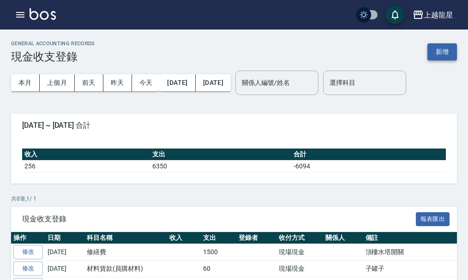
click at [448, 53] on button "新增" at bounding box center [442, 51] width 30 height 17
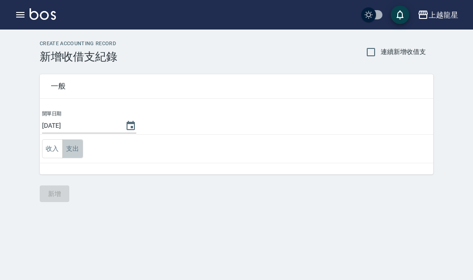
click at [71, 151] on button "支出" at bounding box center [72, 148] width 21 height 19
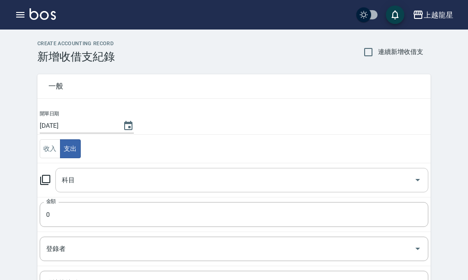
click at [95, 186] on input "科目" at bounding box center [235, 180] width 351 height 16
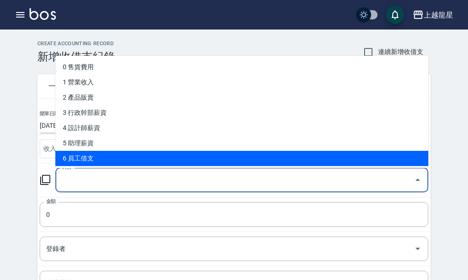
click at [91, 166] on li "6 員工借支" at bounding box center [241, 158] width 373 height 15
type input "6 員工借支"
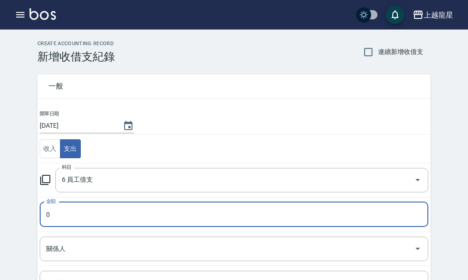
click at [71, 214] on input "0" at bounding box center [234, 214] width 389 height 25
type input "05250"
click at [65, 252] on input "關係人" at bounding box center [227, 249] width 366 height 16
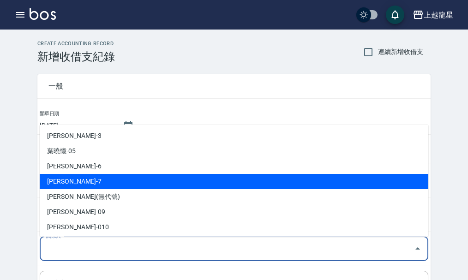
click at [74, 180] on li "曾雅君-7" at bounding box center [234, 181] width 389 height 15
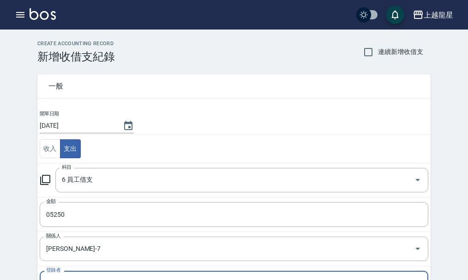
type input "曾雅君-7"
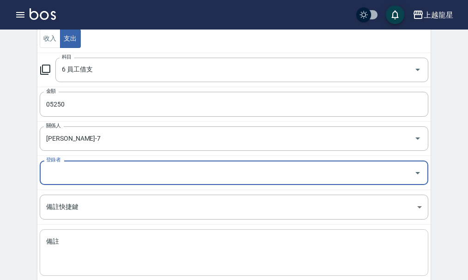
scroll to position [162, 0]
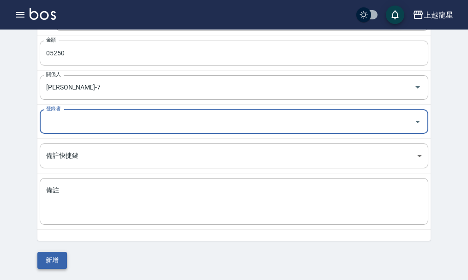
click at [49, 258] on button "新增" at bounding box center [52, 260] width 30 height 17
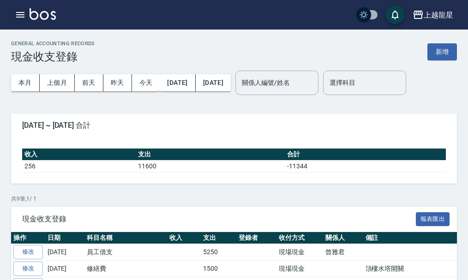
click at [20, 18] on icon "button" at bounding box center [20, 15] width 8 height 6
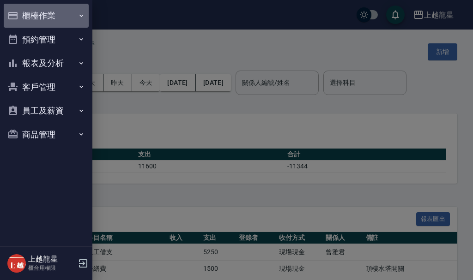
click at [25, 18] on button "櫃檯作業" at bounding box center [46, 16] width 85 height 24
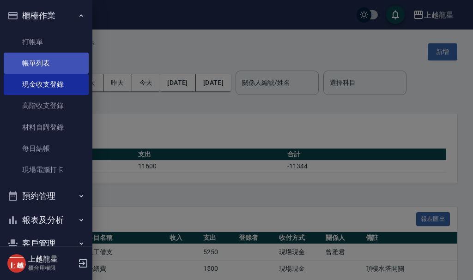
click at [41, 67] on link "帳單列表" at bounding box center [46, 63] width 85 height 21
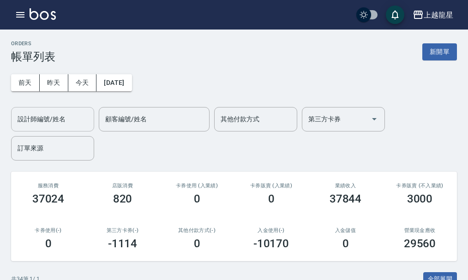
click at [43, 119] on input "設計師編號/姓名" at bounding box center [52, 119] width 75 height 16
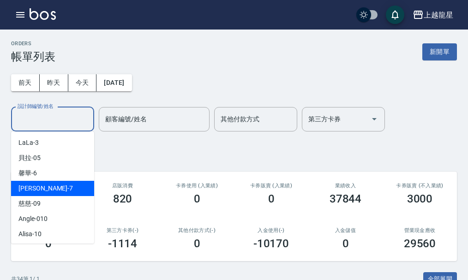
click at [36, 190] on span "雅君 -7" at bounding box center [45, 189] width 54 height 10
type input "雅君-7"
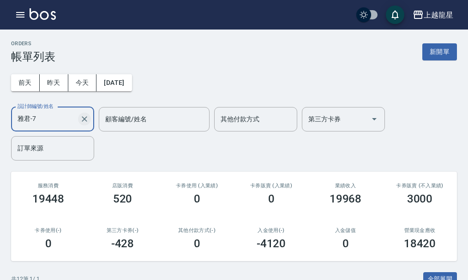
click at [86, 121] on icon "Clear" at bounding box center [85, 119] width 6 height 6
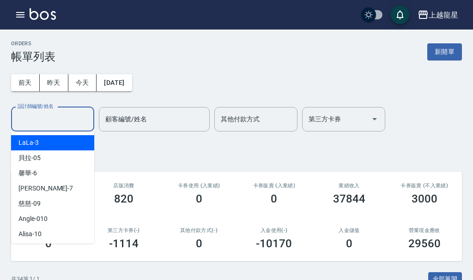
click at [74, 123] on input "設計師編號/姓名" at bounding box center [52, 119] width 75 height 16
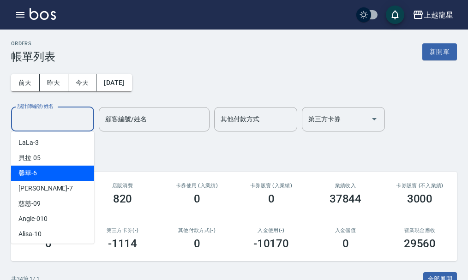
click at [43, 180] on div "馨華 -6" at bounding box center [52, 173] width 83 height 15
type input "馨華-6"
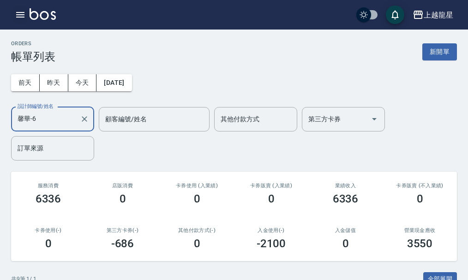
click at [22, 13] on icon "button" at bounding box center [20, 14] width 11 height 11
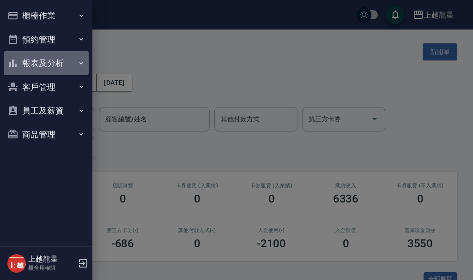
click at [42, 66] on button "報表及分析" at bounding box center [46, 63] width 85 height 24
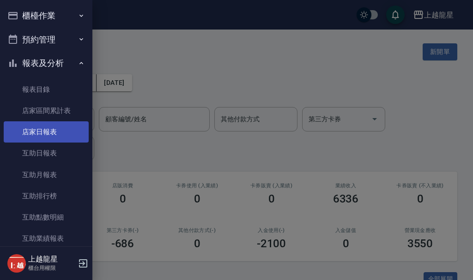
click at [59, 135] on link "店家日報表" at bounding box center [46, 131] width 85 height 21
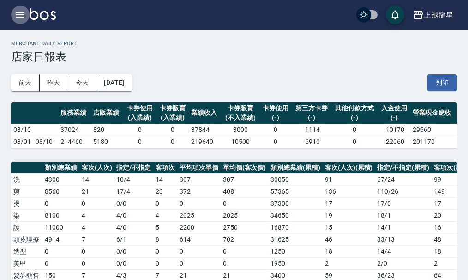
click at [16, 16] on icon "button" at bounding box center [20, 14] width 11 height 11
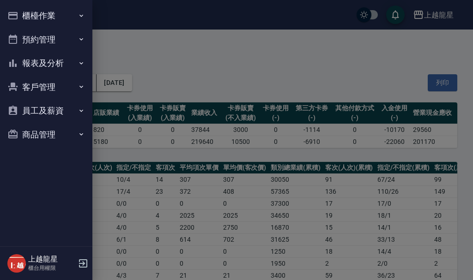
click at [40, 17] on button "櫃檯作業" at bounding box center [46, 16] width 85 height 24
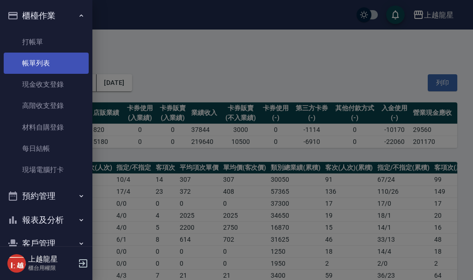
click at [54, 63] on link "帳單列表" at bounding box center [46, 63] width 85 height 21
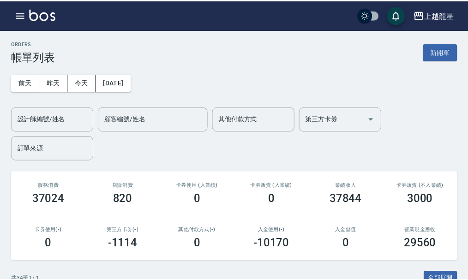
scroll to position [228, 0]
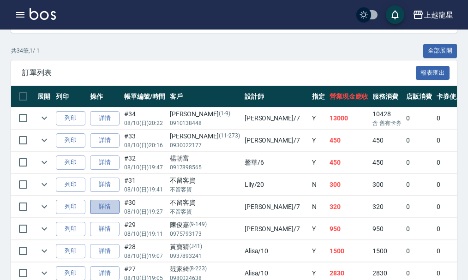
click at [101, 208] on link "詳情" at bounding box center [105, 207] width 30 height 14
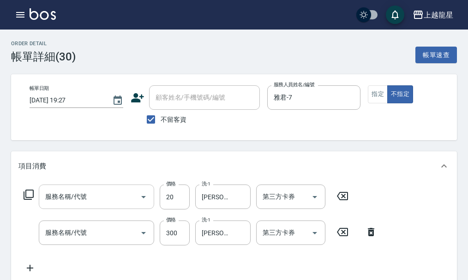
type input "2025/08/10 19:27"
checkbox input "true"
type input "雅君-7"
type input "潤絲(802)"
type input "一般洗髮(500)"
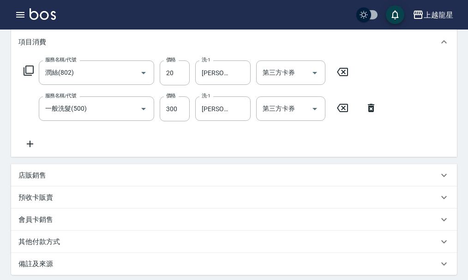
scroll to position [138, 0]
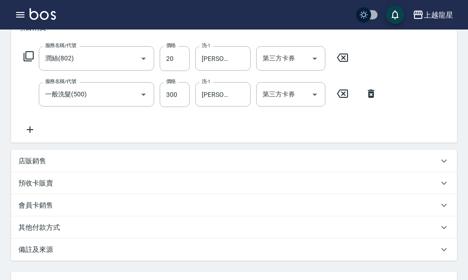
click at [26, 135] on icon at bounding box center [29, 129] width 23 height 11
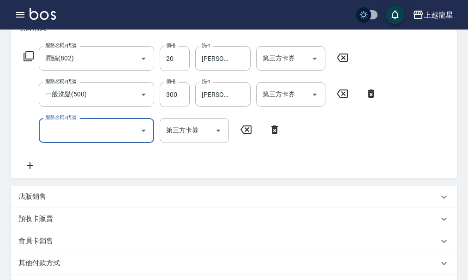
click at [31, 62] on icon at bounding box center [28, 56] width 11 height 11
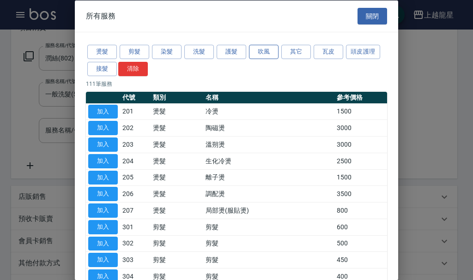
click at [254, 52] on button "吹風" at bounding box center [264, 52] width 30 height 14
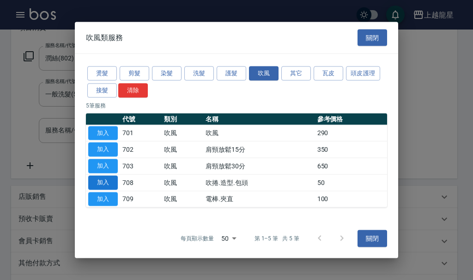
click at [99, 180] on button "加入" at bounding box center [103, 182] width 30 height 14
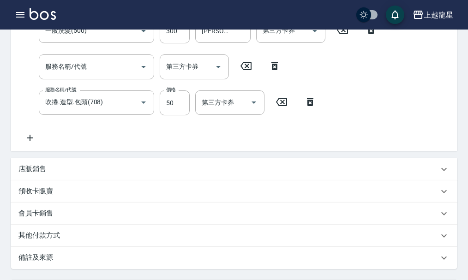
scroll to position [113, 0]
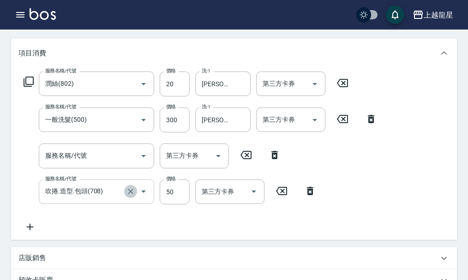
click at [134, 196] on icon "Clear" at bounding box center [130, 191] width 9 height 9
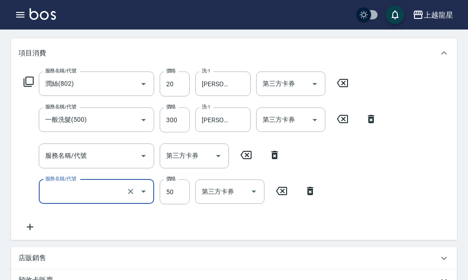
click at [66, 200] on input "服務名稱/代號" at bounding box center [83, 192] width 81 height 16
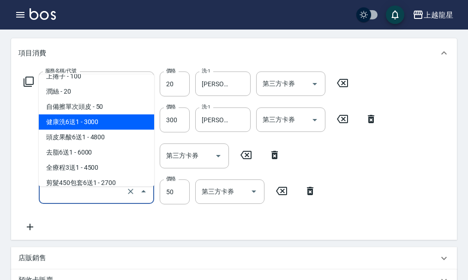
scroll to position [1287, 0]
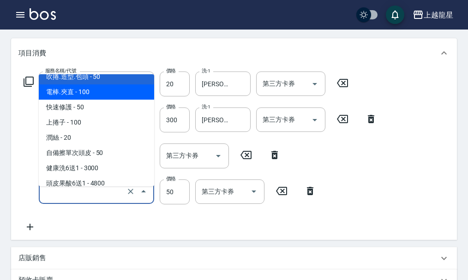
click at [118, 99] on span "電棒.夾直 - 100" at bounding box center [96, 91] width 115 height 15
type input "電棒.夾直(709)"
type input "100"
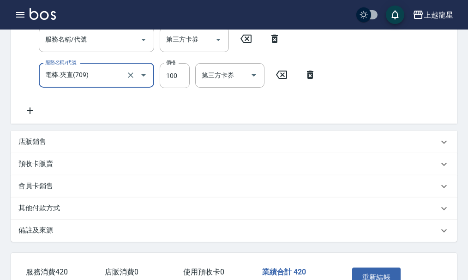
scroll to position [298, 0]
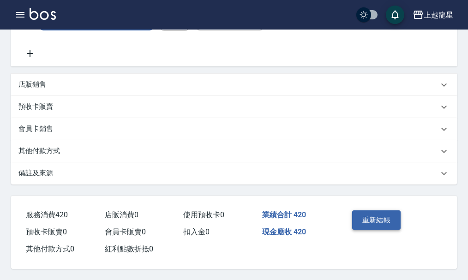
click at [388, 213] on button "重新結帳" at bounding box center [376, 219] width 49 height 19
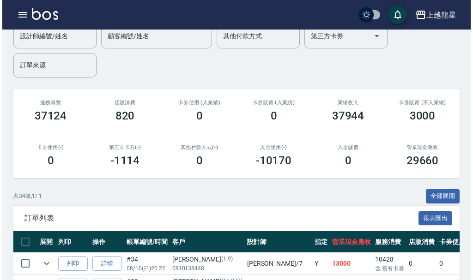
scroll to position [185, 0]
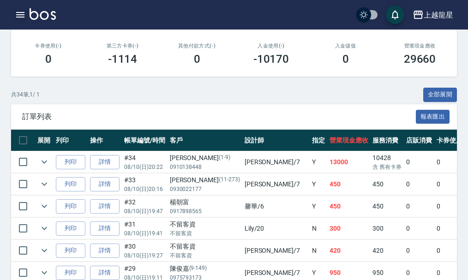
click at [21, 13] on icon "button" at bounding box center [20, 14] width 11 height 11
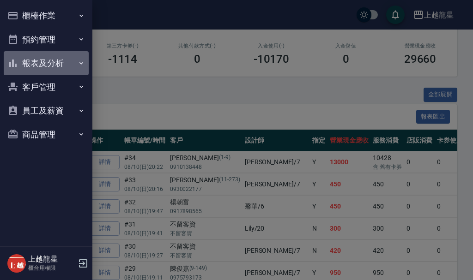
click at [45, 56] on button "報表及分析" at bounding box center [46, 63] width 85 height 24
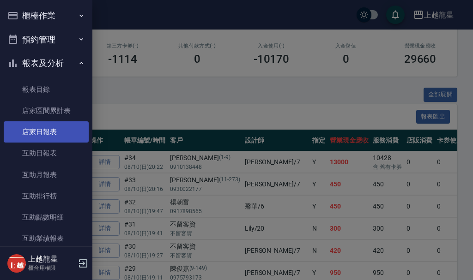
click at [39, 137] on link "店家日報表" at bounding box center [46, 131] width 85 height 21
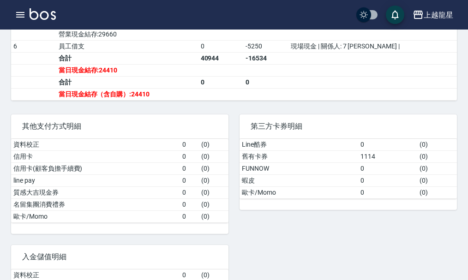
scroll to position [415, 0]
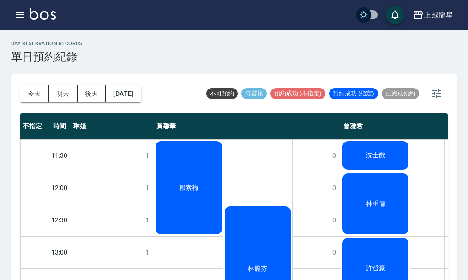
click at [24, 12] on icon "button" at bounding box center [20, 14] width 11 height 11
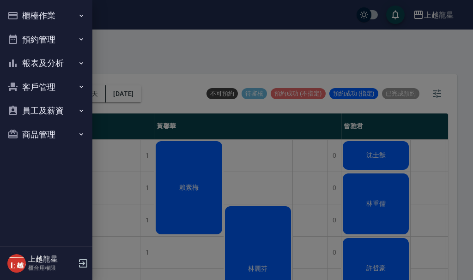
click at [42, 22] on button "櫃檯作業" at bounding box center [46, 16] width 85 height 24
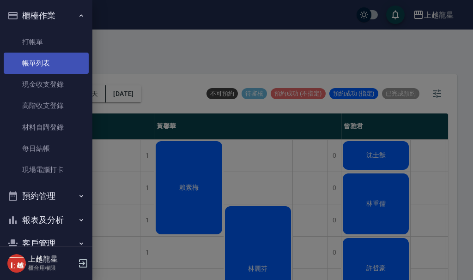
click at [39, 63] on link "帳單列表" at bounding box center [46, 63] width 85 height 21
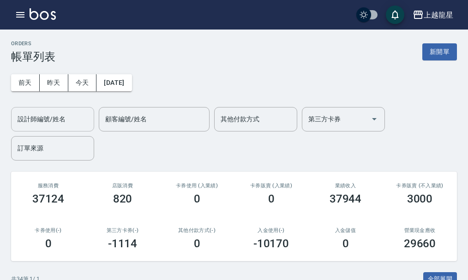
click at [60, 124] on input "設計師編號/姓名" at bounding box center [52, 119] width 75 height 16
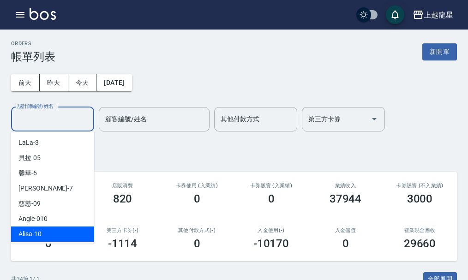
click at [38, 230] on span "Alisa -10" at bounding box center [29, 234] width 23 height 10
type input "Alisa-10"
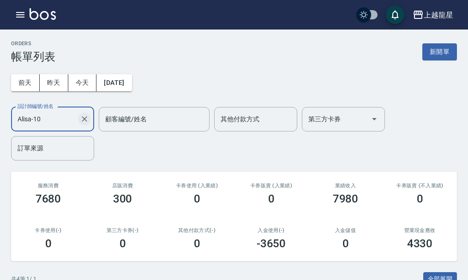
click at [83, 120] on icon "Clear" at bounding box center [84, 118] width 9 height 9
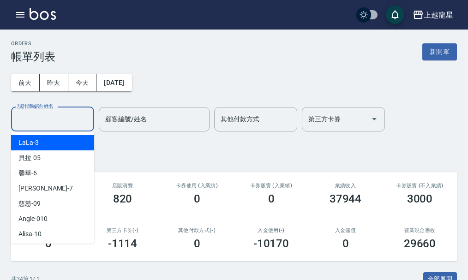
click at [72, 117] on input "設計師編號/姓名" at bounding box center [52, 119] width 75 height 16
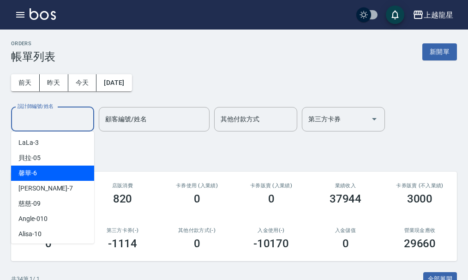
click at [45, 174] on div "馨華 -6" at bounding box center [52, 173] width 83 height 15
type input "馨華-6"
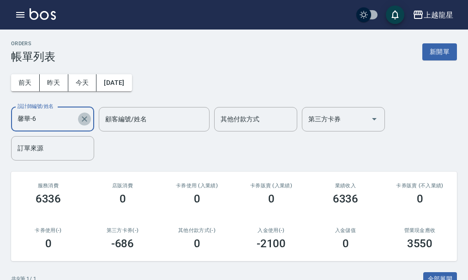
click at [83, 118] on icon "Clear" at bounding box center [85, 119] width 6 height 6
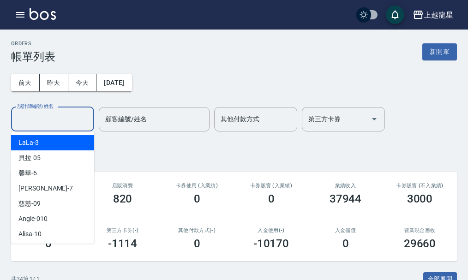
click at [61, 122] on input "設計師編號/姓名" at bounding box center [52, 119] width 75 height 16
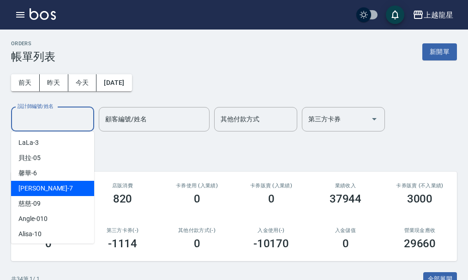
click at [53, 192] on div "雅君 -7" at bounding box center [52, 188] width 83 height 15
type input "雅君-7"
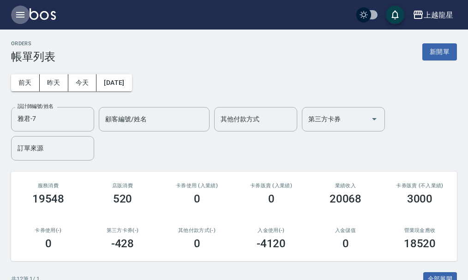
click at [20, 12] on icon "button" at bounding box center [20, 15] width 8 height 6
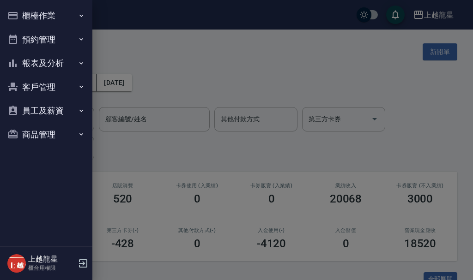
click at [19, 12] on button "櫃檯作業" at bounding box center [46, 16] width 85 height 24
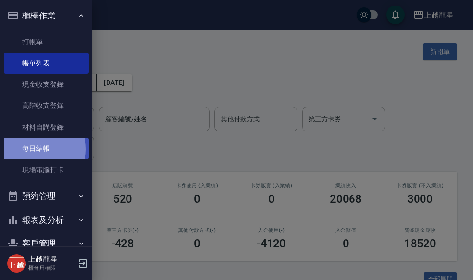
click at [39, 150] on link "每日結帳" at bounding box center [46, 148] width 85 height 21
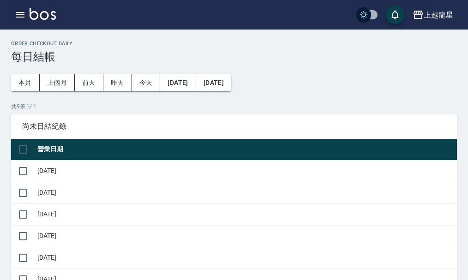
click at [20, 18] on icon "button" at bounding box center [20, 15] width 8 height 6
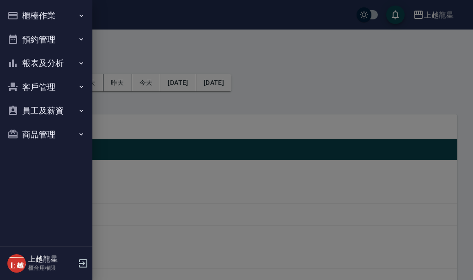
click at [23, 17] on button "櫃檯作業" at bounding box center [46, 16] width 85 height 24
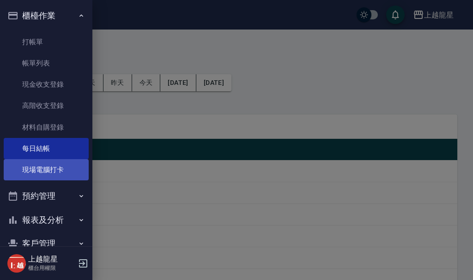
click at [64, 175] on link "現場電腦打卡" at bounding box center [46, 169] width 85 height 21
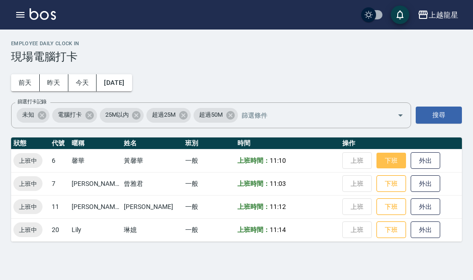
click at [378, 160] on button "下班" at bounding box center [391, 161] width 30 height 16
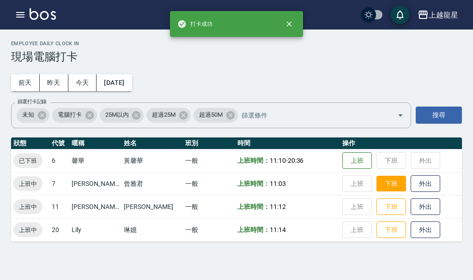
click at [384, 184] on button "下班" at bounding box center [391, 184] width 30 height 16
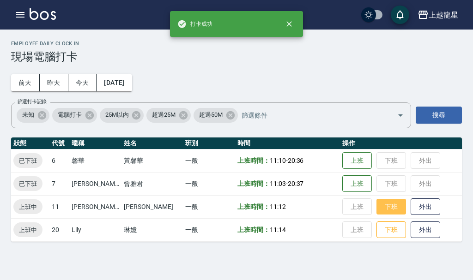
click at [378, 210] on button "下班" at bounding box center [391, 207] width 30 height 16
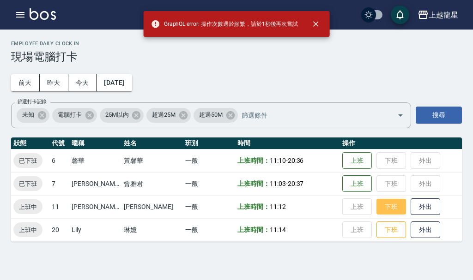
click at [378, 210] on button "下班" at bounding box center [391, 207] width 30 height 16
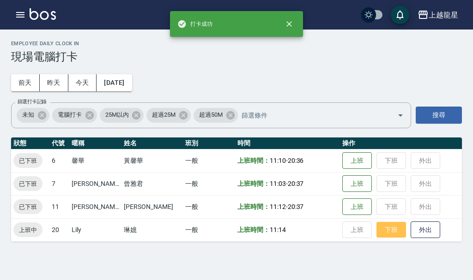
click at [381, 229] on button "下班" at bounding box center [391, 230] width 30 height 16
